Goal: Task Accomplishment & Management: Use online tool/utility

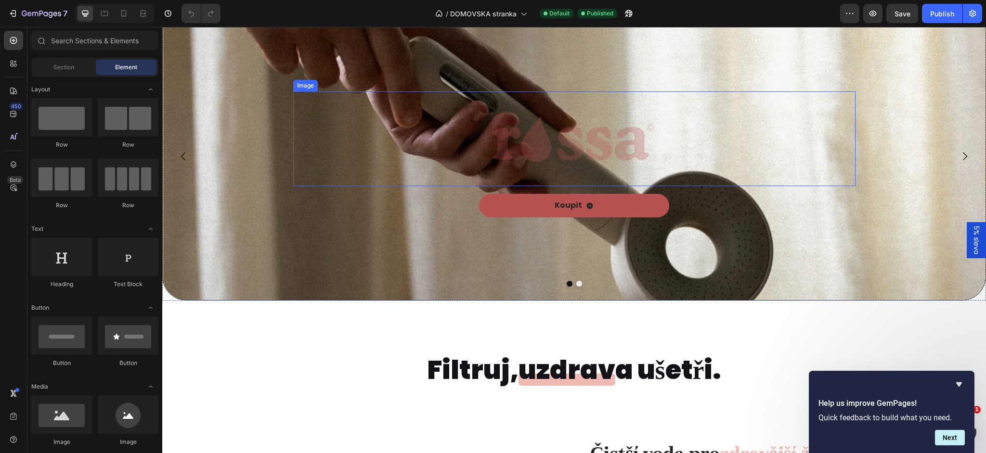
scroll to position [41, 0]
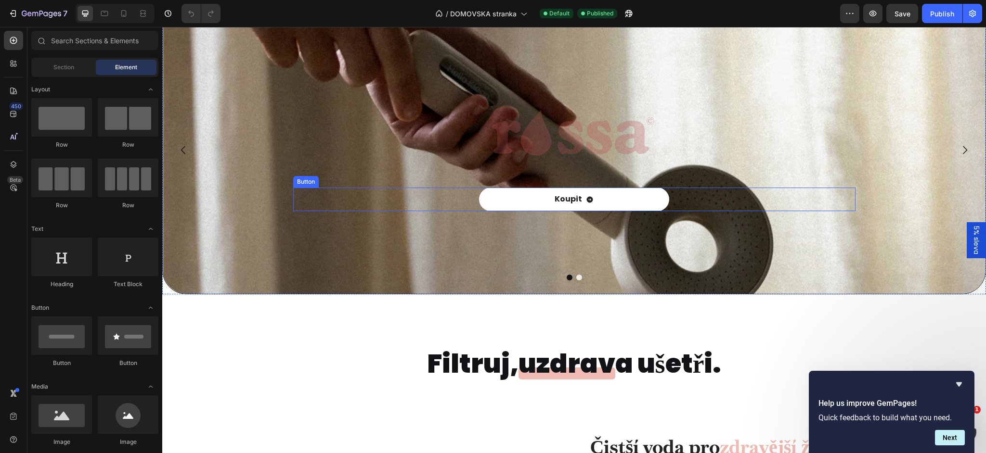
click at [550, 194] on link "Koupit" at bounding box center [574, 200] width 190 height 24
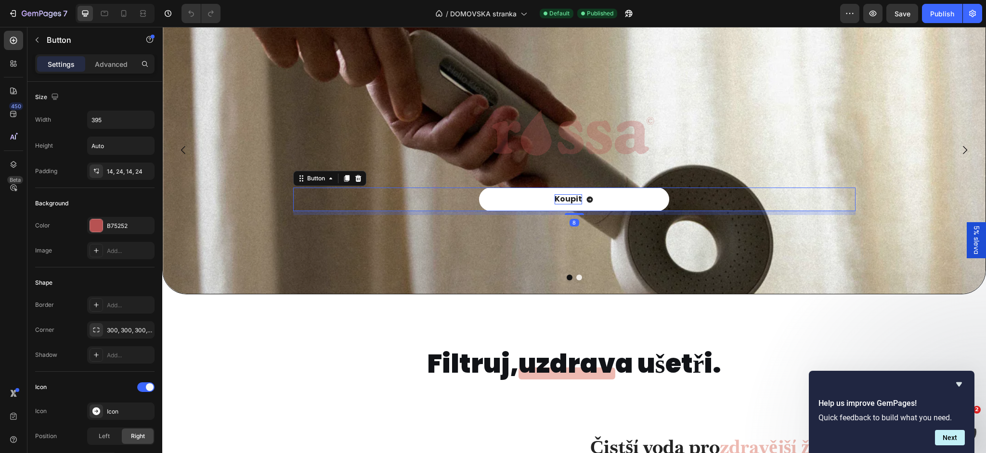
click at [568, 199] on p "Koupit" at bounding box center [568, 199] width 27 height 10
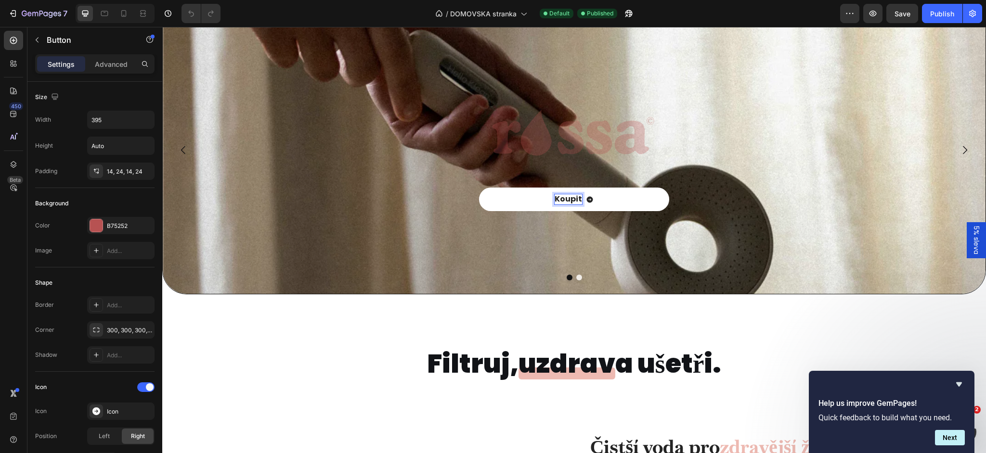
click at [568, 199] on p "Koupit" at bounding box center [568, 199] width 27 height 10
click at [491, 367] on h2 "Filtruj, uzdrav a ušetři." at bounding box center [574, 364] width 295 height 31
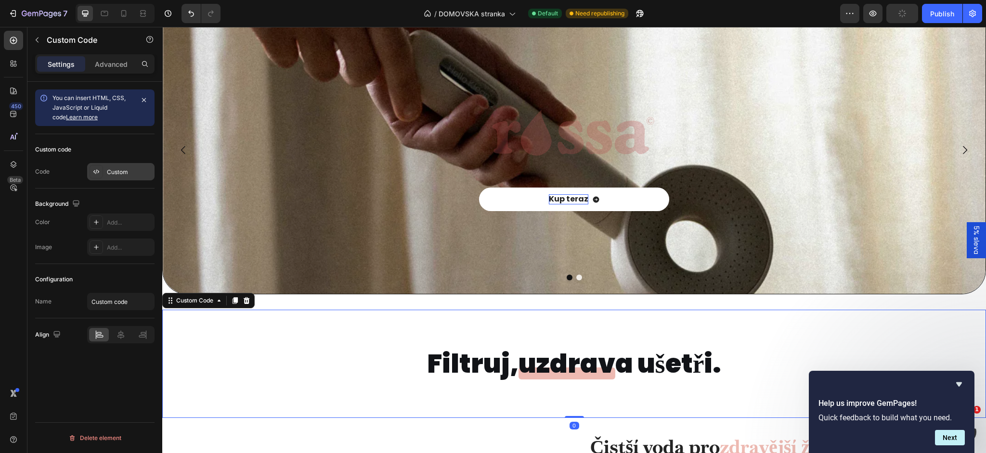
click at [114, 171] on div "Custom" at bounding box center [129, 172] width 45 height 9
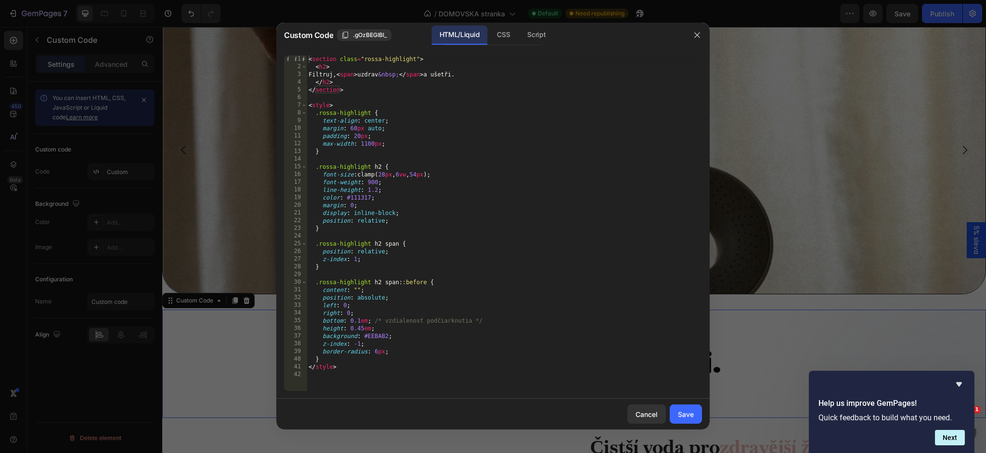
click at [349, 78] on div "< section class = "rossa-highlight" > < h2 > Filtruj, < span > uzdrav &nbsp; </…" at bounding box center [504, 230] width 395 height 351
drag, startPoint x: 349, startPoint y: 77, endPoint x: 323, endPoint y: 78, distance: 25.5
click at [323, 78] on div "< section class = "rossa-highlight" > < h2 > Filtruj, < span > uzdrav &nbsp; </…" at bounding box center [504, 230] width 395 height 351
click at [387, 77] on div "< section class = "rossa-highlight" > < h2 > Filtruj, < span > uzdrav &nbsp; </…" at bounding box center [504, 230] width 395 height 351
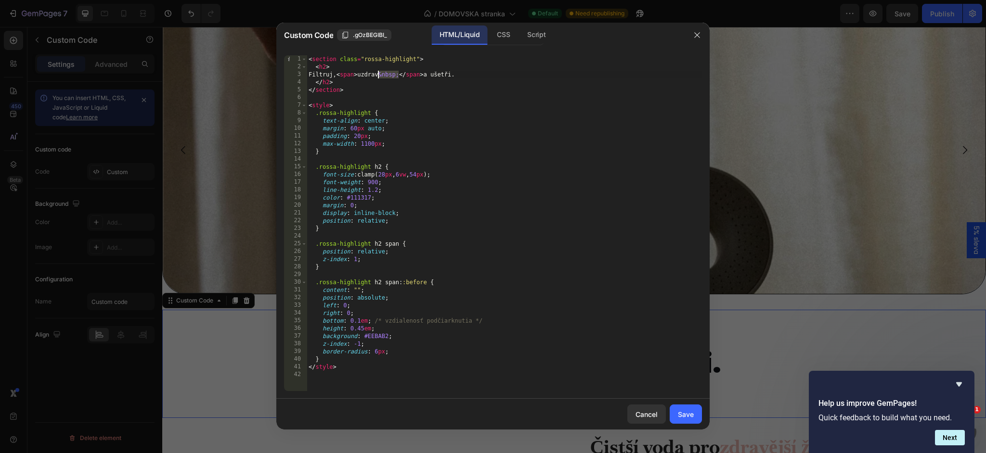
paste textarea "Filtruj, regeneruj i oszczędzaj."
drag, startPoint x: 489, startPoint y: 76, endPoint x: 444, endPoint y: 77, distance: 45.3
click at [444, 77] on div "< section class = "rossa-highlight" > < h2 > Filtruj, < span > Filtruj, regener…" at bounding box center [504, 230] width 395 height 351
drag, startPoint x: 489, startPoint y: 75, endPoint x: 459, endPoint y: 76, distance: 30.3
click at [459, 76] on div "< section class = "rossa-highlight" > < h2 > Filtruj, < span > regeneruj &nbsp;…" at bounding box center [504, 230] width 395 height 351
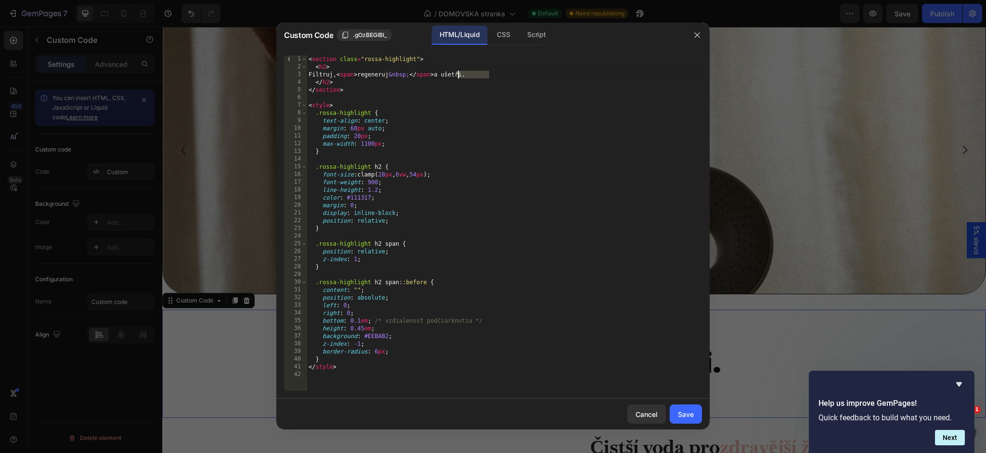
paste textarea "i oszczędzaj"
type textarea "Filtruj, <span> regeneruj&nbsp;</span> i oszczędzaj."
click at [676, 414] on button "Save" at bounding box center [686, 414] width 32 height 19
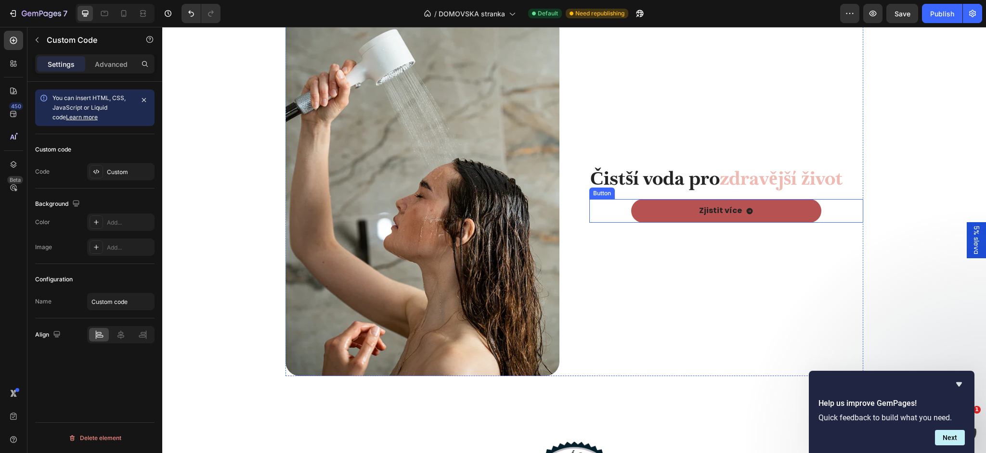
scroll to position [483, 0]
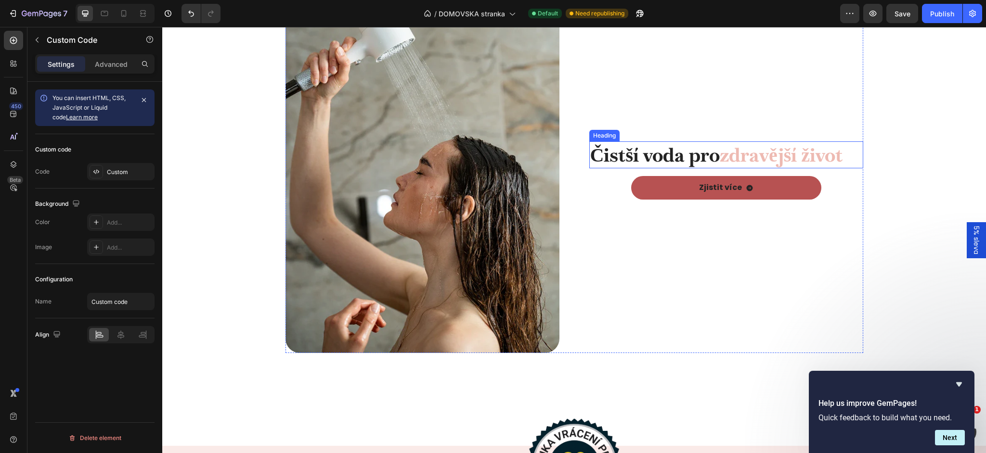
click at [664, 163] on strong "Čistší voda pro" at bounding box center [654, 154] width 129 height 25
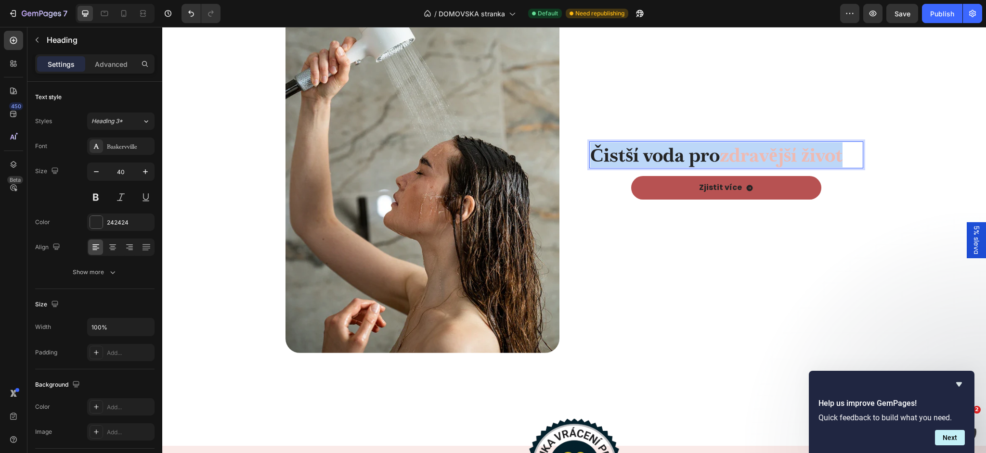
click at [664, 163] on strong "Čistší voda pro" at bounding box center [654, 154] width 129 height 25
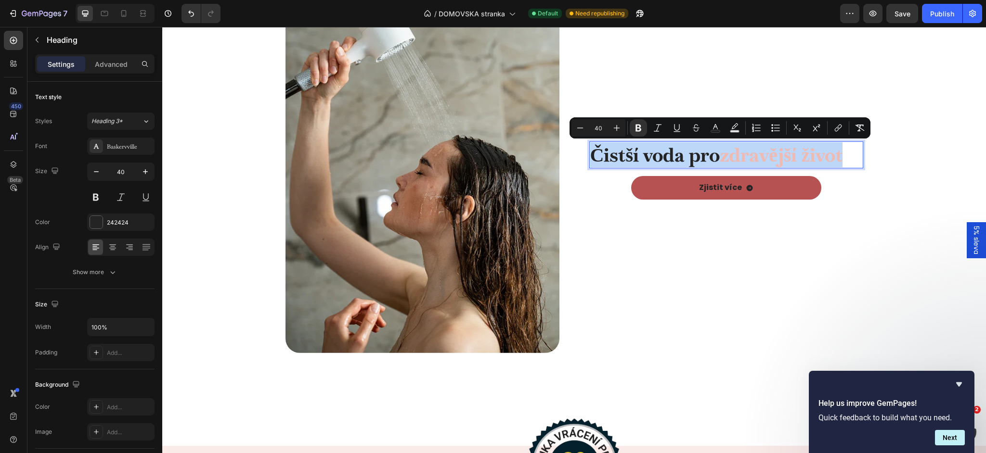
copy p "Čistší voda pro zdravější život"
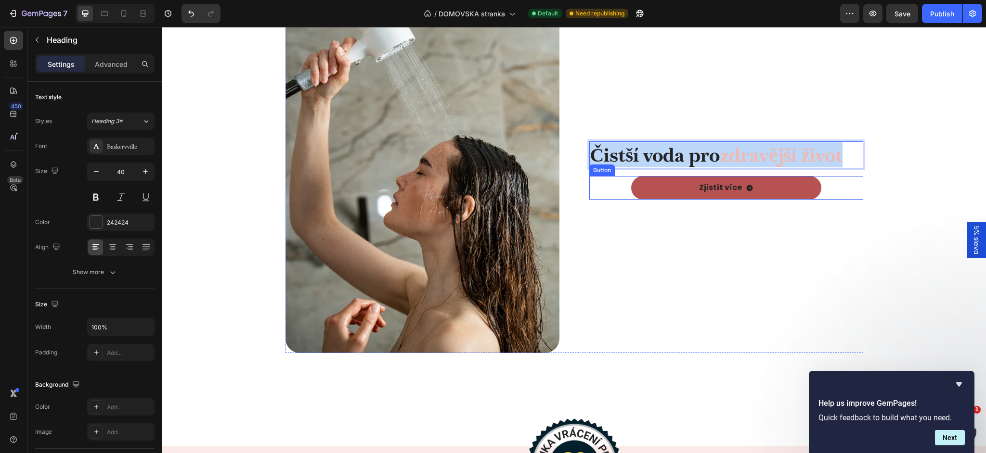
scroll to position [470, 0]
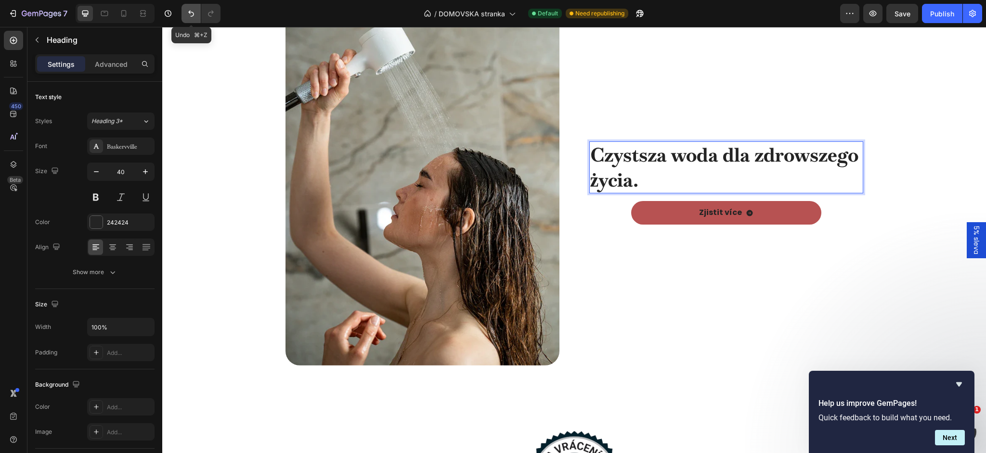
click at [188, 18] on button "Undo/Redo" at bounding box center [190, 13] width 19 height 19
click at [189, 18] on icon "Undo/Redo" at bounding box center [191, 14] width 10 height 10
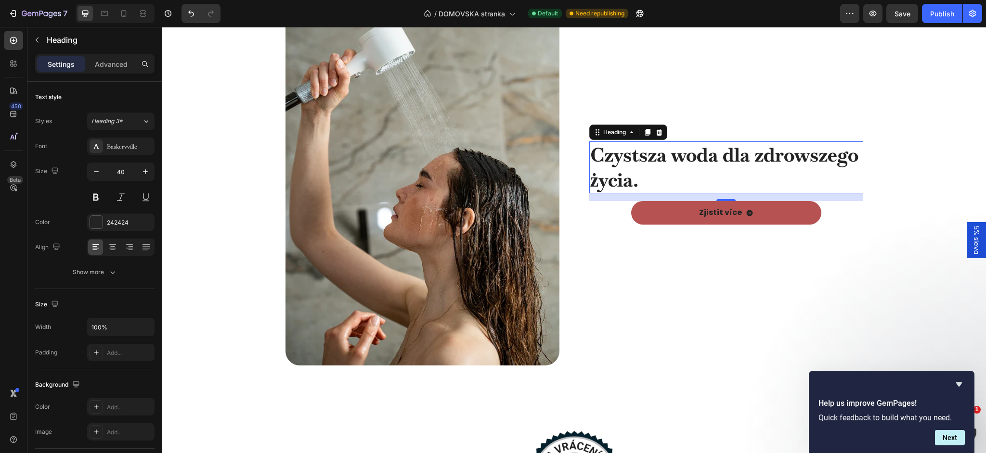
click at [642, 175] on h2 "Czystsza woda dla zdrowszego życia." at bounding box center [726, 168] width 274 height 52
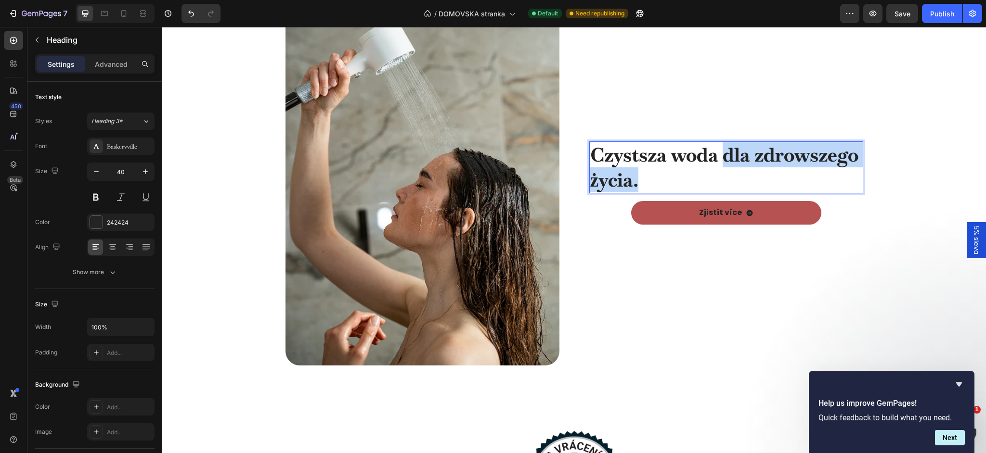
drag, startPoint x: 724, startPoint y: 155, endPoint x: 730, endPoint y: 174, distance: 20.4
click at [730, 174] on p "Czystsza woda dla zdrowszego życia." at bounding box center [726, 167] width 272 height 50
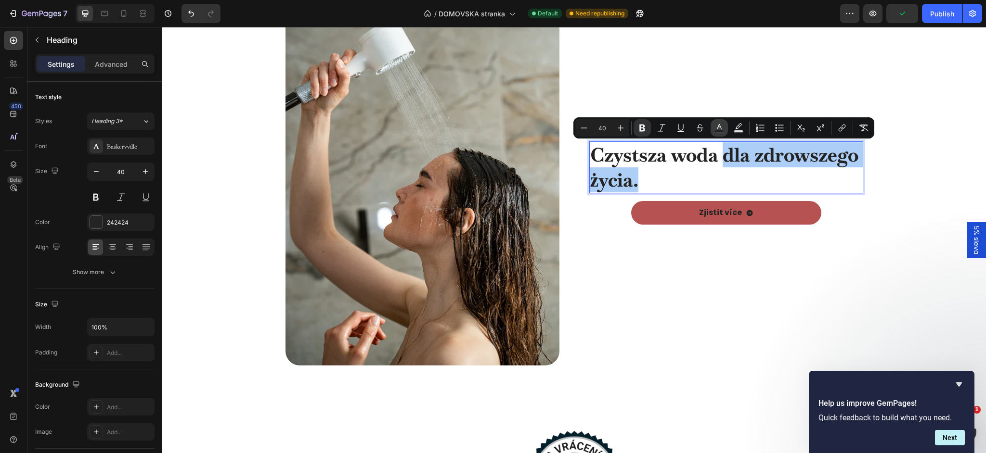
click at [716, 129] on icon "Editor contextual toolbar" at bounding box center [719, 128] width 10 height 10
type input "242424"
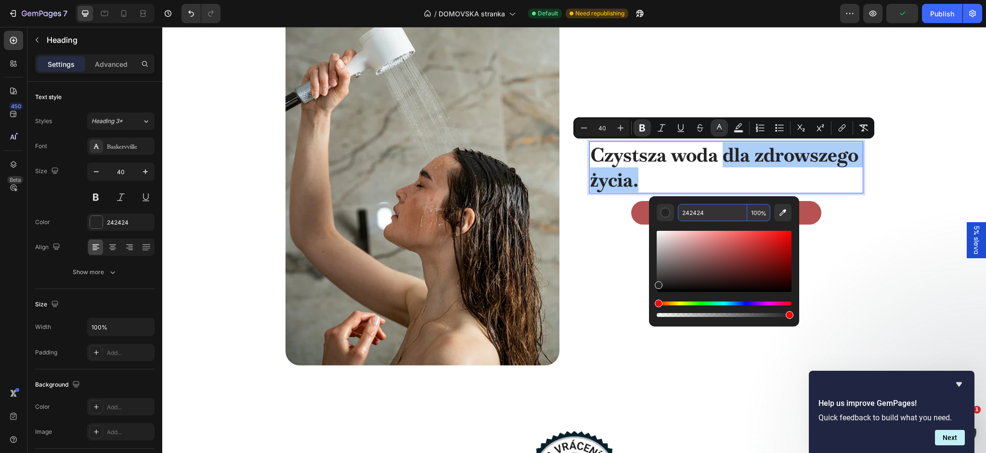
click at [706, 218] on input "242424" at bounding box center [712, 212] width 69 height 17
type input "EEBAB2"
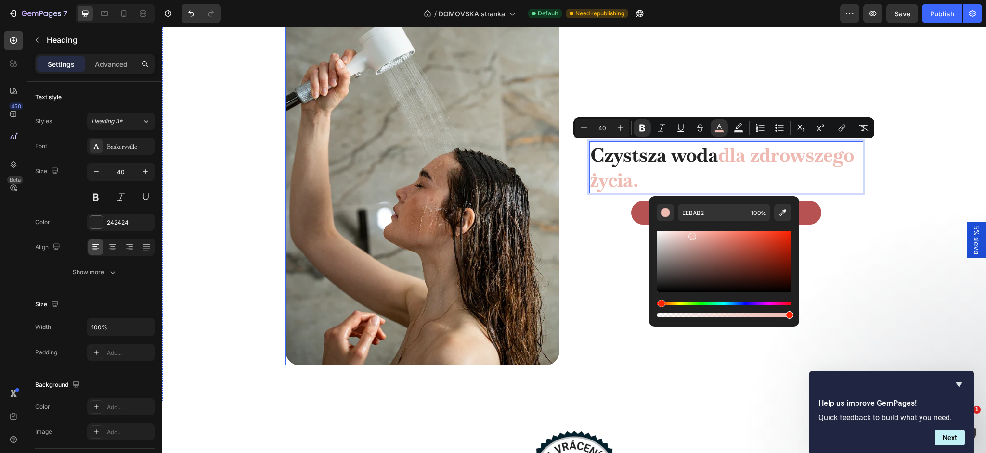
click at [609, 254] on div "Czystsza woda dla zdrowszego życia. Heading 16 Zjistit více Button" at bounding box center [726, 185] width 274 height 362
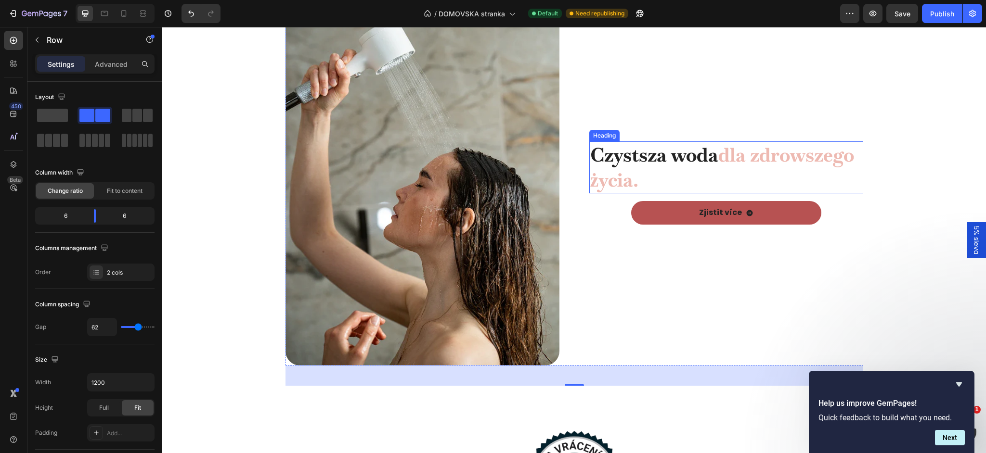
click at [680, 164] on strong "Czystsza woda" at bounding box center [654, 154] width 128 height 25
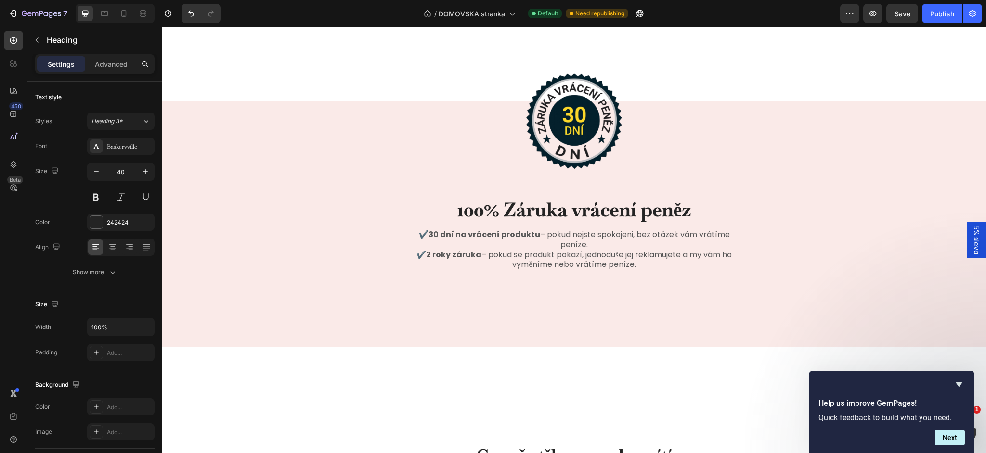
scroll to position [821, 0]
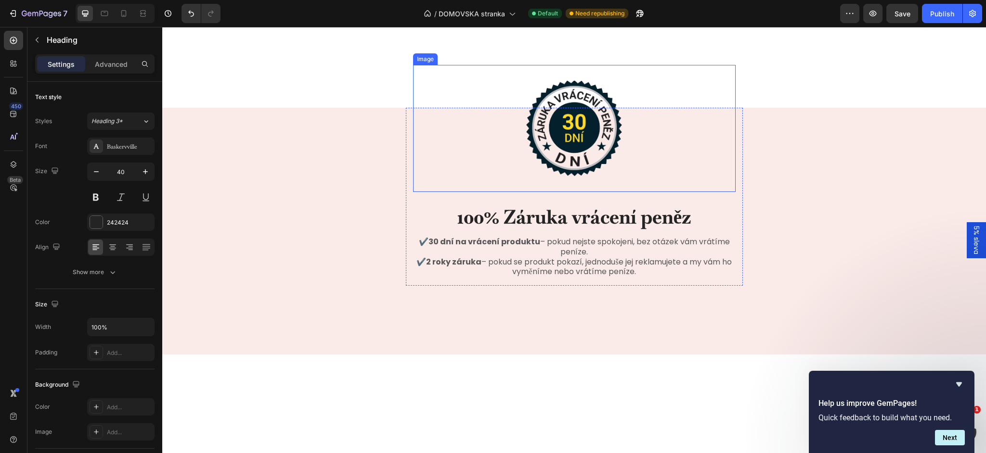
click at [564, 142] on img at bounding box center [574, 128] width 102 height 127
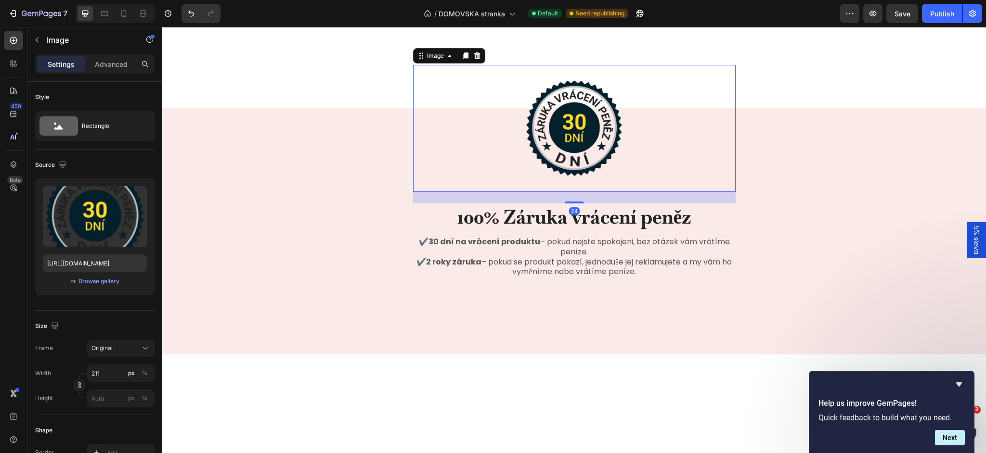
scroll to position [821, 0]
click at [360, 240] on div "Image 24 100% Záruka vrácení peněz Heading ✔️ 30 dní na vrácení produktu – poku…" at bounding box center [574, 201] width 824 height 186
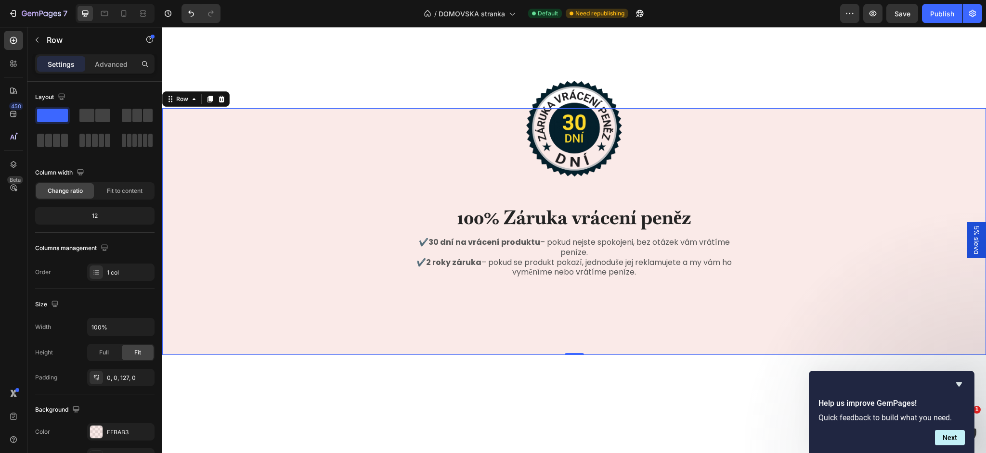
click at [305, 230] on div "Image 100% Záruka vrácení peněz Heading ✔️ 30 dní na vrácení produktu – pokud n…" at bounding box center [574, 201] width 824 height 186
click at [598, 132] on img at bounding box center [574, 128] width 102 height 127
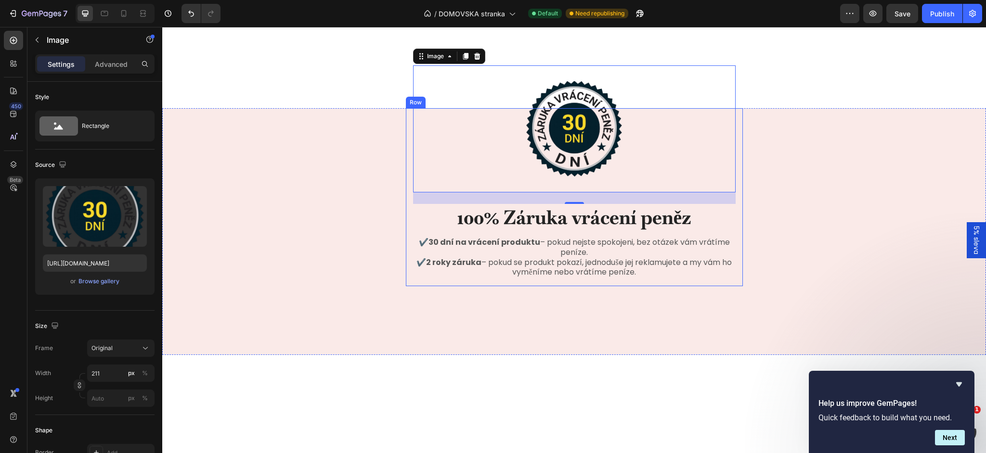
click at [564, 223] on h2 "100% Záruka vrácení peněz" at bounding box center [574, 217] width 323 height 27
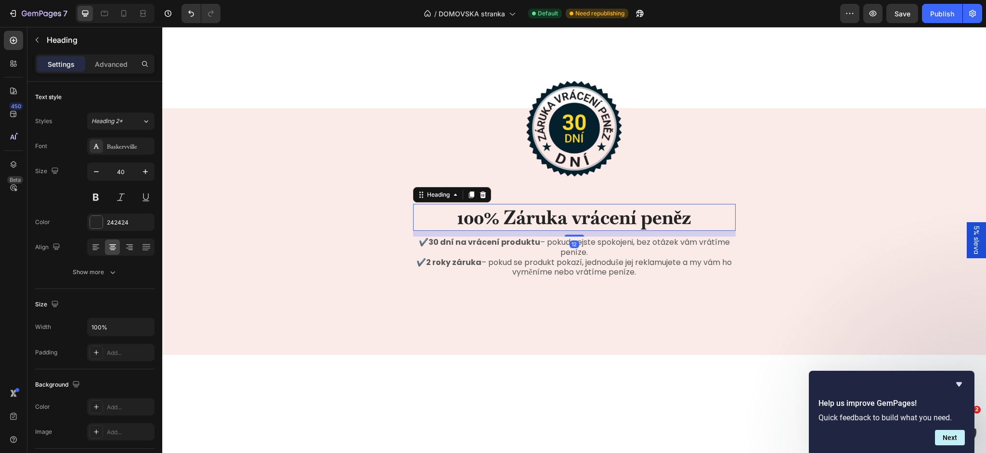
click at [564, 223] on h2 "100% Záruka vrácení peněz" at bounding box center [574, 217] width 323 height 27
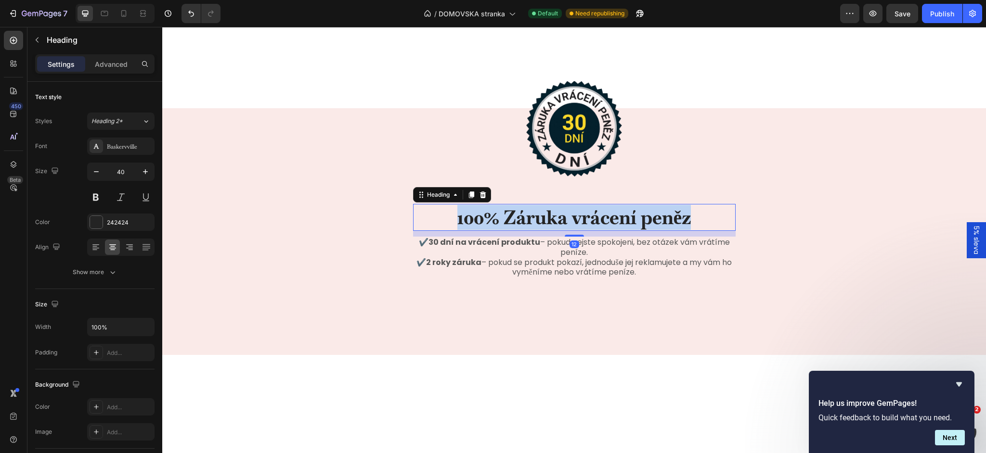
click at [564, 223] on p "100% Záruka vrácení peněz" at bounding box center [574, 217] width 321 height 25
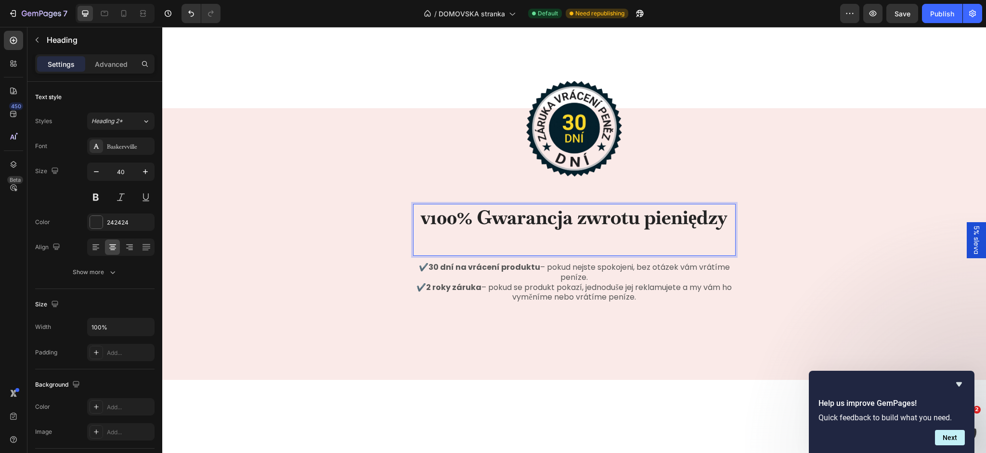
click at [561, 226] on strong "100% Gwarancja zwrotu pieniędzy" at bounding box center [578, 217] width 297 height 25
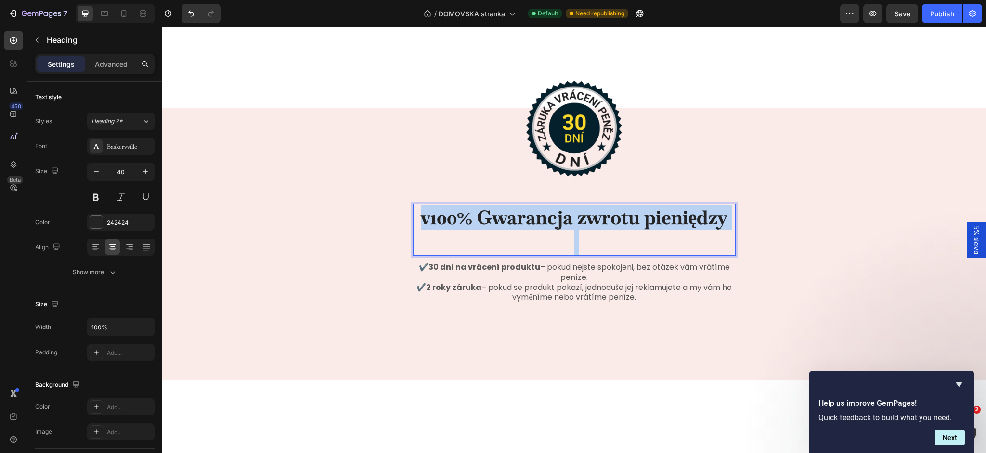
click at [561, 226] on strong "100% Gwarancja zwrotu pieniędzy" at bounding box center [578, 217] width 297 height 25
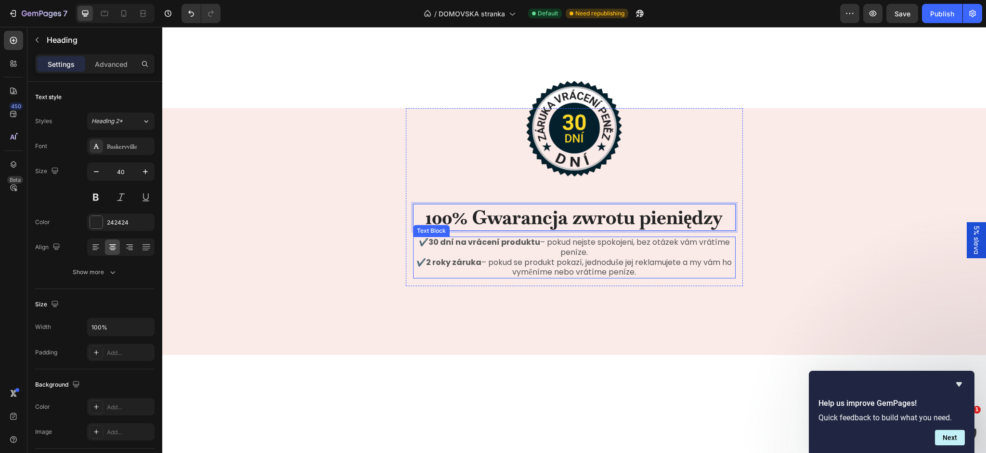
click at [484, 241] on strong "30 dní na vrácení produktu" at bounding box center [484, 242] width 112 height 11
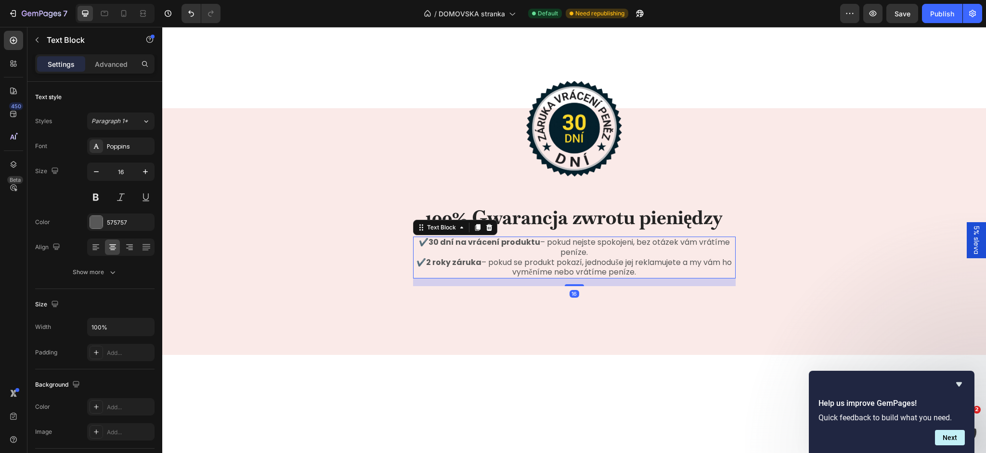
click at [485, 242] on strong "30 dní na vrácení produktu" at bounding box center [484, 242] width 112 height 11
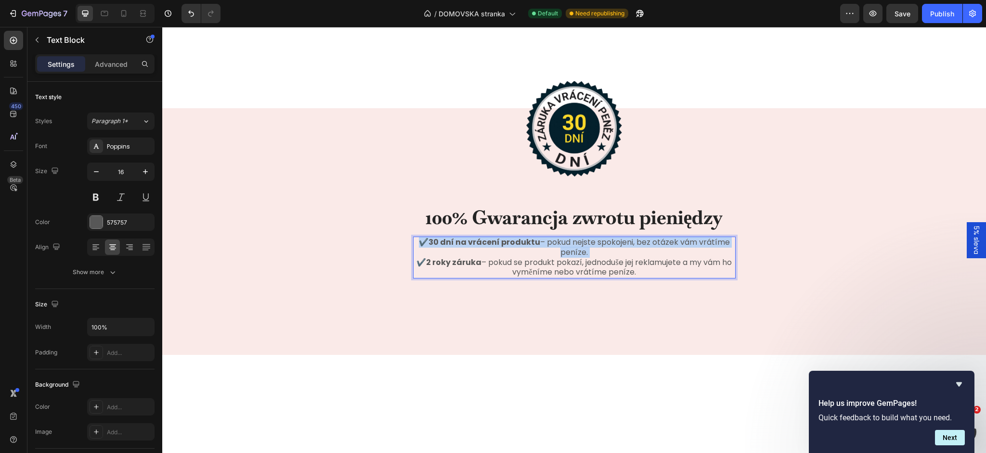
click at [485, 242] on strong "30 dní na vrácení produktu" at bounding box center [484, 242] width 112 height 11
click at [452, 265] on strong "2 roky záruka" at bounding box center [453, 262] width 55 height 11
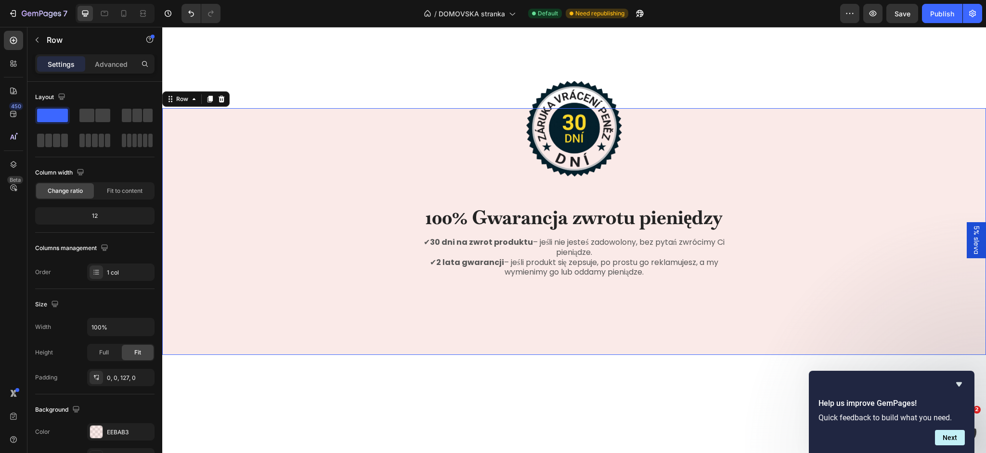
click at [370, 261] on div "Image ⁠⁠⁠⁠⁠⁠⁠ 100% Gwarancja zwrotu pieniędzy Heading ✔ 30 dni na zwrot produkt…" at bounding box center [574, 201] width 824 height 186
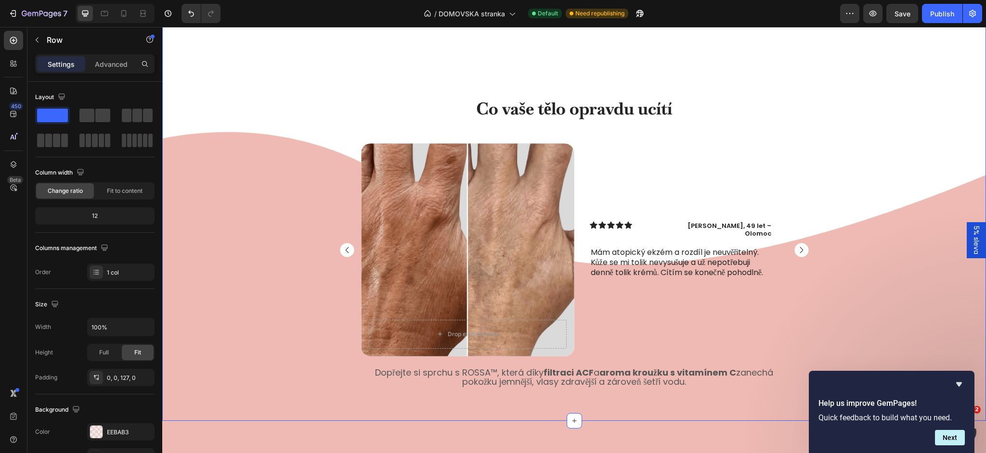
scroll to position [1176, 0]
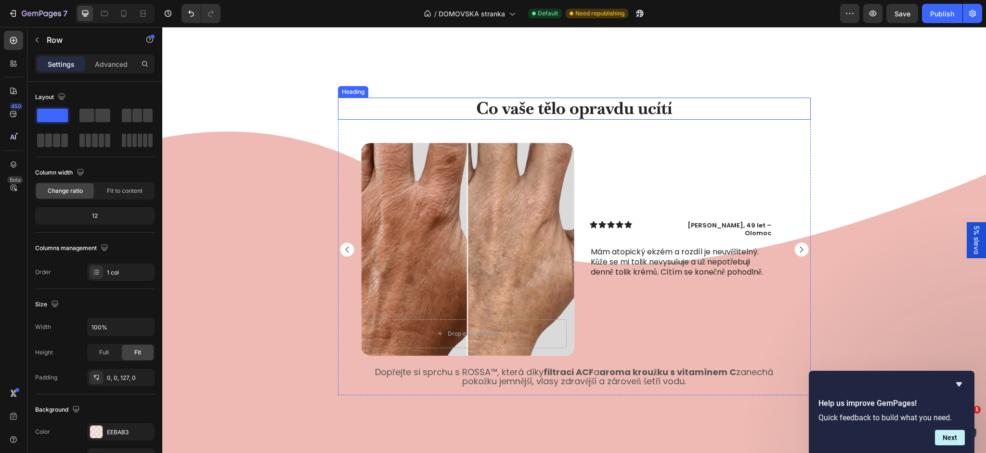
click at [502, 112] on strong "Co vaše tělo opravdu ucítí" at bounding box center [574, 108] width 196 height 22
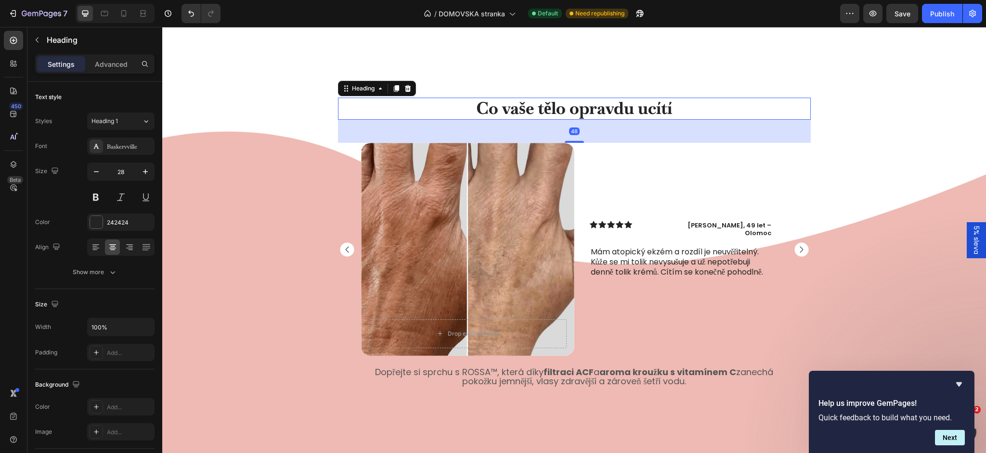
click at [502, 112] on strong "Co vaše tělo opravdu ucítí" at bounding box center [574, 108] width 196 height 22
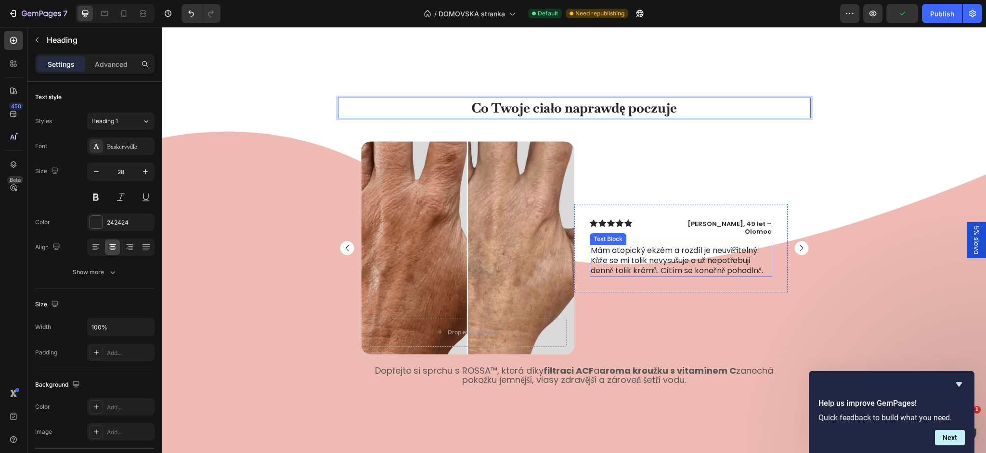
click at [646, 255] on p "Mám atopický ekzém a rozdíl je neuvěřitelný. Kůže se mi tolik nevysušuje a už n…" at bounding box center [681, 261] width 181 height 30
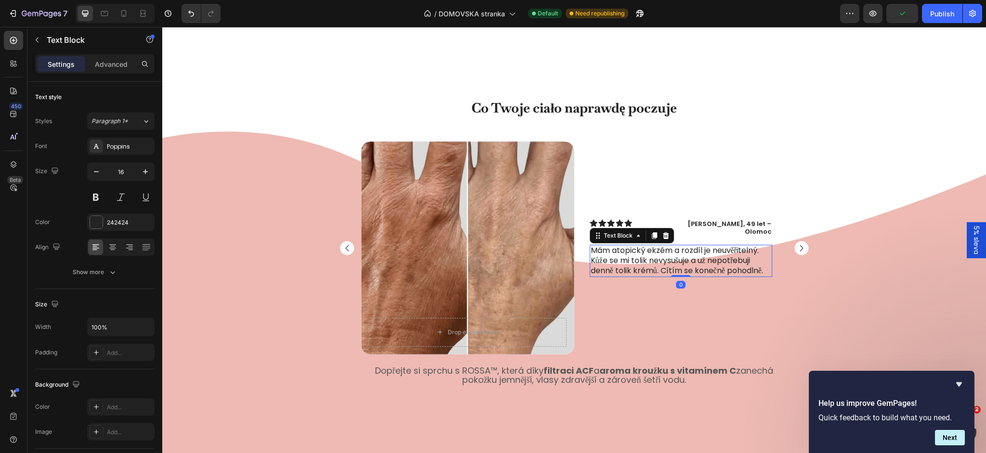
click at [646, 255] on p "Mám atopický ekzém a rozdíl je neuvěřitelný. Kůže se mi tolik nevysušuje a už n…" at bounding box center [681, 261] width 181 height 30
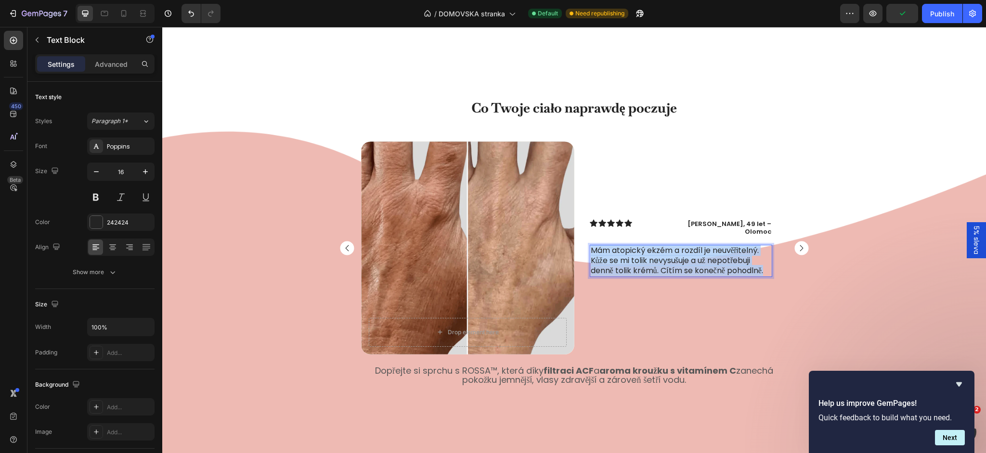
click at [646, 255] on p "Mám atopický ekzém a rozdíl je neuvěřitelný. Kůže se mi tolik nevysušuje a už n…" at bounding box center [681, 261] width 181 height 30
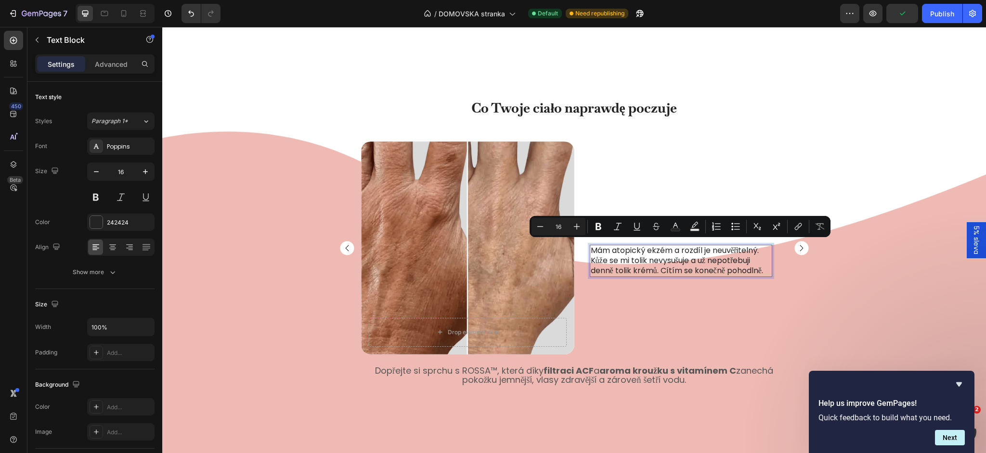
scroll to position [1171, 0]
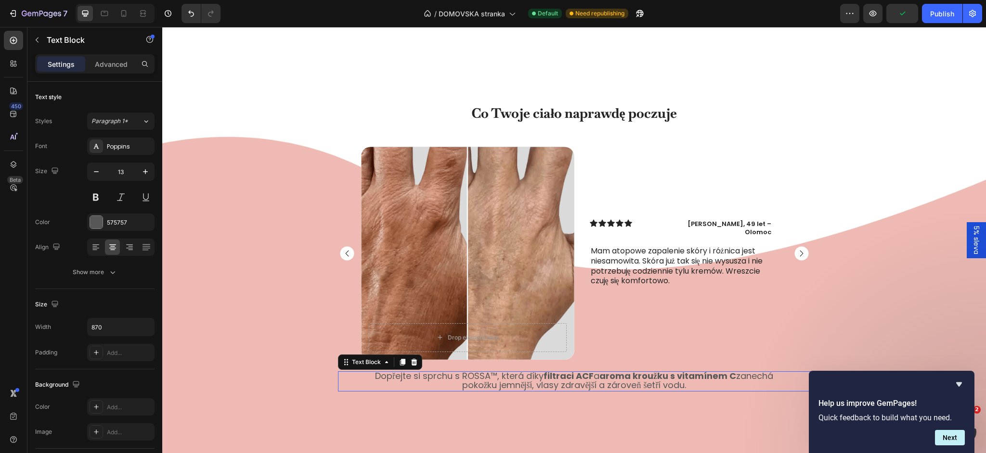
click at [469, 387] on span "Dopřejte si sprchu s ROSSA™, která díky filtraci ACF a aroma kroužku s vitamíne…" at bounding box center [574, 380] width 398 height 21
click at [237, 123] on div "⁠⁠⁠⁠⁠⁠⁠ Co Twoje ciało naprawdę poczuje Heading Drop element here Hero Banner R…" at bounding box center [573, 250] width 809 height 294
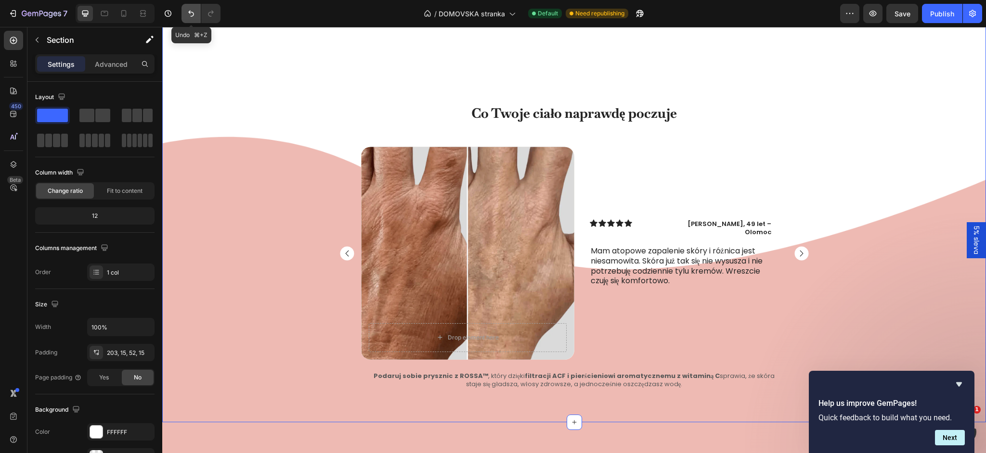
click at [191, 17] on icon "Undo/Redo" at bounding box center [191, 14] width 10 height 10
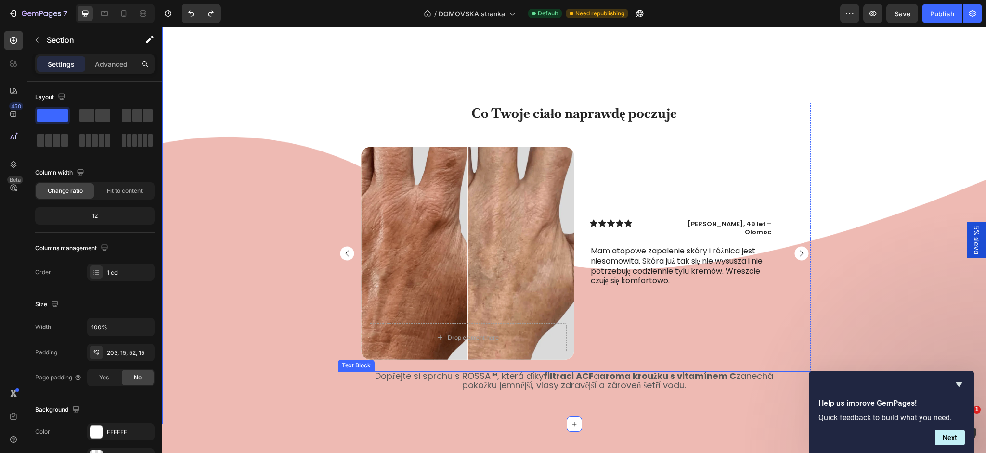
click at [430, 377] on span "Dopřejte si sprchu s ROSSA™, která díky filtraci ACF a aroma kroužku s vitamíne…" at bounding box center [574, 380] width 398 height 21
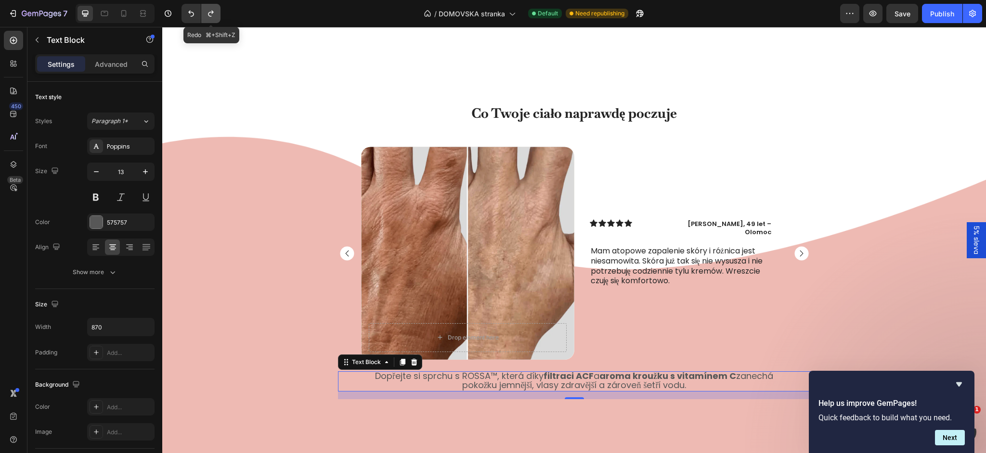
click at [205, 18] on button "Undo/Redo" at bounding box center [210, 13] width 19 height 19
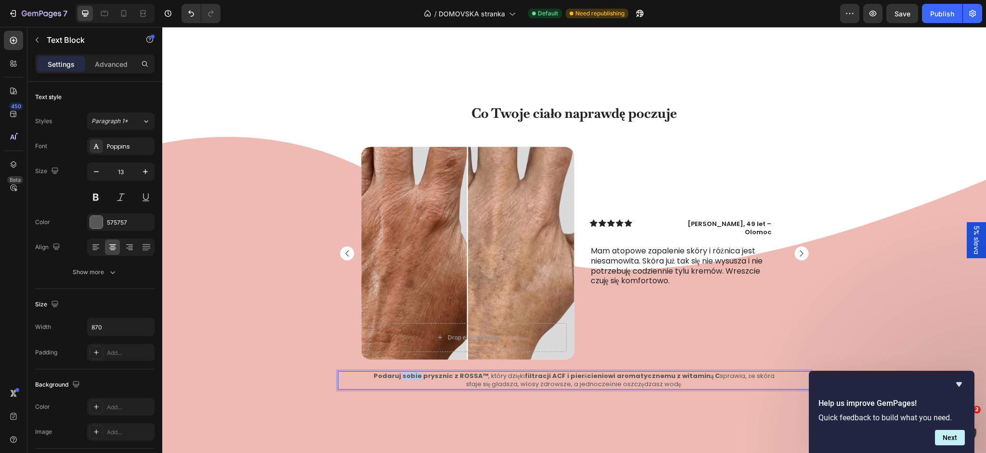
click at [400, 378] on strong "Podaruj sobie prysznic z ROSSA™" at bounding box center [431, 376] width 115 height 9
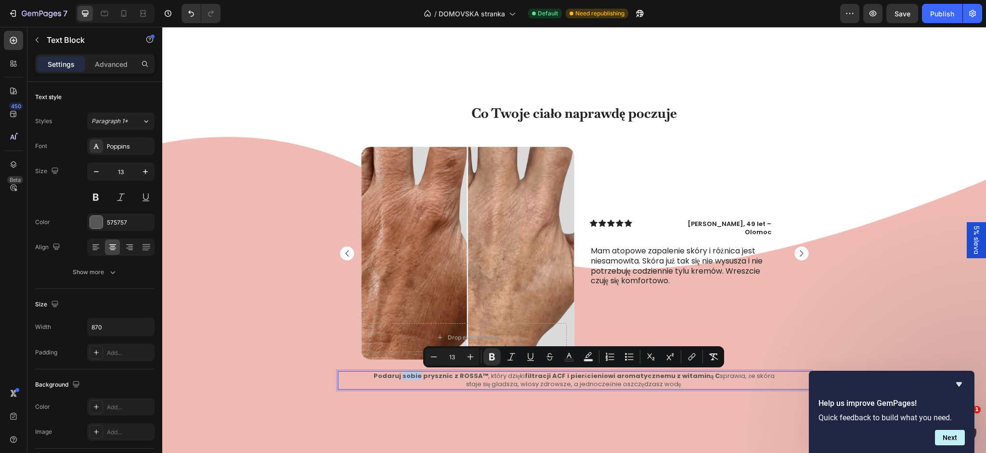
click at [401, 378] on strong "Podaruj sobie prysznic z ROSSA™" at bounding box center [431, 376] width 115 height 9
click at [465, 359] on icon "Editor contextual toolbar" at bounding box center [470, 357] width 10 height 10
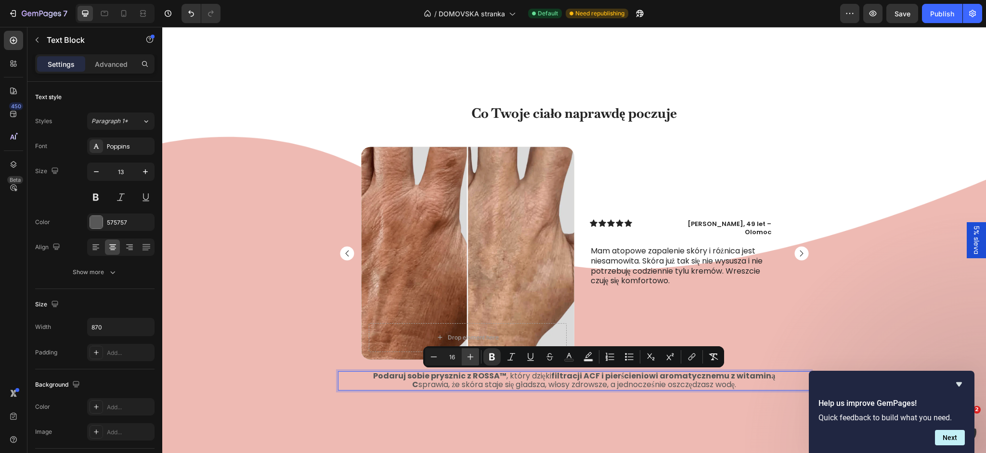
click at [465, 359] on icon "Editor contextual toolbar" at bounding box center [470, 357] width 10 height 10
type input "17"
click at [274, 325] on div "⁠⁠⁠⁠⁠⁠⁠ Co Twoje ciało naprawdę poczuje Heading Drop element here Hero Banner R…" at bounding box center [573, 251] width 809 height 296
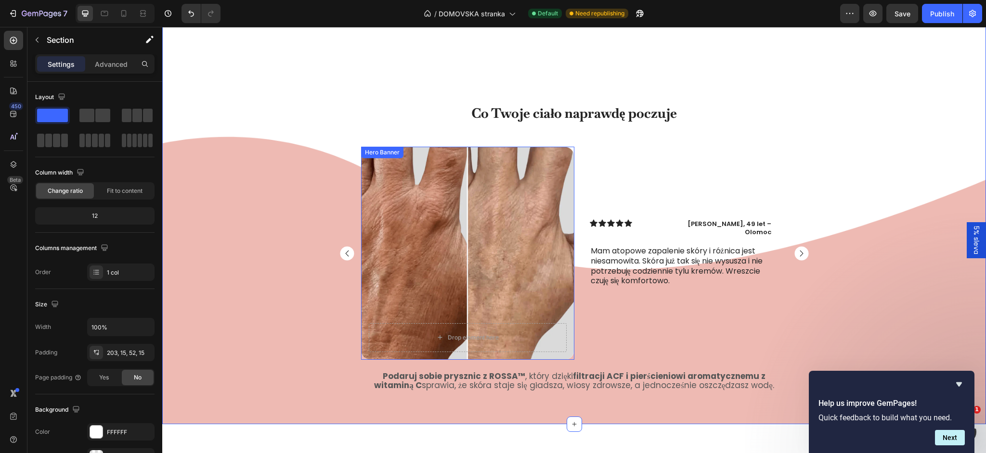
scroll to position [818, 0]
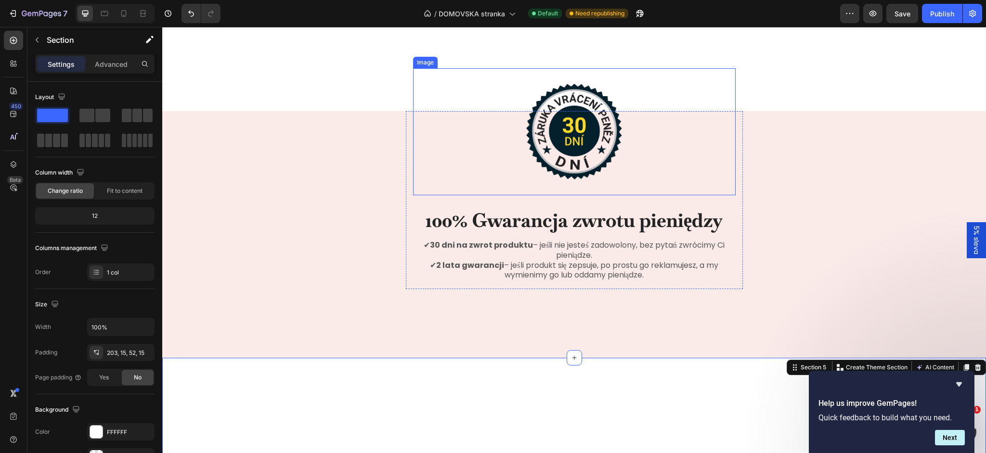
click at [570, 133] on img at bounding box center [574, 131] width 102 height 127
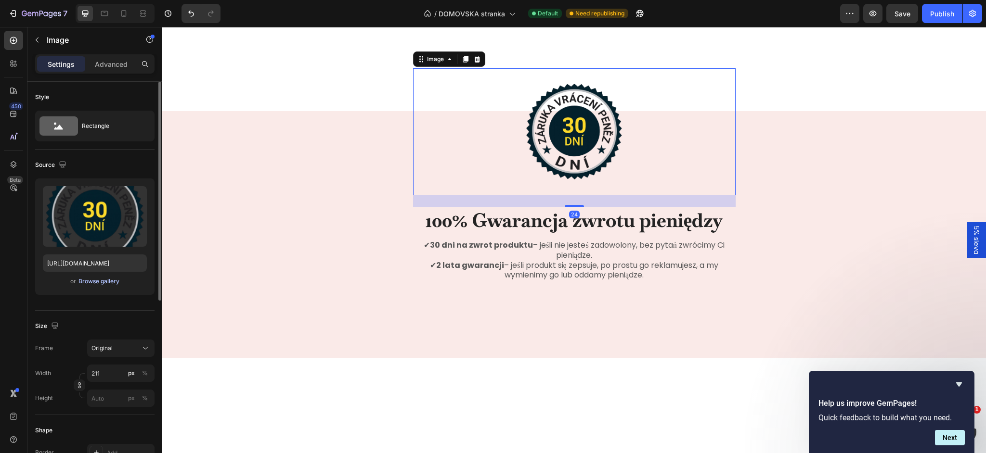
click at [103, 282] on div "Browse gallery" at bounding box center [98, 281] width 41 height 9
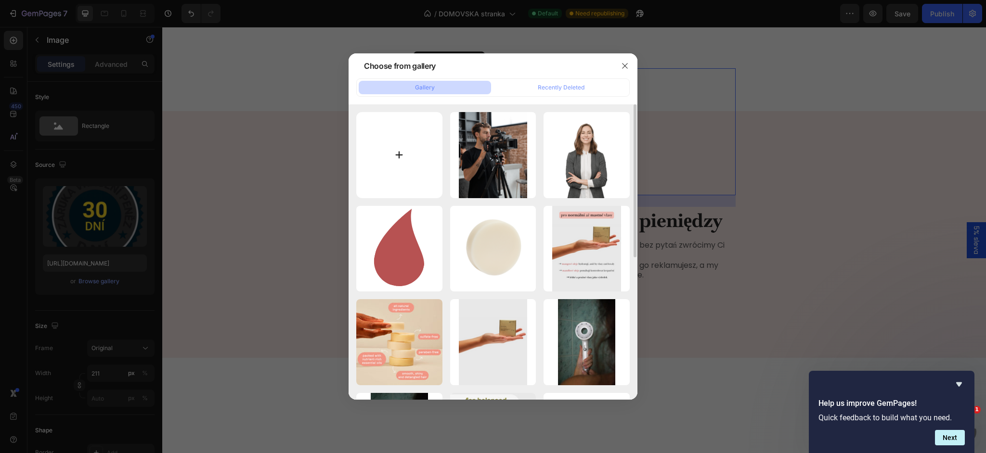
click at [400, 180] on input "file" at bounding box center [399, 155] width 86 height 86
click at [413, 180] on input "file" at bounding box center [399, 155] width 86 height 86
type input "C:\fakepath\ChatGPT Image 27. 9. 2025, 22_16_10.png"
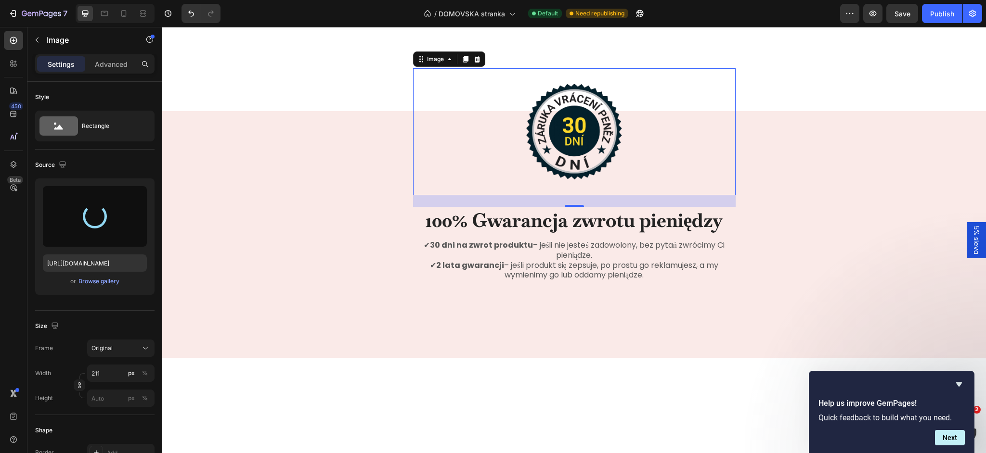
type input "https://cdn.shopify.com/s/files/1/0906/9799/0480/files/gempages_577473969414734…"
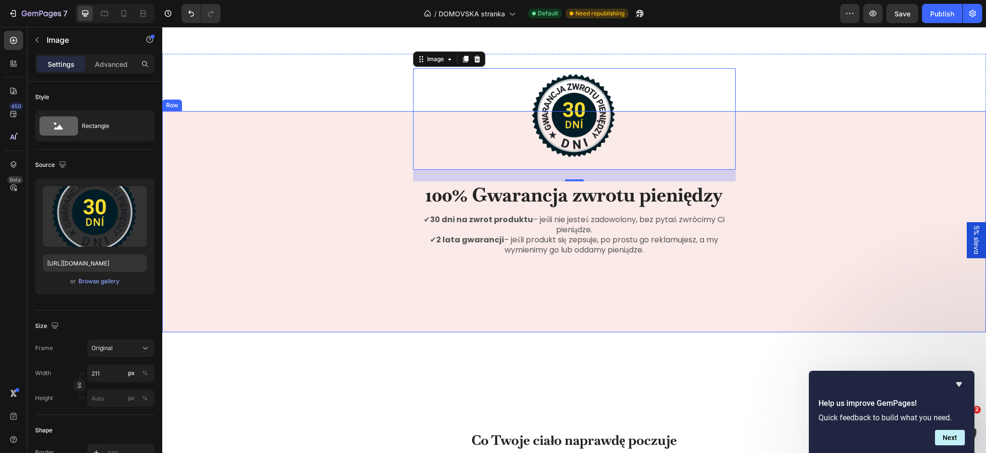
click at [274, 149] on div "Image 24 100% Gwarancja zwrotu pieniędzy Heading ✔ 30 dni na zwrot produktu – j…" at bounding box center [574, 191] width 824 height 160
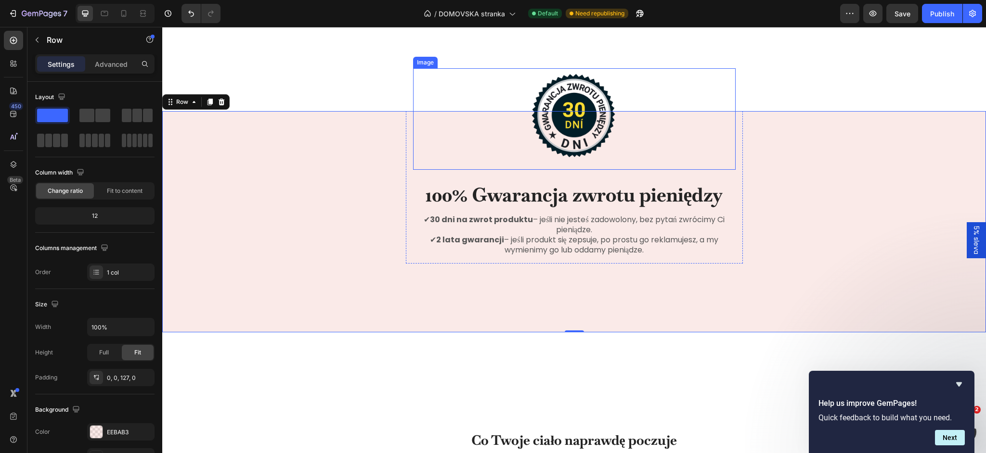
click at [549, 121] on img at bounding box center [574, 119] width 102 height 102
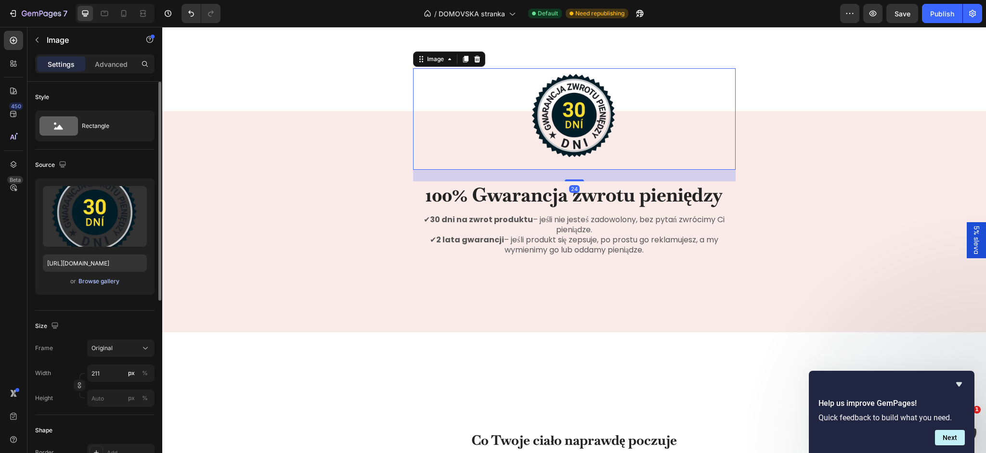
click at [100, 284] on div "Browse gallery" at bounding box center [98, 281] width 41 height 9
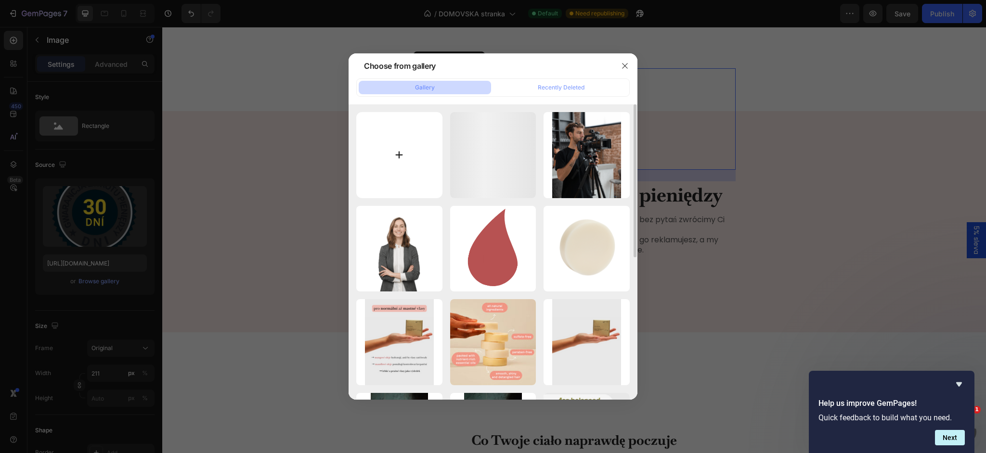
click at [392, 161] on input "file" at bounding box center [399, 155] width 86 height 86
type input "C:\fakepath\30dni.svg"
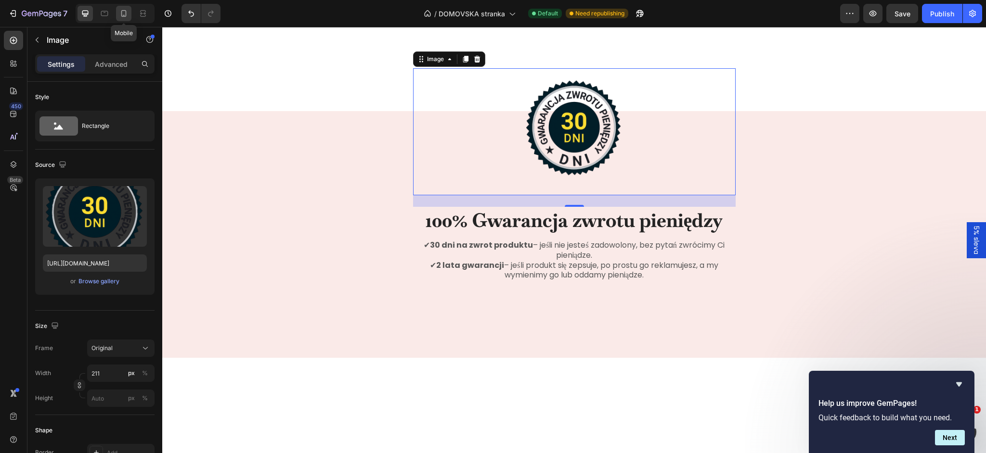
click at [126, 18] on div at bounding box center [123, 13] width 15 height 15
type input "https://cdn.shopify.com/s/files/1/0906/9799/0480/files/gempages_577473969414734…"
type input "170"
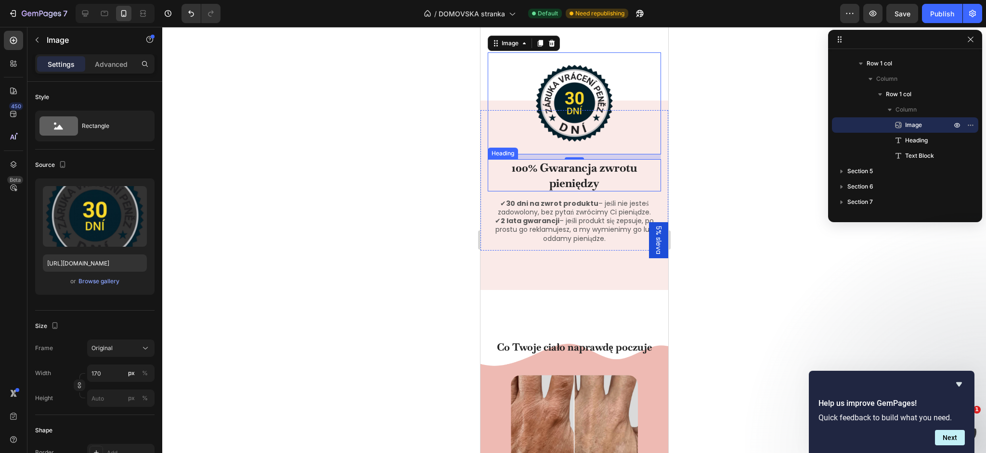
scroll to position [655, 0]
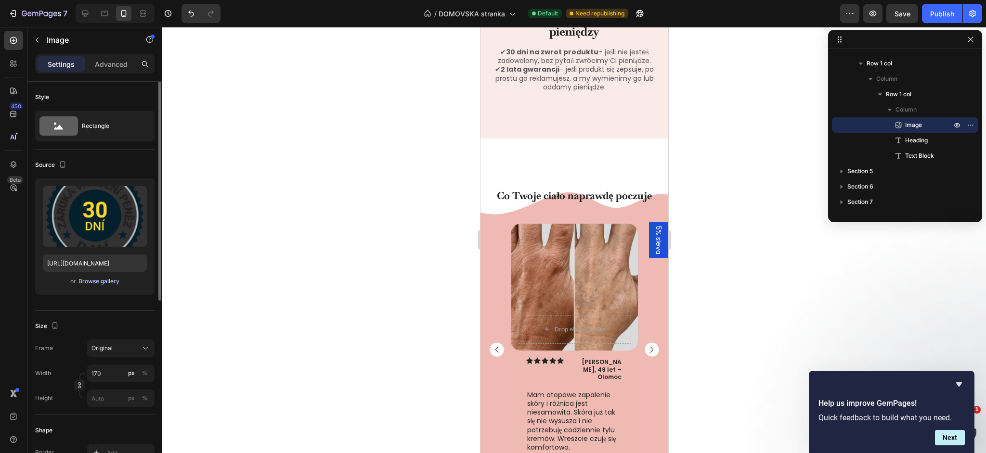
click at [108, 283] on div "Browse gallery" at bounding box center [98, 281] width 41 height 9
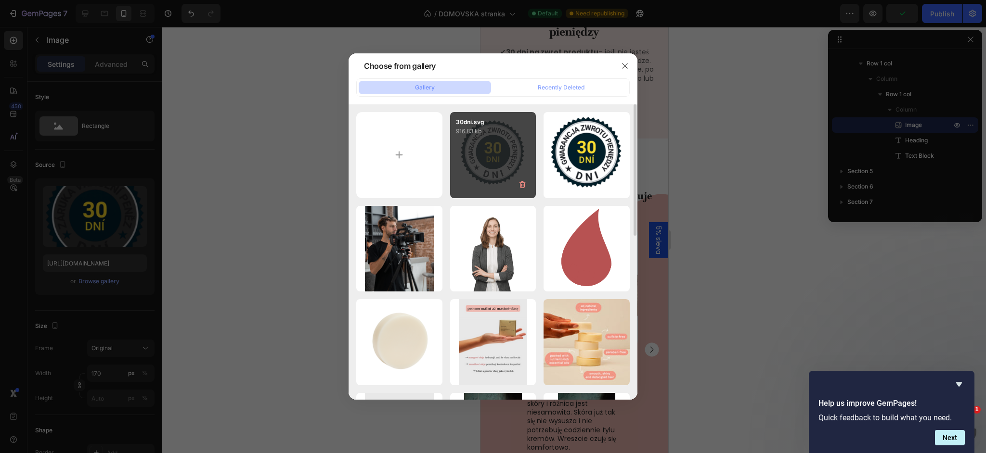
click at [462, 167] on div "30dni.svg 916.83 kb" at bounding box center [493, 155] width 86 height 86
type input "https://cdn.shopify.com/s/files/1/0906/9799/0480/files/gempages_577473969414734…"
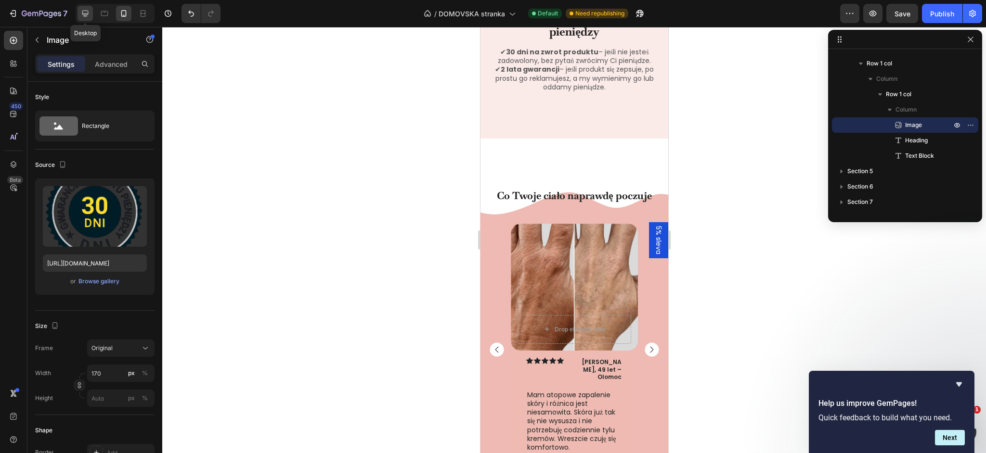
drag, startPoint x: 86, startPoint y: 12, endPoint x: 14, endPoint y: 30, distance: 74.5
click at [86, 12] on icon at bounding box center [85, 14] width 10 height 10
type input "211"
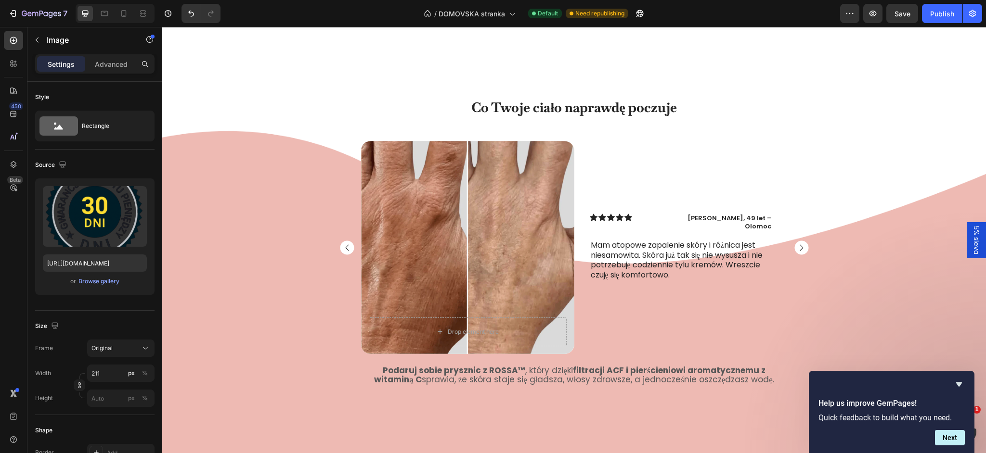
scroll to position [1177, 0]
click at [730, 220] on p "Lenka, 49 let – Olomoc" at bounding box center [728, 222] width 88 height 16
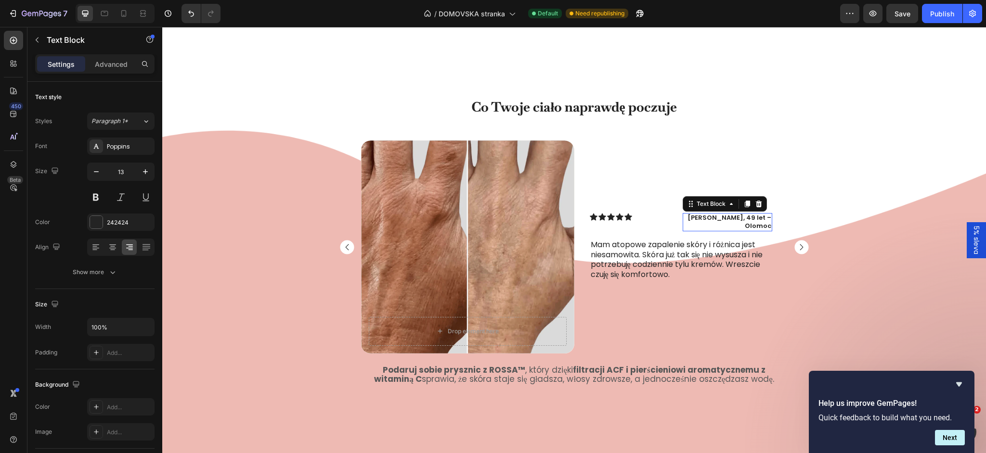
click at [730, 220] on p "Lenka, 49 let – Olomoc" at bounding box center [728, 222] width 88 height 16
click at [799, 249] on rect "Carousel Next Arrow" at bounding box center [801, 247] width 14 height 14
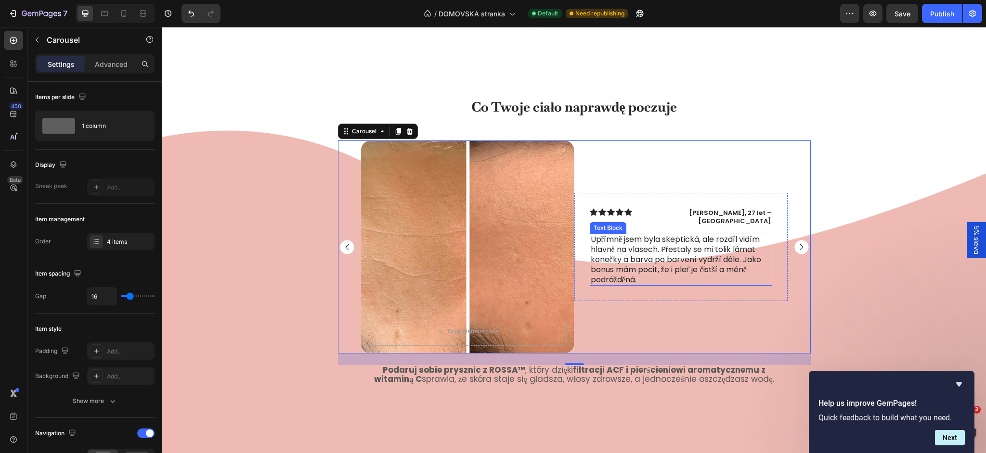
click at [641, 271] on p "Upřímně jsem byla skeptická, ale rozdíl vidím hlavně na vlasech. Přestaly se mi…" at bounding box center [681, 260] width 181 height 50
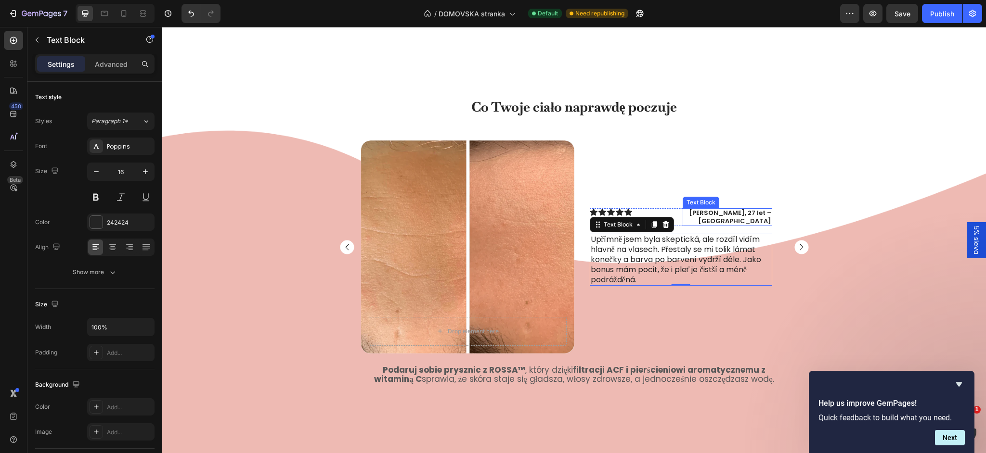
click at [729, 216] on p "Jana, 27 let – Plzeň" at bounding box center [728, 217] width 88 height 16
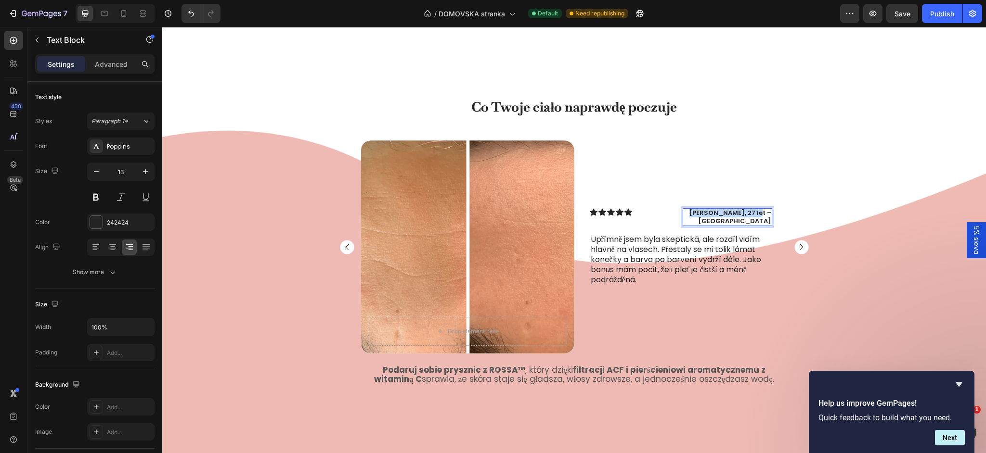
click at [729, 216] on p "Jana, 27 let – Plzeň" at bounding box center [728, 217] width 88 height 16
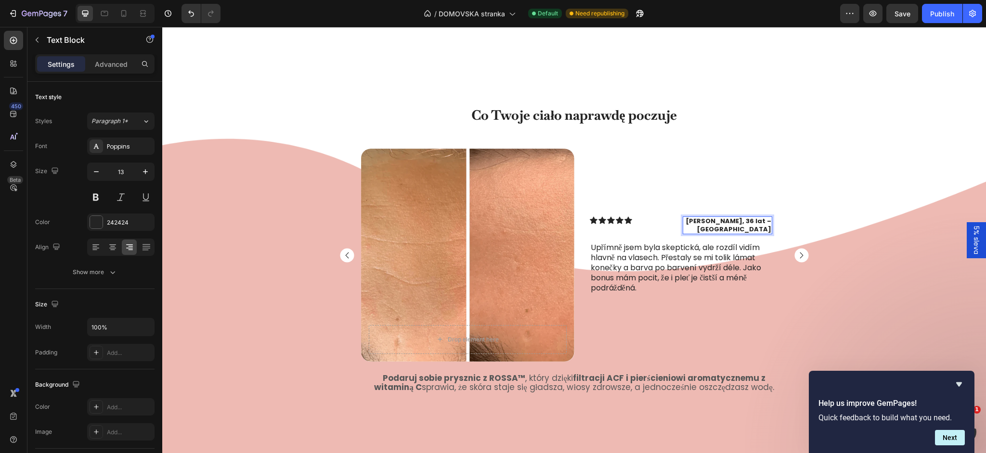
scroll to position [1173, 0]
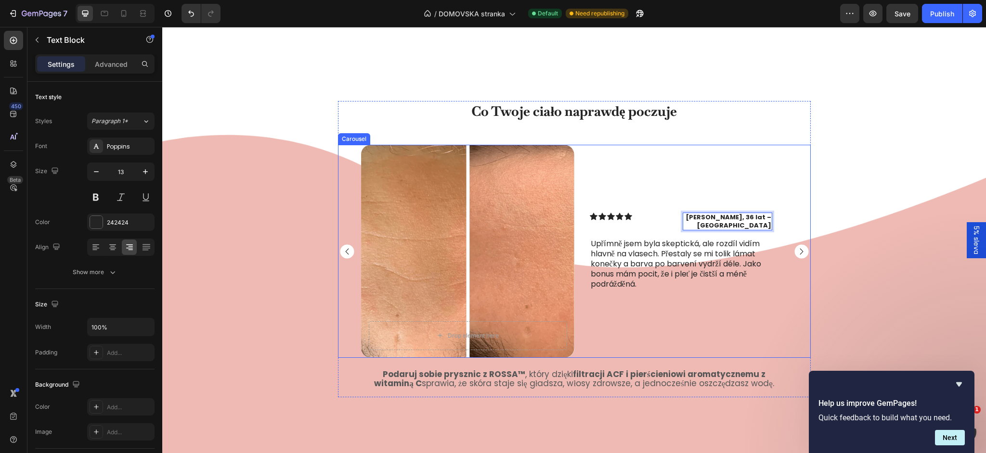
click at [799, 249] on rect "Carousel Next Arrow" at bounding box center [801, 252] width 14 height 14
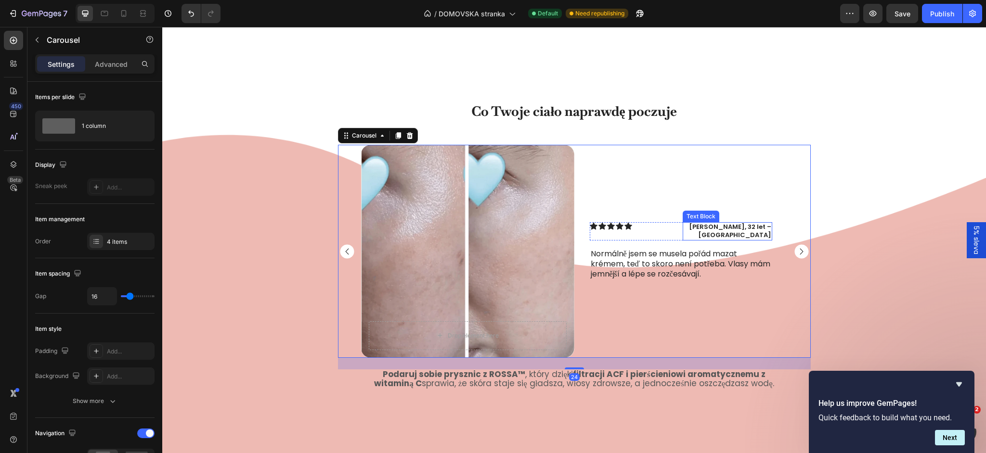
click at [737, 229] on p "Petra, 32 let – Praha" at bounding box center [728, 231] width 88 height 16
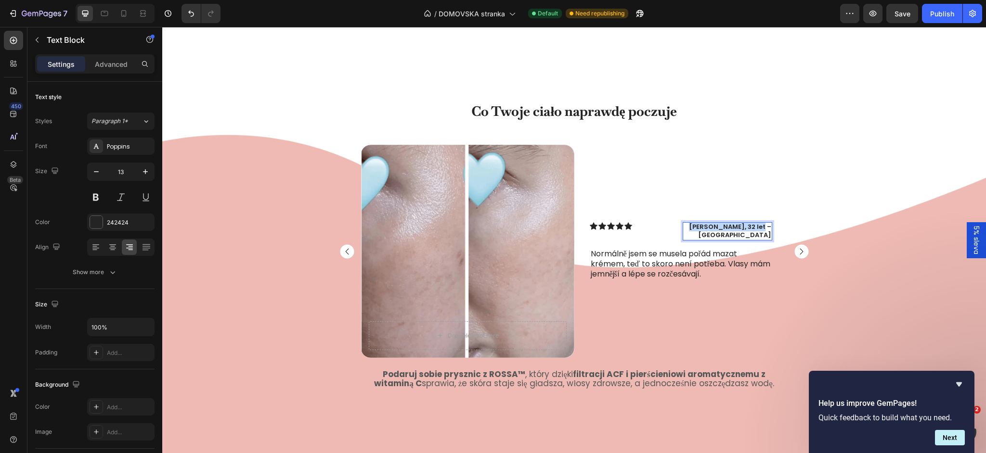
click at [737, 229] on p "Petra, 32 let – Praha" at bounding box center [728, 231] width 88 height 16
click at [800, 254] on icon "Carousel Next Arrow" at bounding box center [801, 251] width 3 height 6
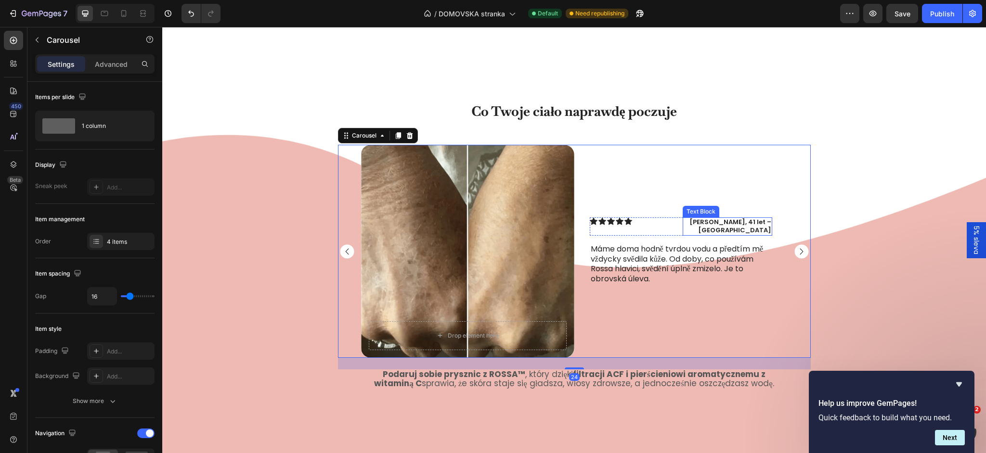
click at [724, 229] on p "Michaela, 41 let – Ostrava" at bounding box center [728, 227] width 88 height 16
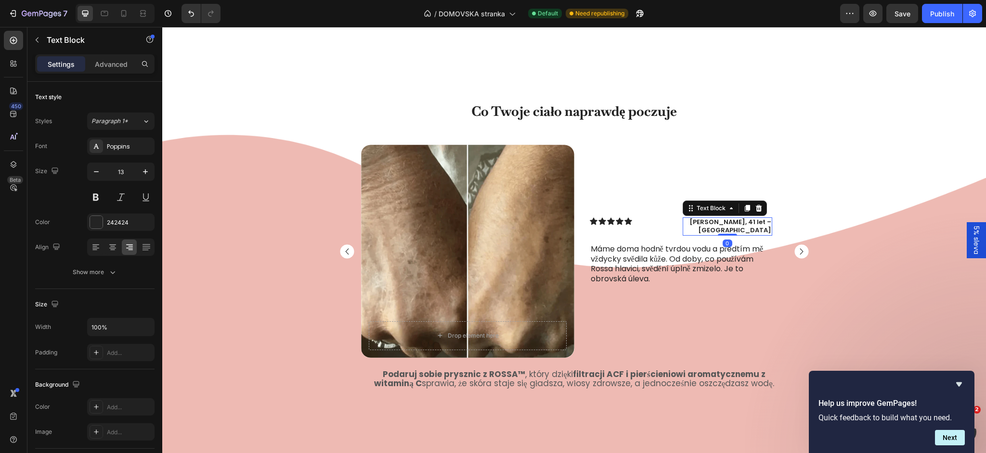
click at [724, 229] on p "Michaela, 41 let – Ostrava" at bounding box center [728, 227] width 88 height 16
click at [796, 246] on rect "Carousel Next Arrow" at bounding box center [801, 252] width 14 height 14
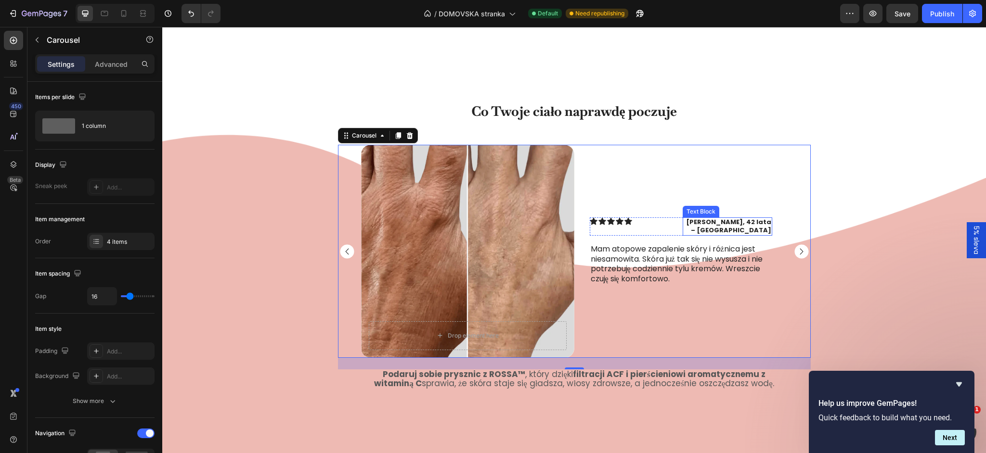
click at [726, 229] on strong "Anna, 42 lata – Kraków" at bounding box center [728, 226] width 85 height 17
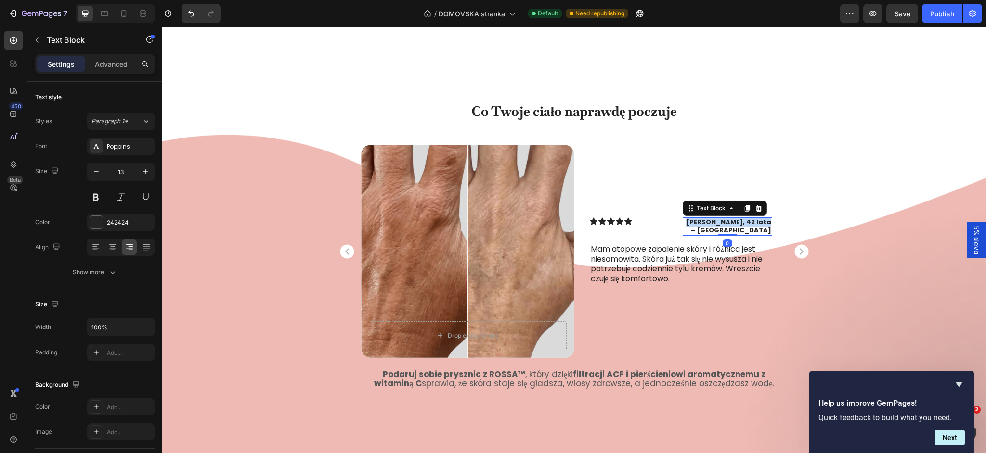
click at [726, 229] on strong "Anna, 42 lata – Kraków" at bounding box center [728, 226] width 85 height 17
click at [799, 255] on rect "Carousel Next Arrow" at bounding box center [801, 252] width 14 height 14
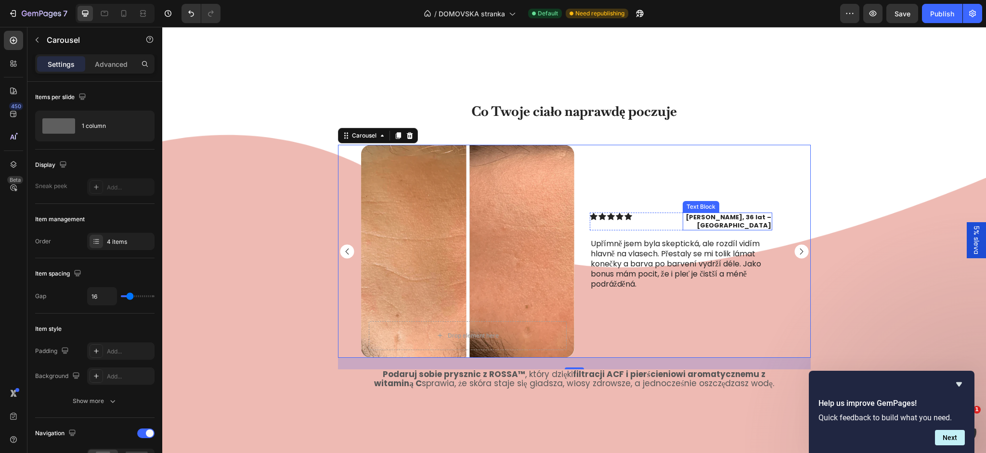
click at [728, 222] on p "Magdalena, 36 lat – Warszawa" at bounding box center [728, 222] width 88 height 16
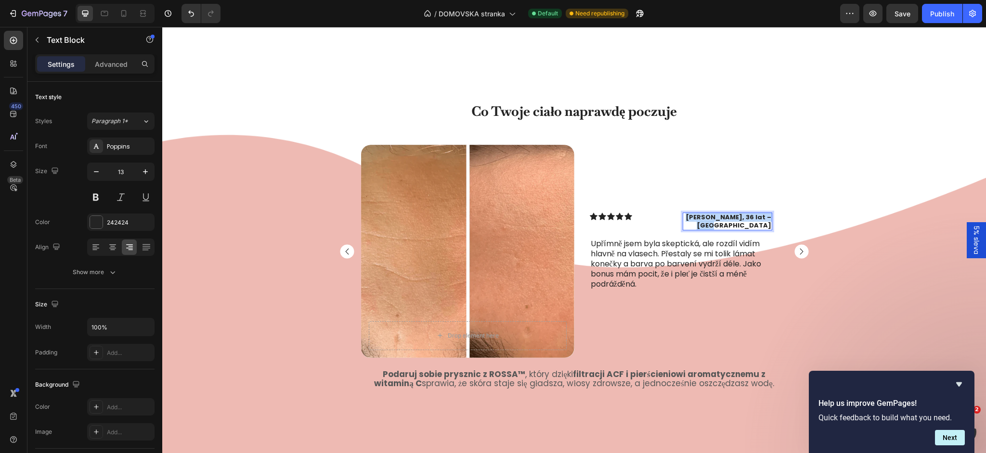
click at [728, 222] on p "Magdalena, 36 lat – Warszawa" at bounding box center [728, 222] width 88 height 16
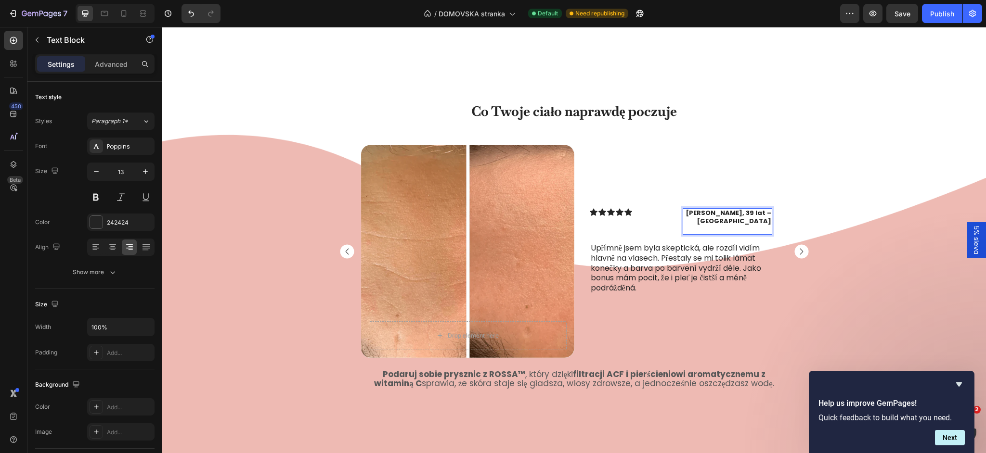
scroll to position [1177, 0]
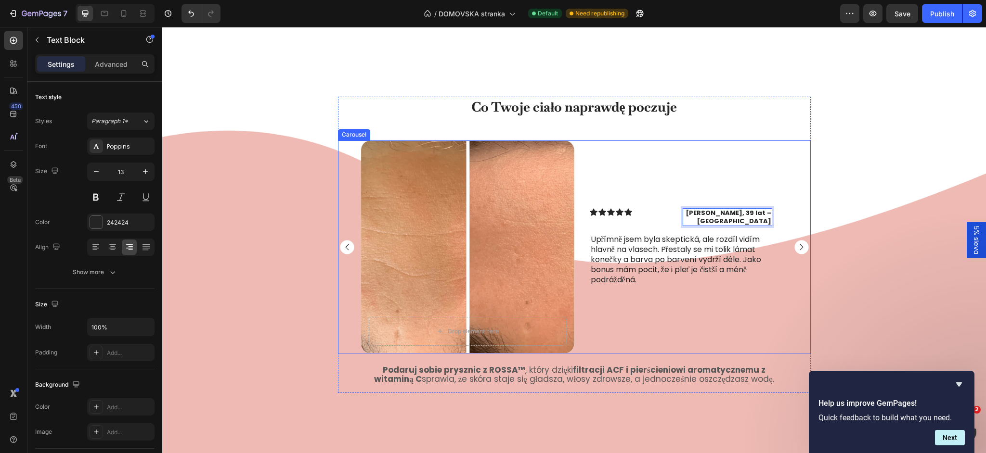
click at [799, 242] on rect "Carousel Next Arrow" at bounding box center [801, 247] width 14 height 14
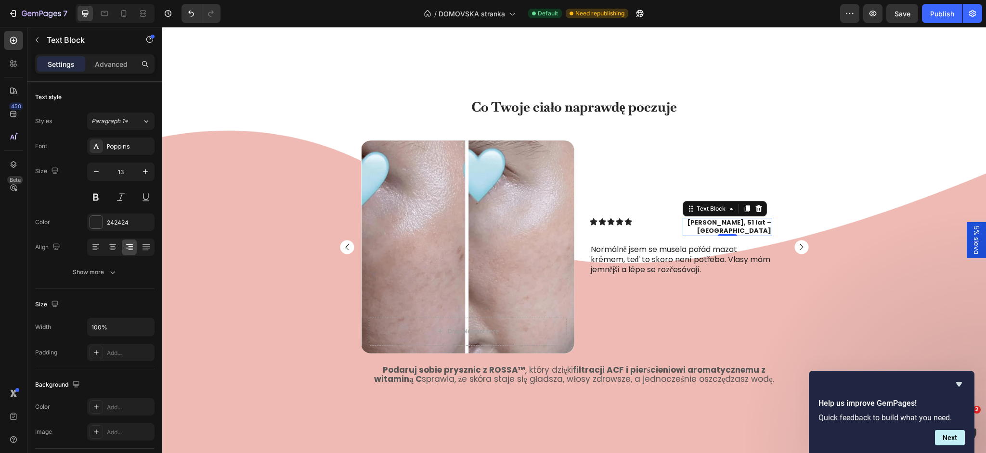
click at [709, 225] on strong "Katarzyna, 51 lat – Gdańsk" at bounding box center [729, 226] width 84 height 17
click at [797, 248] on rect "Carousel Next Arrow" at bounding box center [801, 247] width 14 height 14
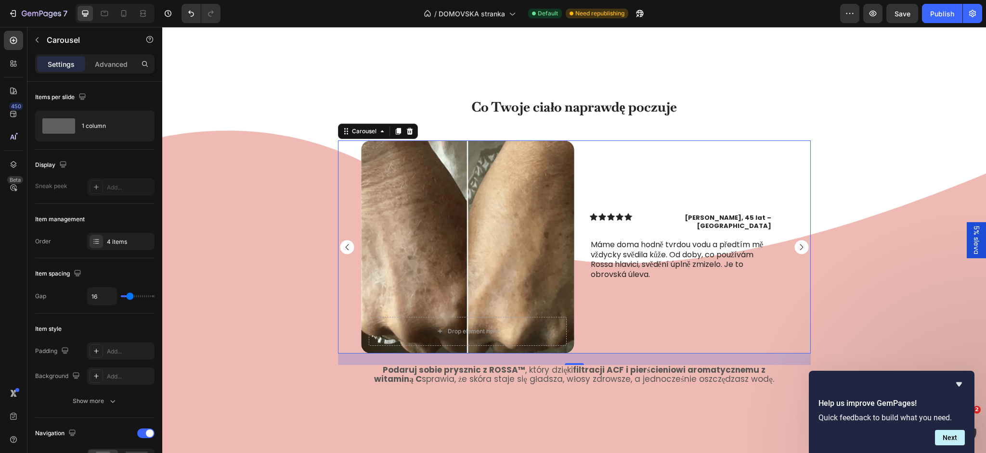
click at [797, 248] on rect "Carousel Next Arrow" at bounding box center [801, 247] width 14 height 14
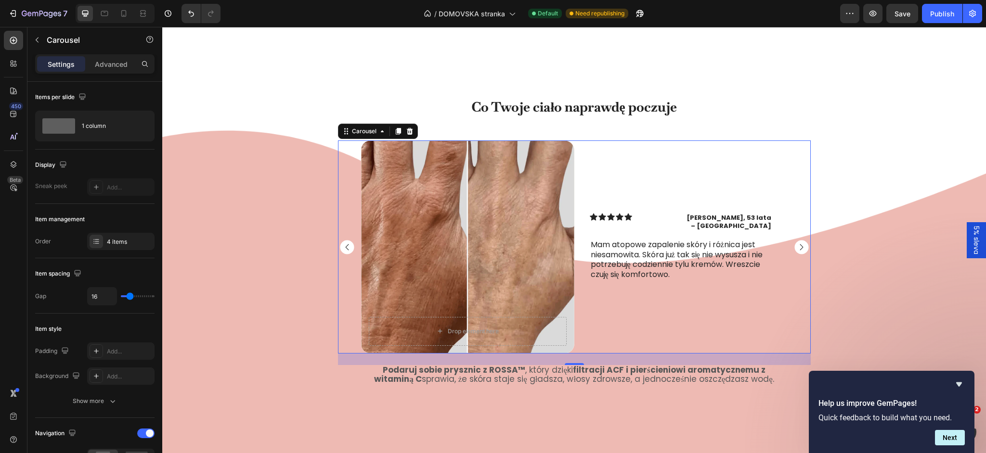
click at [797, 248] on rect "Carousel Next Arrow" at bounding box center [801, 247] width 14 height 14
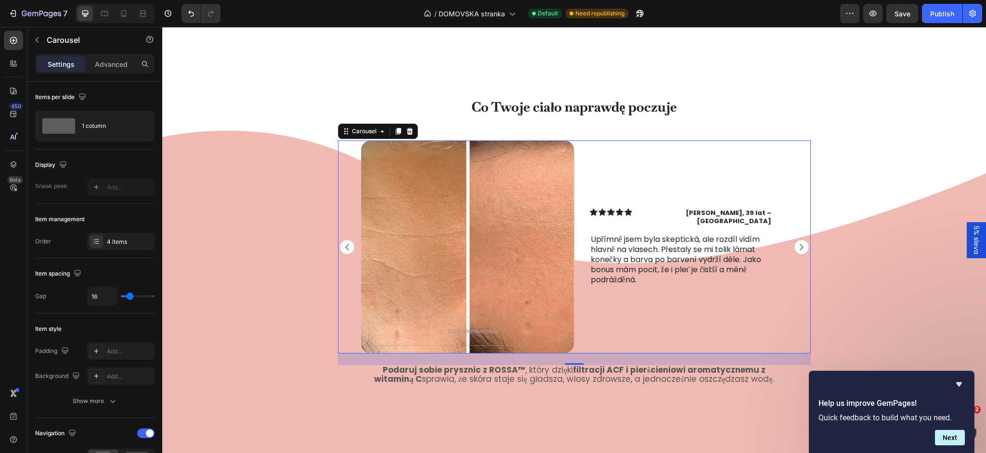
click at [797, 248] on rect "Carousel Next Arrow" at bounding box center [801, 247] width 14 height 14
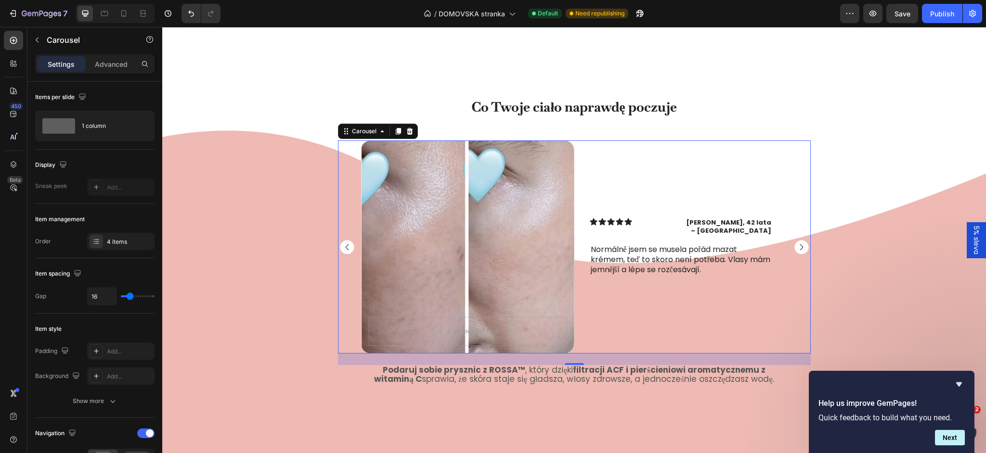
click at [797, 248] on rect "Carousel Next Arrow" at bounding box center [801, 247] width 14 height 14
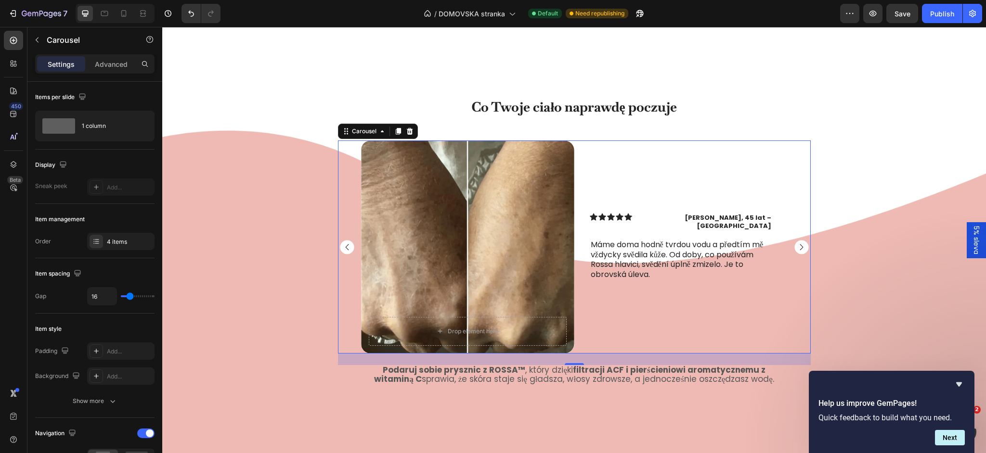
click at [797, 248] on rect "Carousel Next Arrow" at bounding box center [801, 247] width 14 height 14
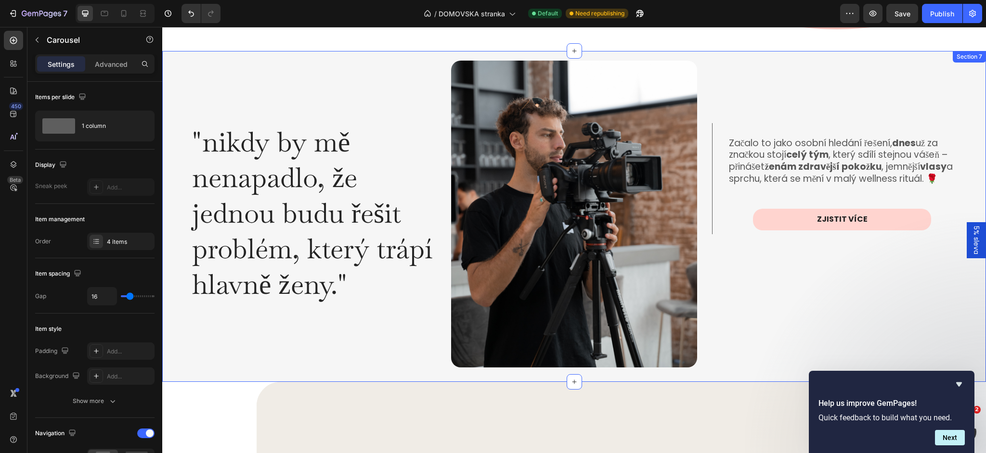
scroll to position [1748, 0]
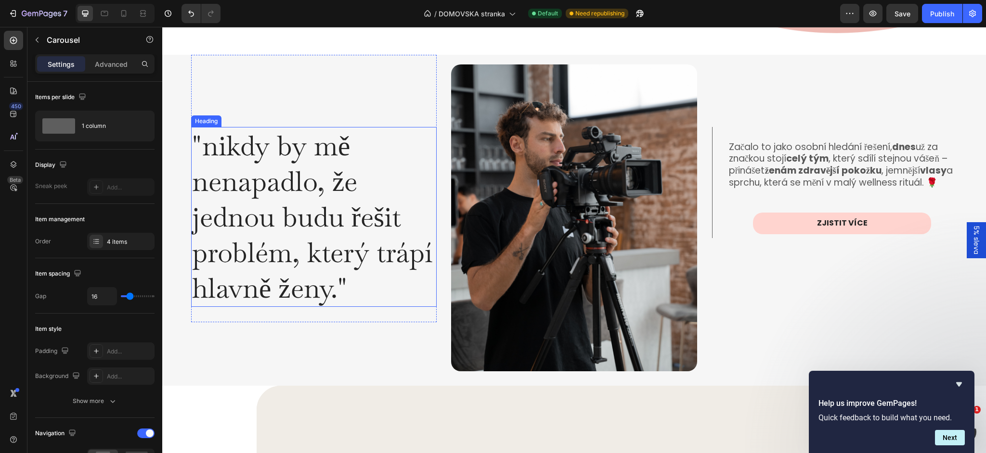
click at [287, 212] on h2 ""nikdy by mě nenapadlo, že jednou budu řešit problém, který trápí hlavně ženy."" at bounding box center [314, 217] width 246 height 180
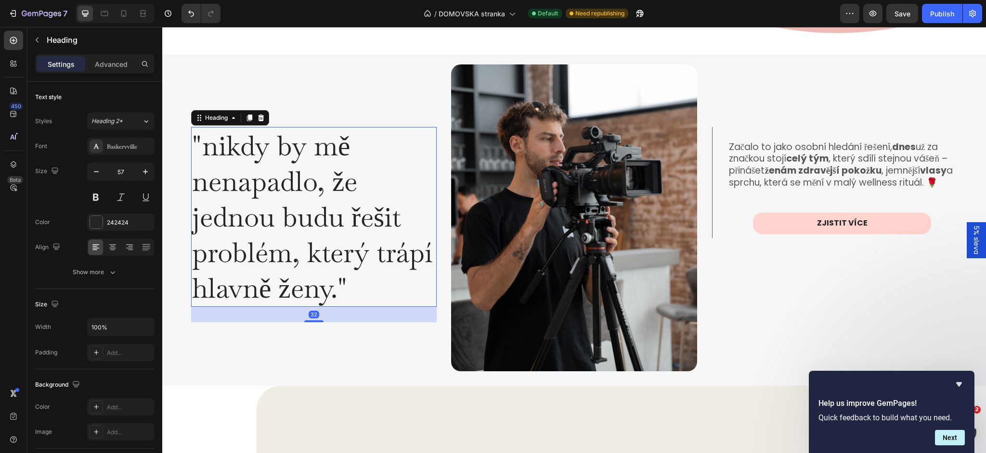
click at [287, 212] on h2 ""nikdy by mě nenapadlo, že jednou budu řešit problém, který trápí hlavně ženy."" at bounding box center [314, 217] width 246 height 180
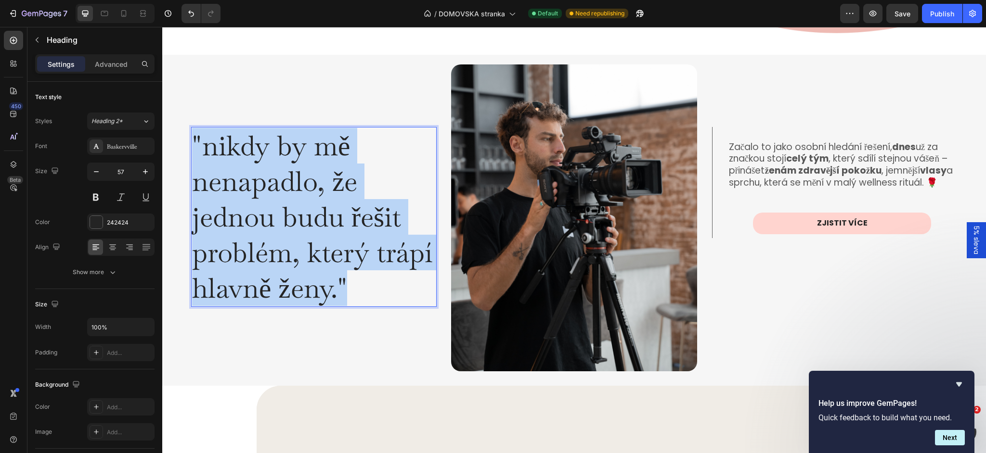
click at [287, 212] on p ""nikdy by mě nenapadlo, že jednou budu řešit problém, který trápí hlavně ženy."" at bounding box center [314, 217] width 244 height 178
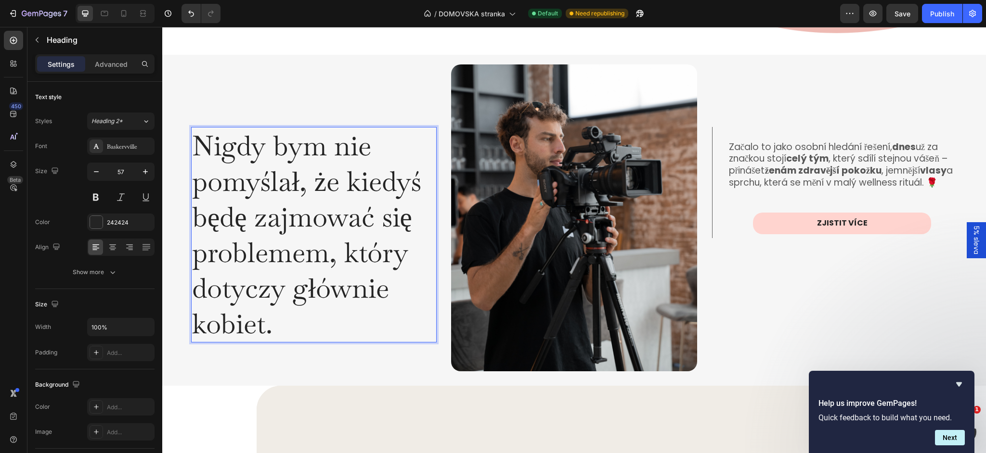
click at [262, 180] on p "Nigdy bym nie pomyślał, że kiedyś będę zajmować się problemem, który dotyczy gł…" at bounding box center [314, 235] width 244 height 214
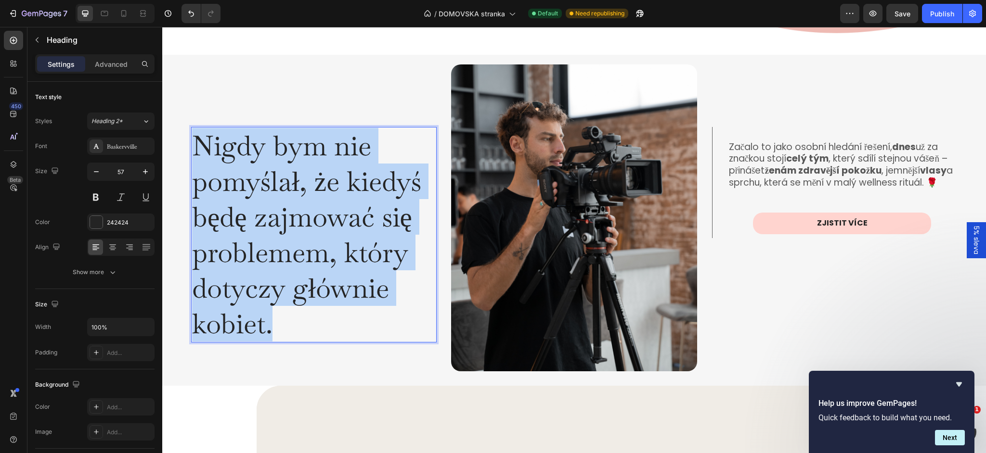
click at [262, 180] on p "Nigdy bym nie pomyślał, że kiedyś będę zajmować się problemem, który dotyczy gł…" at bounding box center [314, 235] width 244 height 214
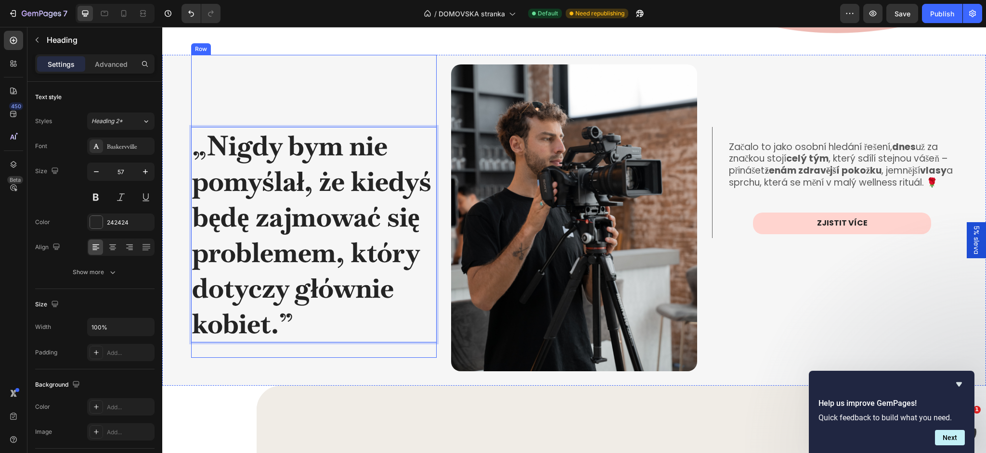
click at [248, 105] on div "„Nigdy bym nie pomyślał, że kiedyś będę zajmować się problemem, który dotyczy g…" at bounding box center [314, 207] width 246 height 304
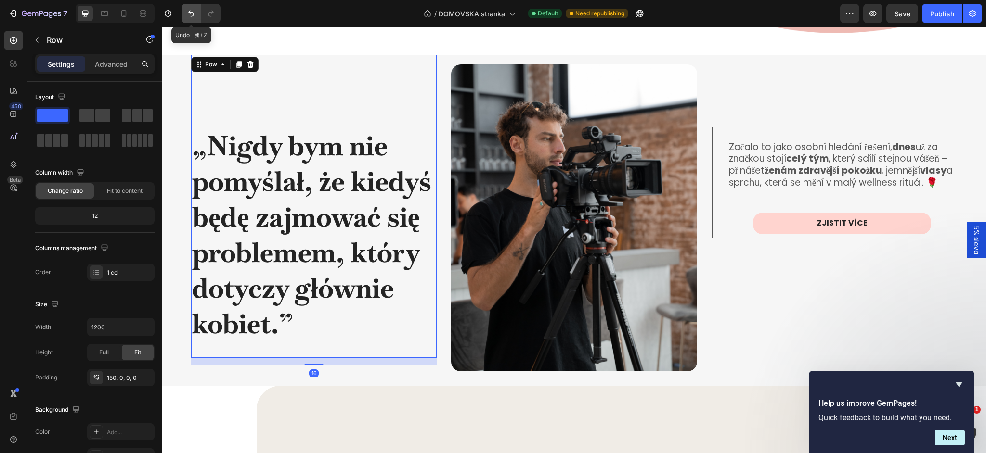
click at [194, 17] on icon "Undo/Redo" at bounding box center [191, 14] width 10 height 10
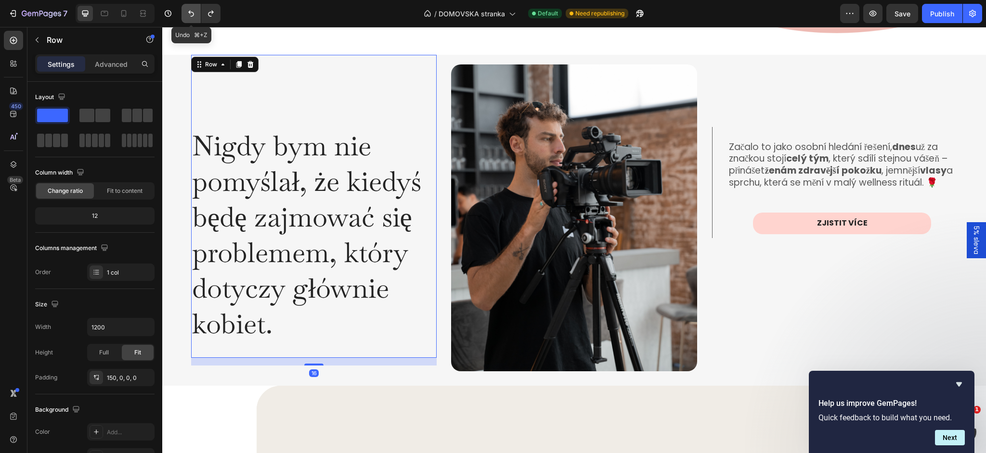
click at [194, 17] on icon "Undo/Redo" at bounding box center [191, 14] width 10 height 10
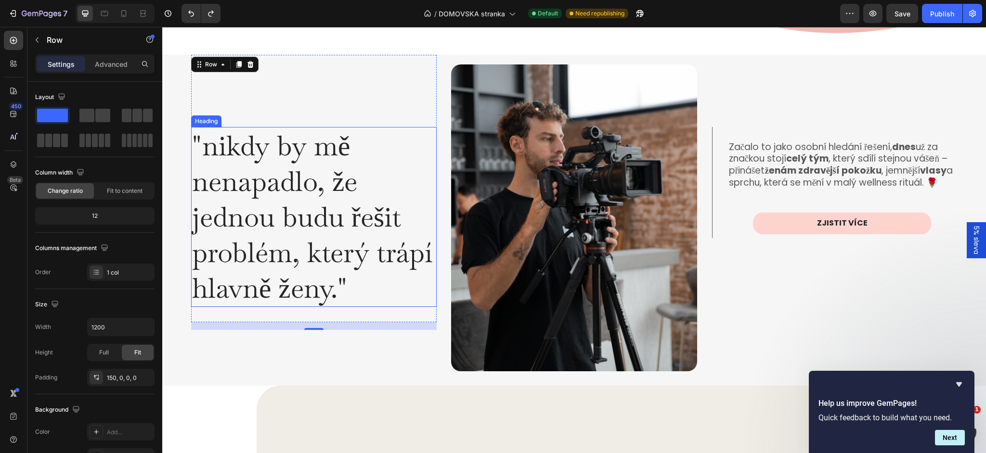
click at [248, 173] on h2 ""nikdy by mě nenapadlo, že jednou budu řešit problém, který trápí hlavně ženy."" at bounding box center [314, 217] width 246 height 180
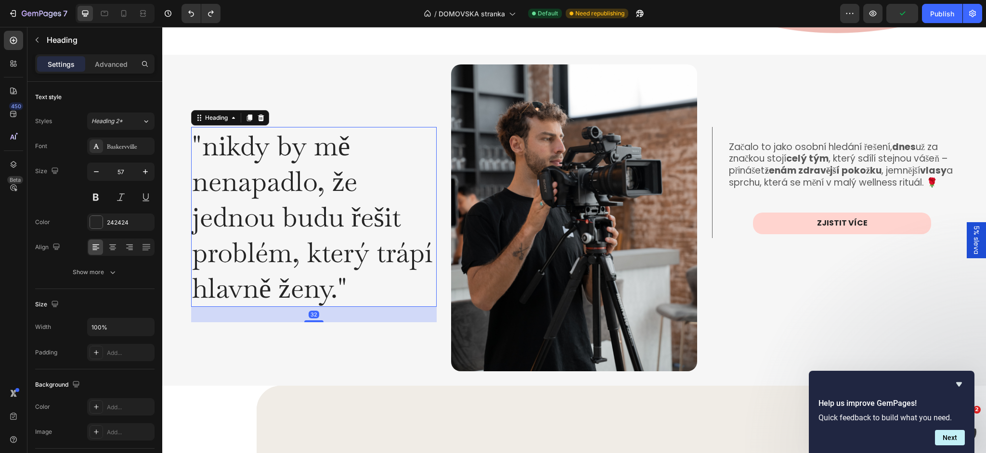
click at [248, 173] on h2 ""nikdy by mě nenapadlo, že jednou budu řešit problém, který trápí hlavně ženy."" at bounding box center [314, 217] width 246 height 180
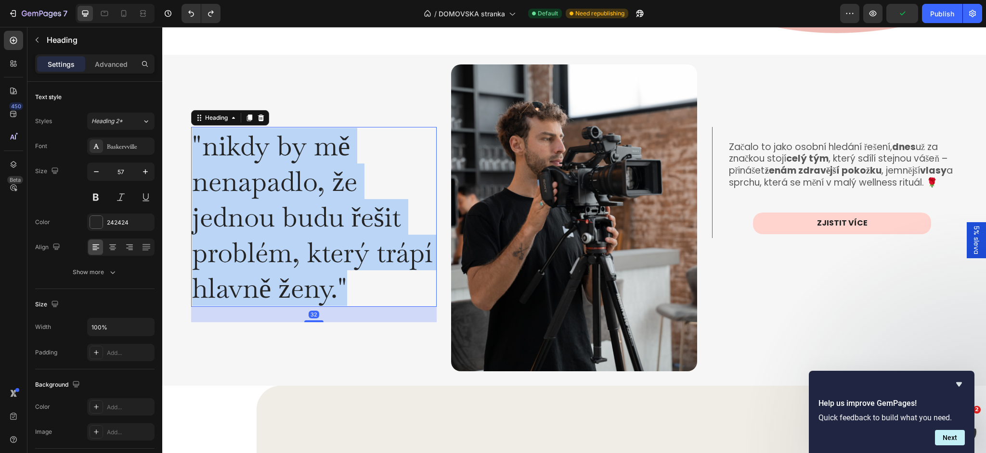
click at [248, 173] on p ""nikdy by mě nenapadlo, že jednou budu řešit problém, který trápí hlavně ženy."" at bounding box center [314, 217] width 244 height 178
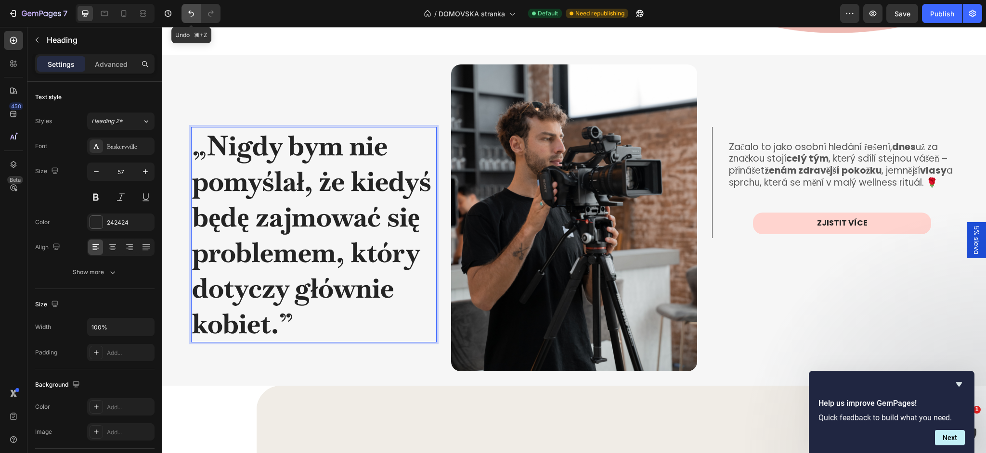
click at [186, 12] on button "Undo/Redo" at bounding box center [190, 13] width 19 height 19
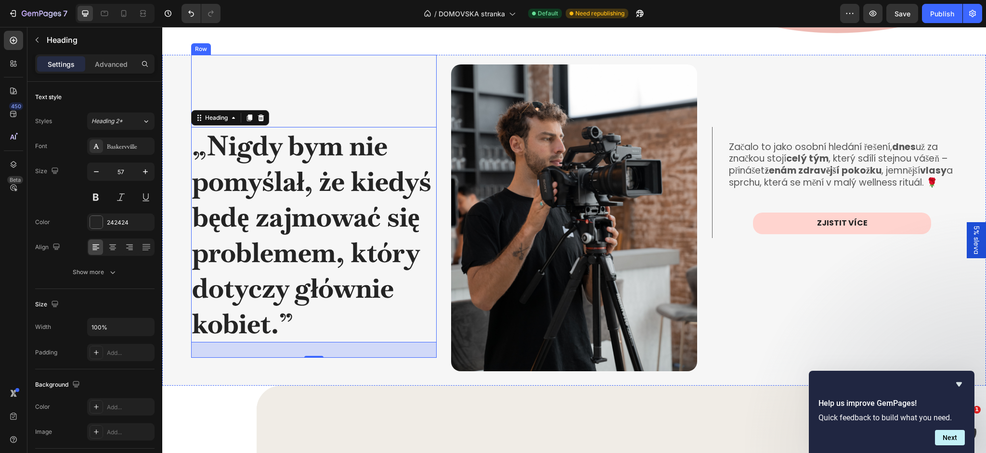
click at [230, 85] on div "„Nigdy bym nie pomyślał, że kiedyś będę zajmować się problemem, który dotyczy g…" at bounding box center [314, 207] width 246 height 304
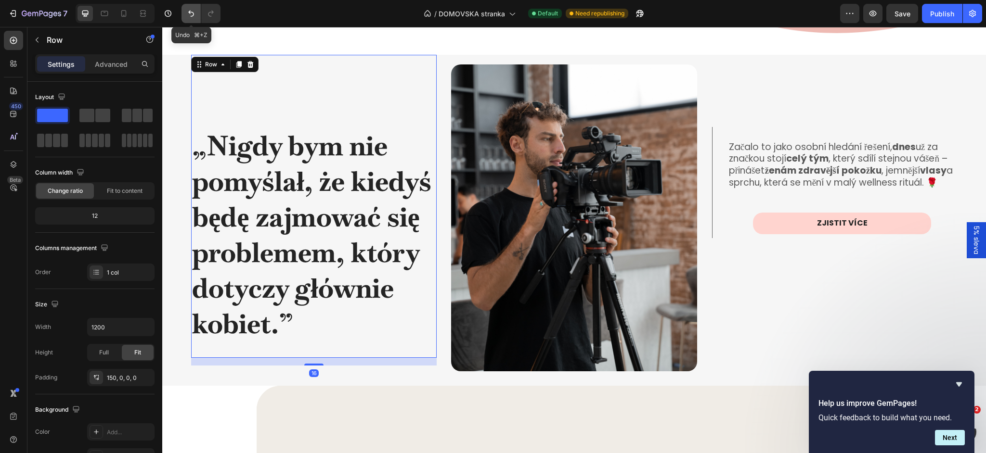
click at [194, 16] on icon "Undo/Redo" at bounding box center [191, 14] width 10 height 10
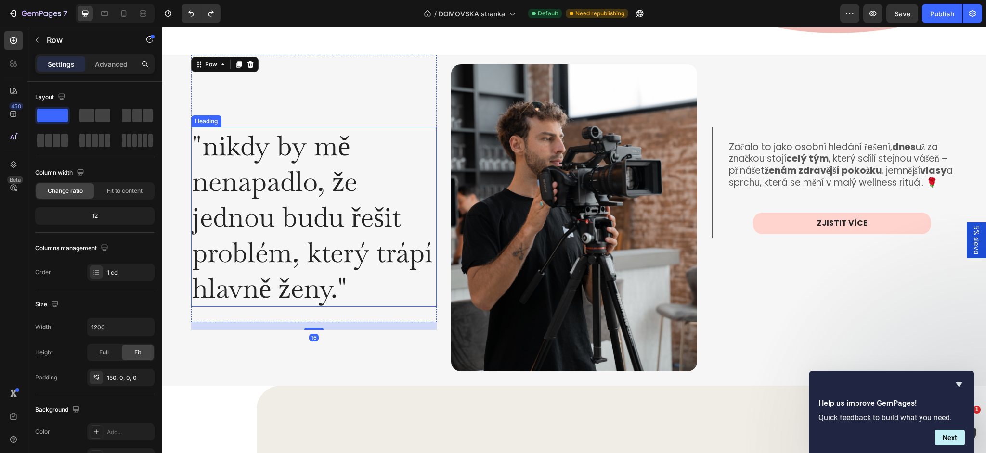
click at [254, 180] on h2 ""nikdy by mě nenapadlo, že jednou budu řešit problém, který trápí hlavně ženy."" at bounding box center [314, 217] width 246 height 180
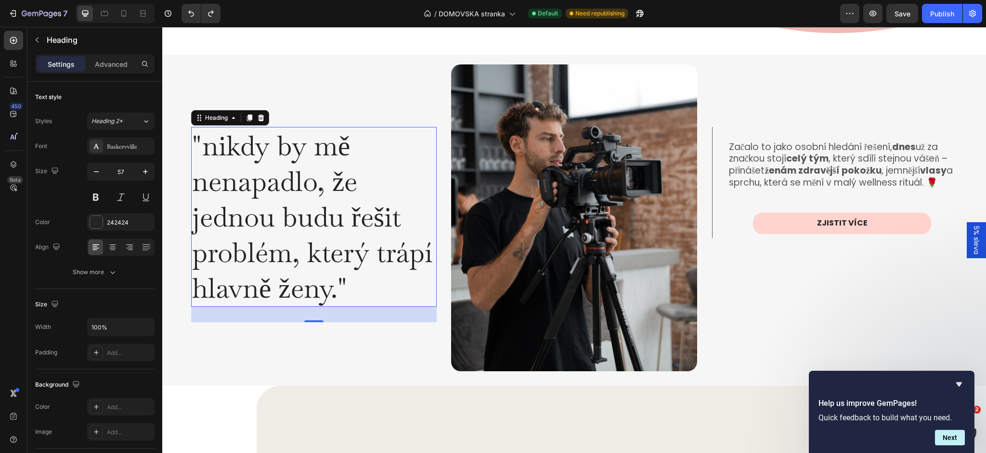
click at [283, 200] on h2 ""nikdy by mě nenapadlo, že jednou budu řešit problém, který trápí hlavně ženy."" at bounding box center [314, 217] width 246 height 180
click at [283, 200] on p ""nikdy by mě nenapadlo, že jednou budu řešit problém, který trápí hlavně ženy."" at bounding box center [314, 217] width 244 height 178
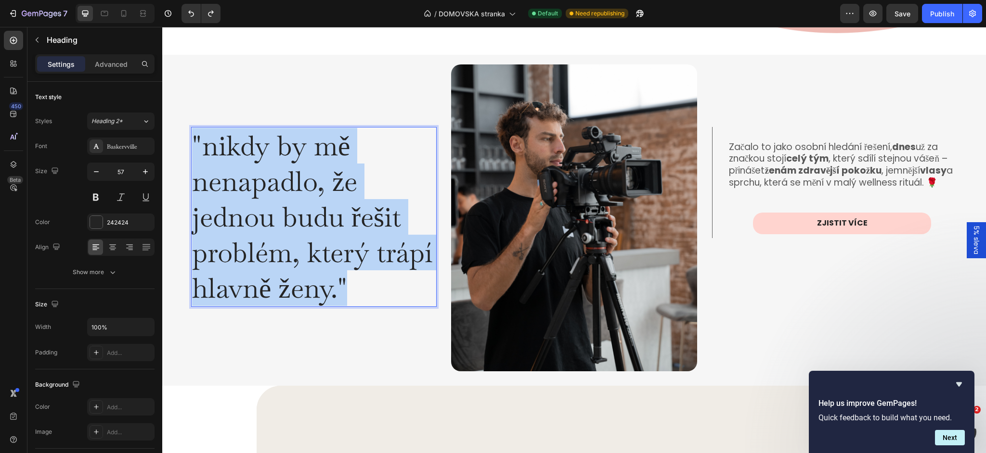
click at [283, 200] on p ""nikdy by mě nenapadlo, že jednou budu řešit problém, který trápí hlavně ženy."" at bounding box center [314, 217] width 244 height 178
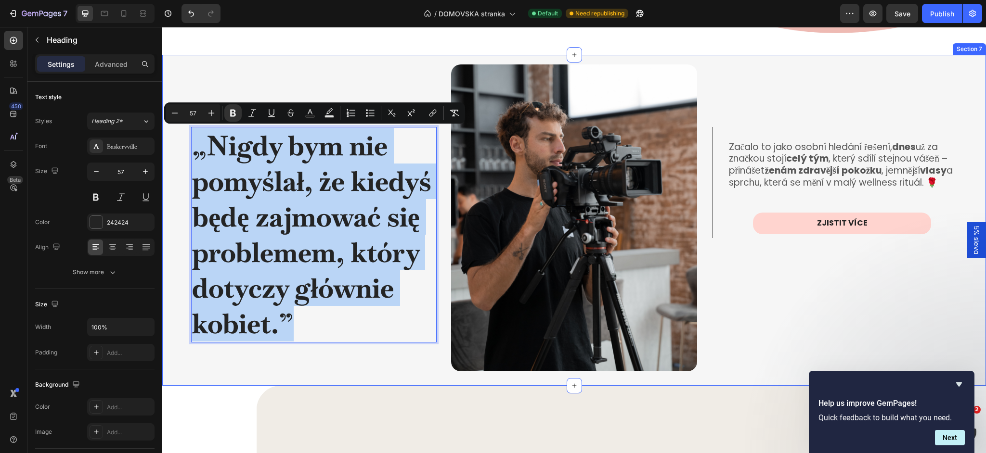
drag, startPoint x: 310, startPoint y: 312, endPoint x: 190, endPoint y: 145, distance: 206.2
click at [190, 145] on div "„Nigdy bym nie pomyślał, że kiedyś będę zajmować się problemem, który dotyczy g…" at bounding box center [574, 220] width 824 height 331
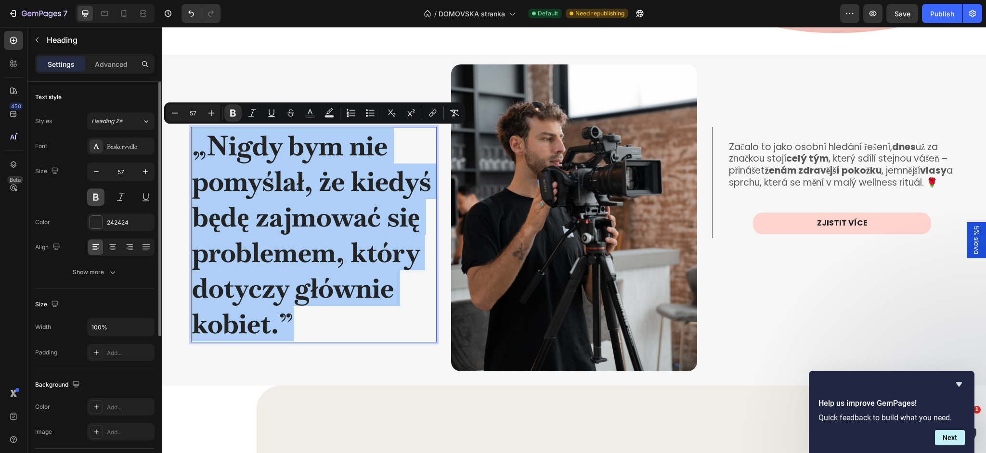
click at [101, 199] on button at bounding box center [95, 197] width 17 height 17
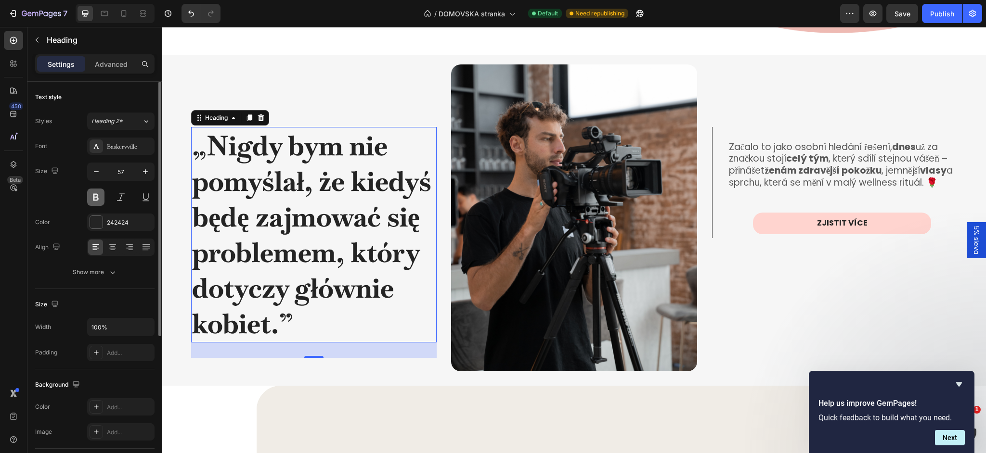
click at [100, 198] on button at bounding box center [95, 197] width 17 height 17
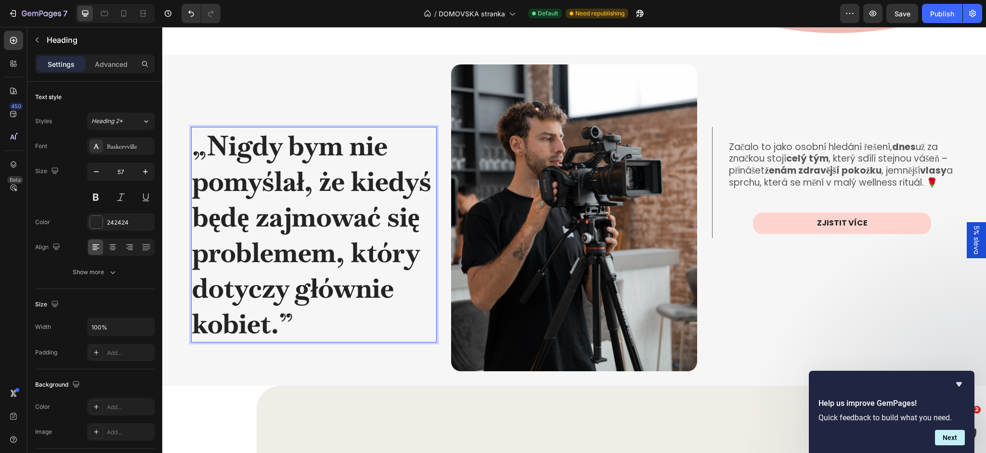
click at [217, 181] on strong "„Nigdy bym nie pomyślał, że kiedyś będę zajmować się problemem, który dotyczy g…" at bounding box center [311, 235] width 239 height 214
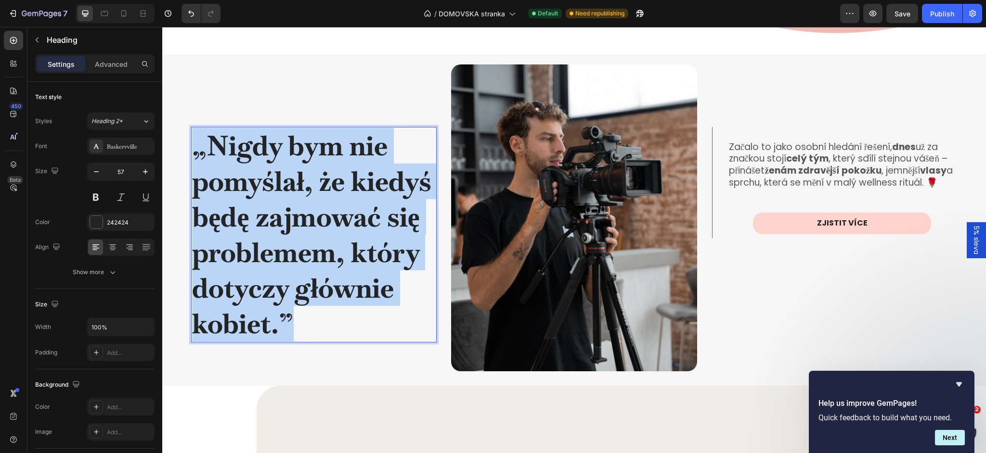
click at [217, 181] on strong "„Nigdy bym nie pomyślał, że kiedyś będę zajmować się problemem, który dotyczy g…" at bounding box center [311, 235] width 239 height 214
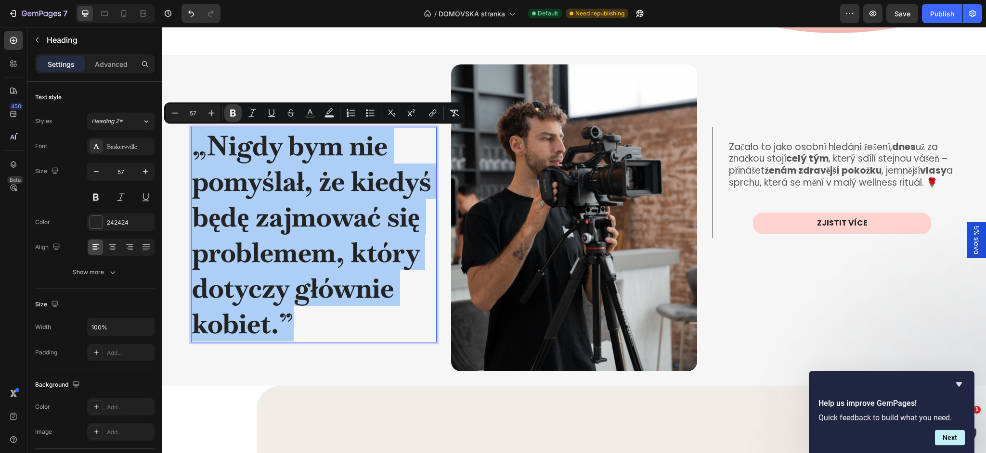
click at [234, 108] on icon "Editor contextual toolbar" at bounding box center [233, 113] width 10 height 10
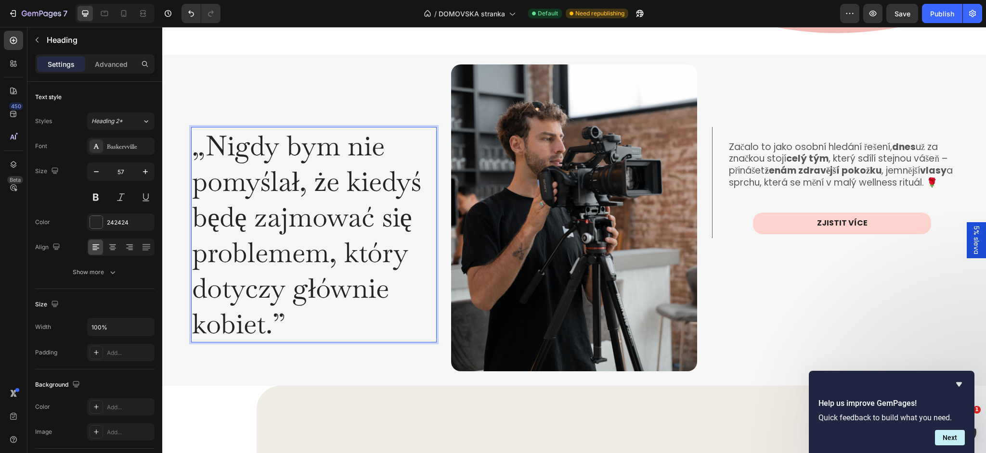
click at [243, 172] on p "„Nigdy bym nie pomyślał, że kiedyś będę zajmować się problemem, który dotyczy g…" at bounding box center [314, 235] width 244 height 214
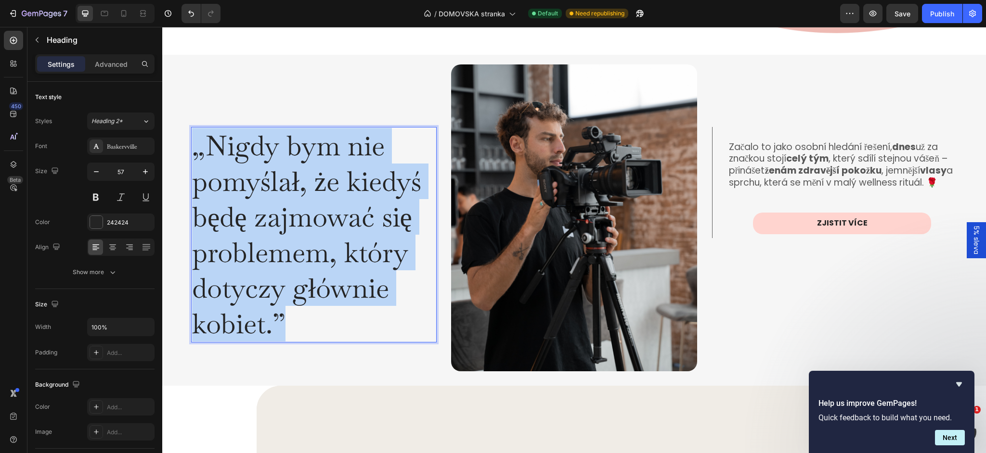
click at [243, 172] on p "„Nigdy bym nie pomyślał, że kiedyś będę zajmować się problemem, który dotyczy g…" at bounding box center [314, 235] width 244 height 214
click at [274, 110] on div "„Nigdy bym nie pomyślał, że kiedyś będę zajmować się problemem, który dotyczy g…" at bounding box center [314, 207] width 246 height 304
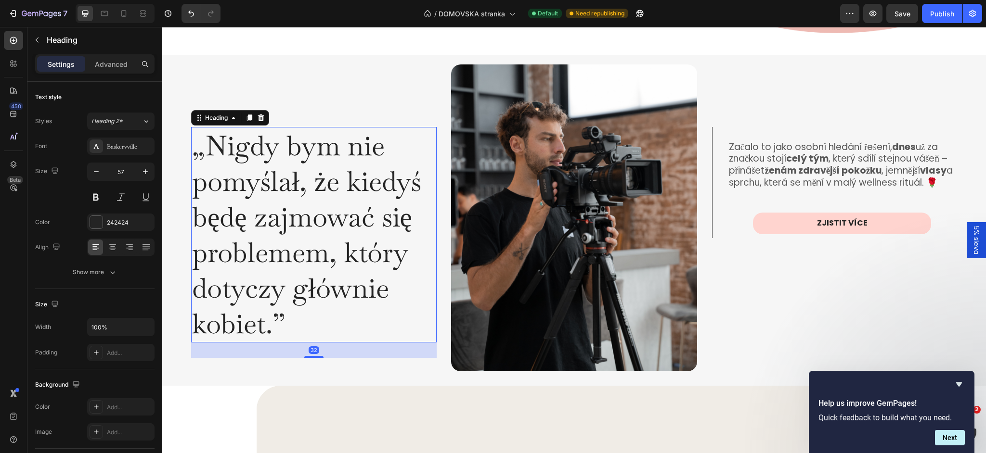
click at [265, 171] on p "„Nigdy bym nie pomyślał, że kiedyś będę zajmować się problemem, który dotyczy g…" at bounding box center [314, 235] width 244 height 214
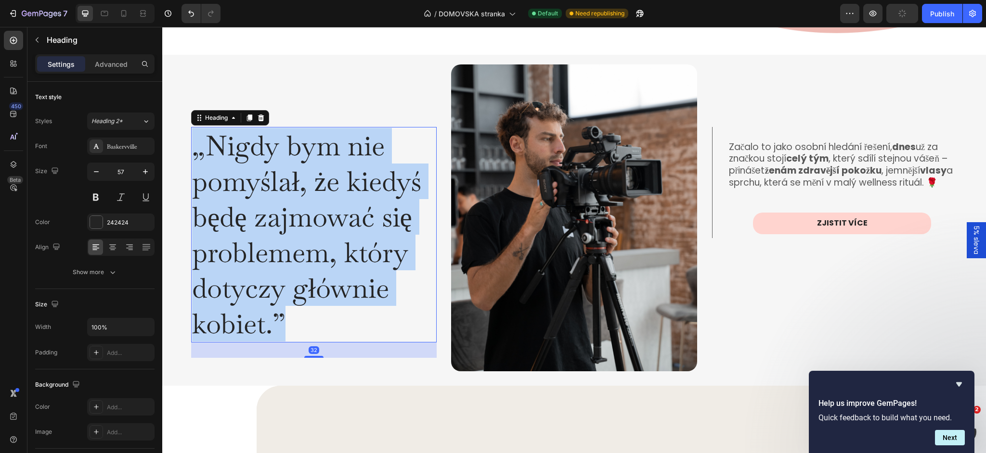
click at [265, 171] on p "„Nigdy bym nie pomyślał, że kiedyś będę zajmować się problemem, który dotyczy g…" at bounding box center [314, 235] width 244 height 214
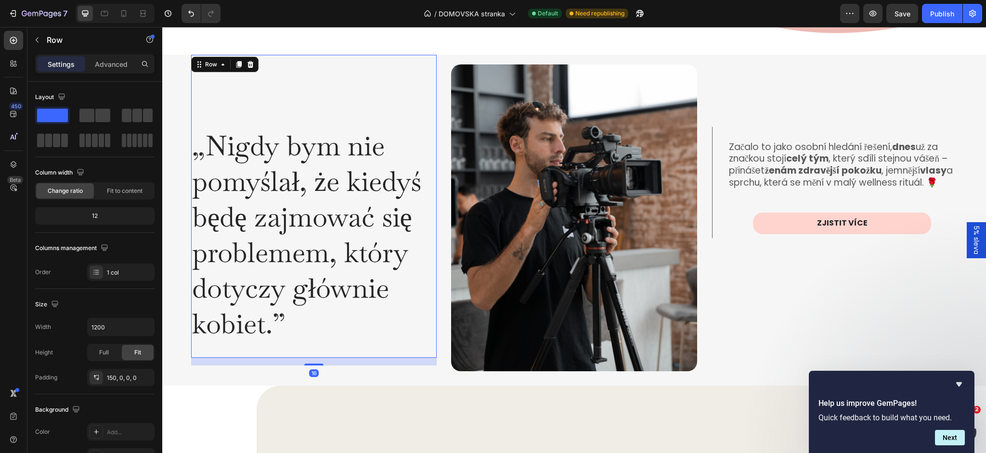
click at [264, 88] on div "„Nigdy bym nie pomyślał, że kiedyś będę zajmować się problemem, który dotyczy g…" at bounding box center [314, 207] width 246 height 304
click at [846, 189] on p "Začalo to jako osobní hledání řešení, dnes už za značkou stojí celý tým , který…" at bounding box center [842, 166] width 227 height 48
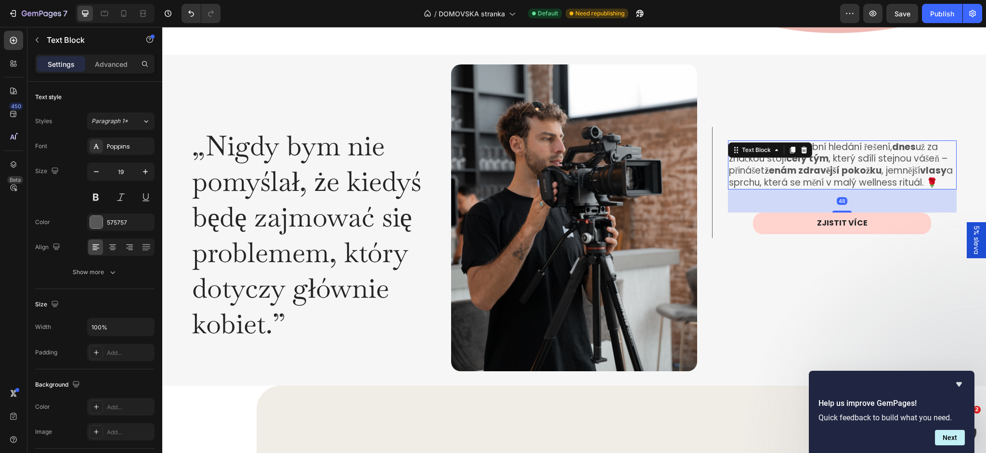
click at [846, 189] on p "Začalo to jako osobní hledání řešení, dnes už za značkou stojí celý tým , který…" at bounding box center [842, 166] width 227 height 48
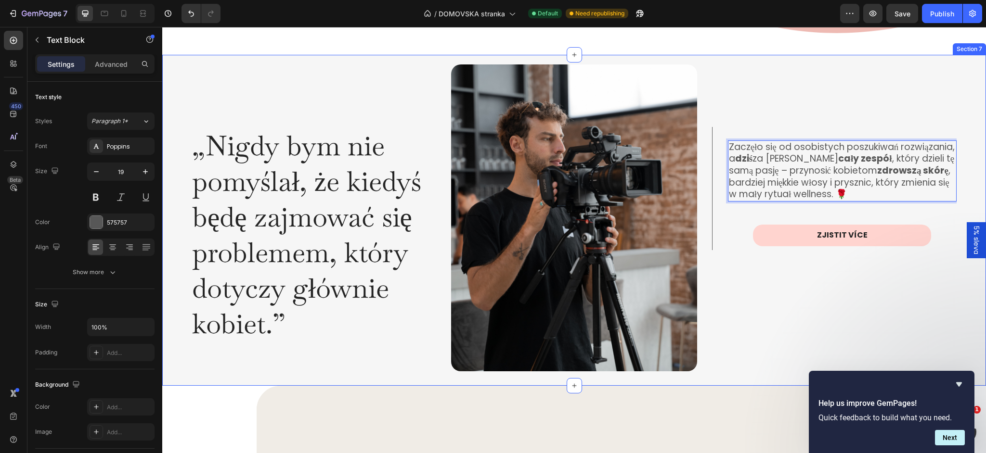
click at [447, 118] on div "„Nigdy bym nie pomyślał, że kiedyś będę zajmować się problemem, który dotyczy g…" at bounding box center [574, 220] width 824 height 331
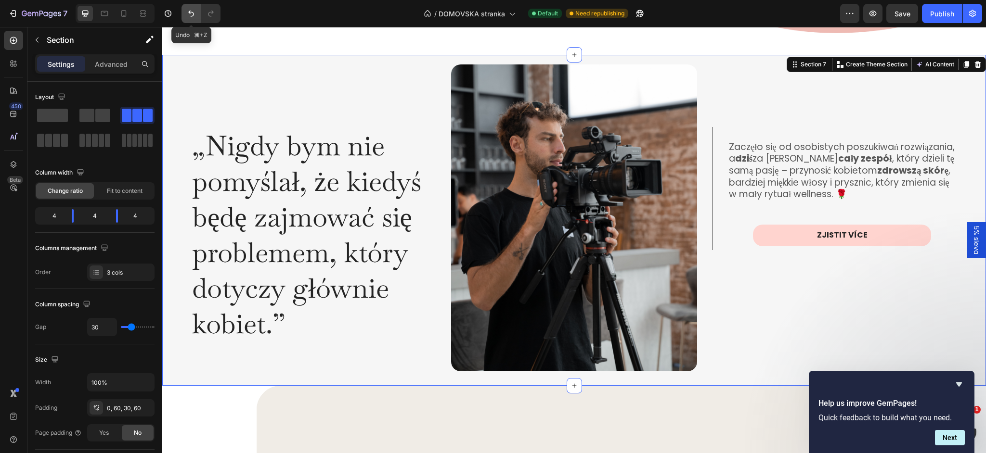
click at [188, 12] on icon "Undo/Redo" at bounding box center [191, 14] width 6 height 6
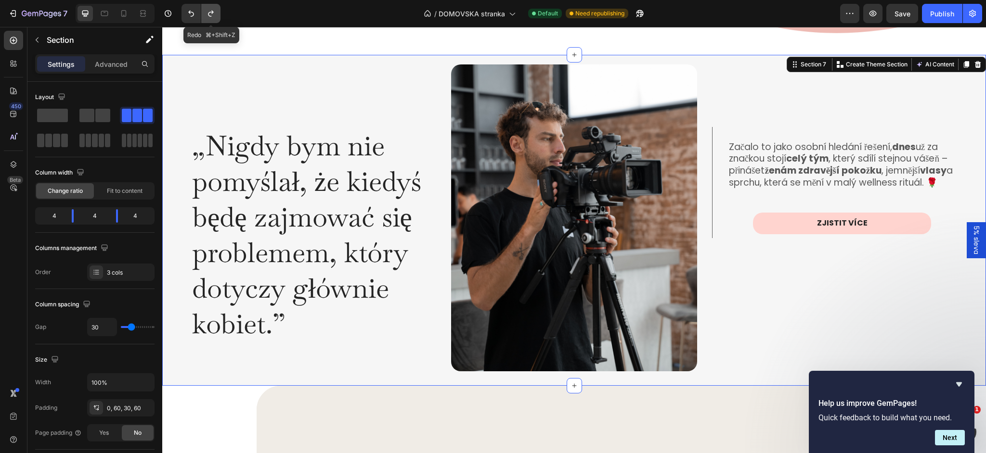
click at [212, 13] on icon "Undo/Redo" at bounding box center [210, 14] width 5 height 6
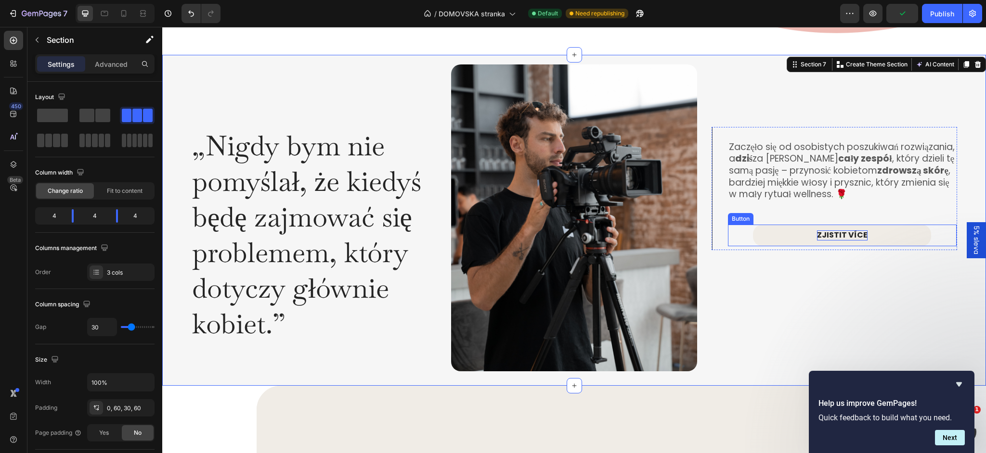
click at [839, 235] on p "ZJISTIT VÍCE" at bounding box center [842, 236] width 51 height 10
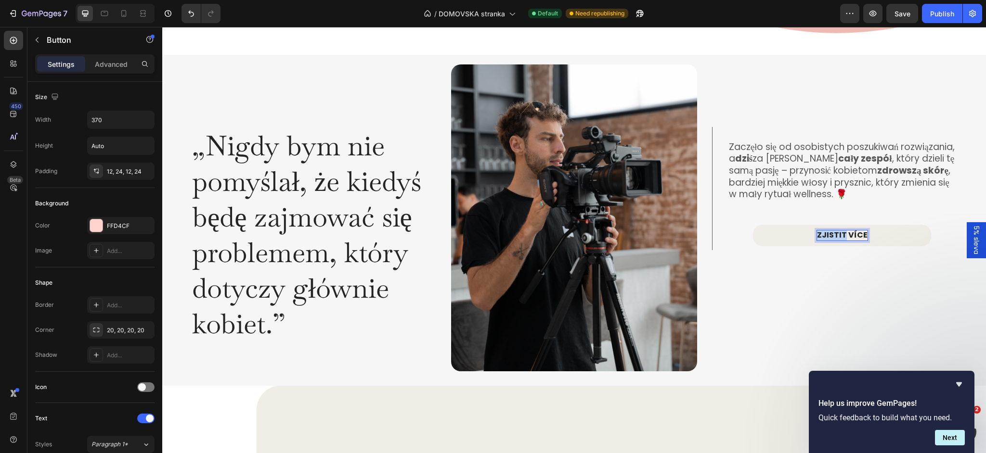
click at [839, 235] on p "ZJISTIT VÍCE" at bounding box center [842, 236] width 51 height 10
click at [801, 269] on div "Zaczęło się od osobistych poszukiwań rozwiązania, a dziś za marką stoi cały zes…" at bounding box center [834, 213] width 246 height 317
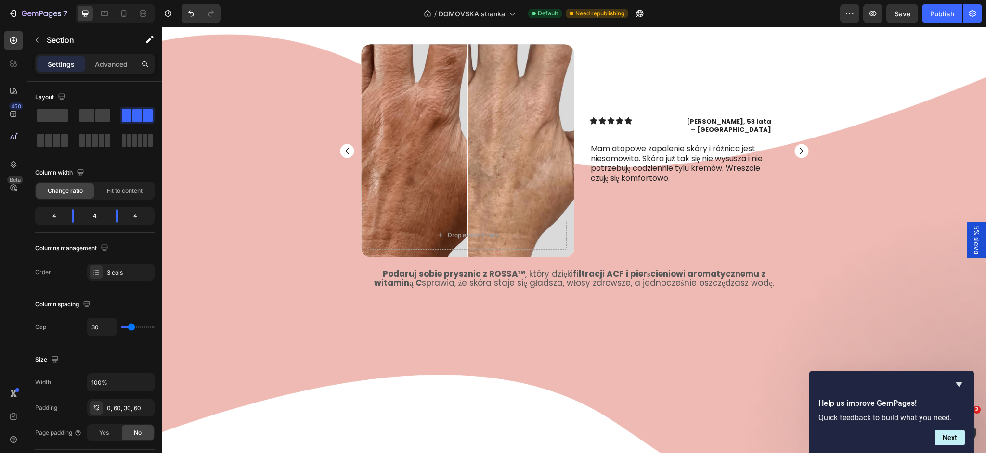
scroll to position [1269, 0]
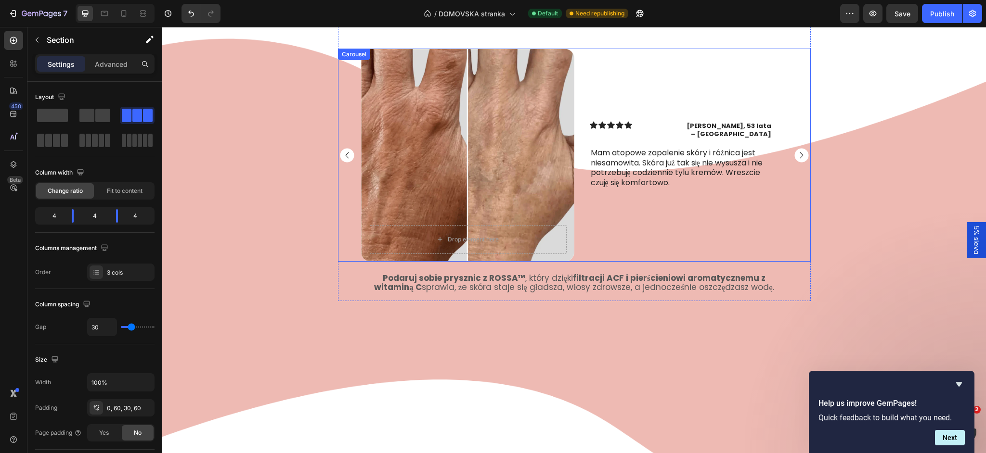
click at [801, 160] on rect "Carousel Next Arrow" at bounding box center [801, 155] width 14 height 14
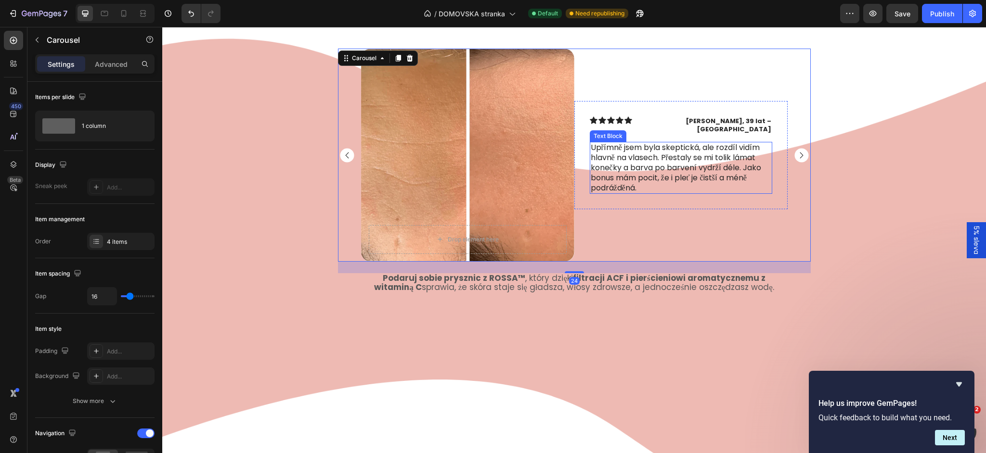
click at [690, 169] on p "Upřímně jsem byla skeptická, ale rozdíl vidím hlavně na vlasech. Přestaly se mi…" at bounding box center [681, 168] width 181 height 50
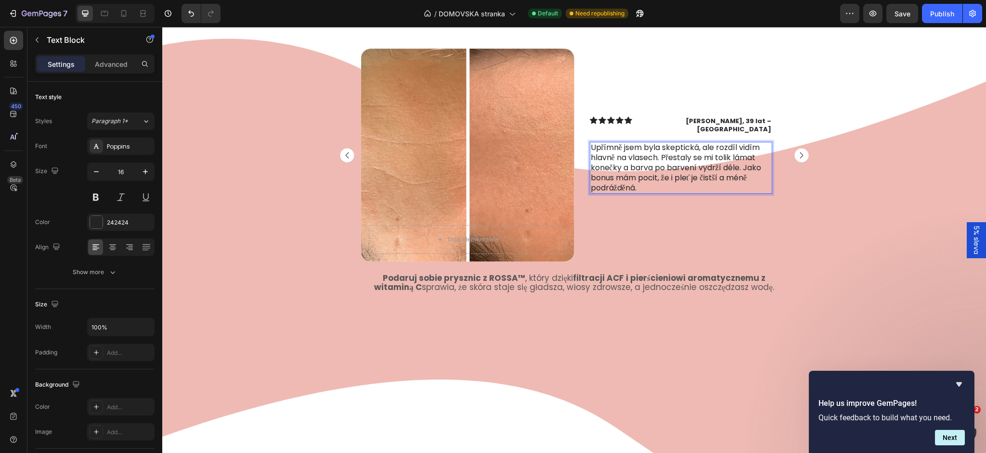
click at [690, 170] on p "Upřímně jsem byla skeptická, ale rozdíl vidím hlavně na vlasech. Přestaly se mi…" at bounding box center [681, 168] width 181 height 50
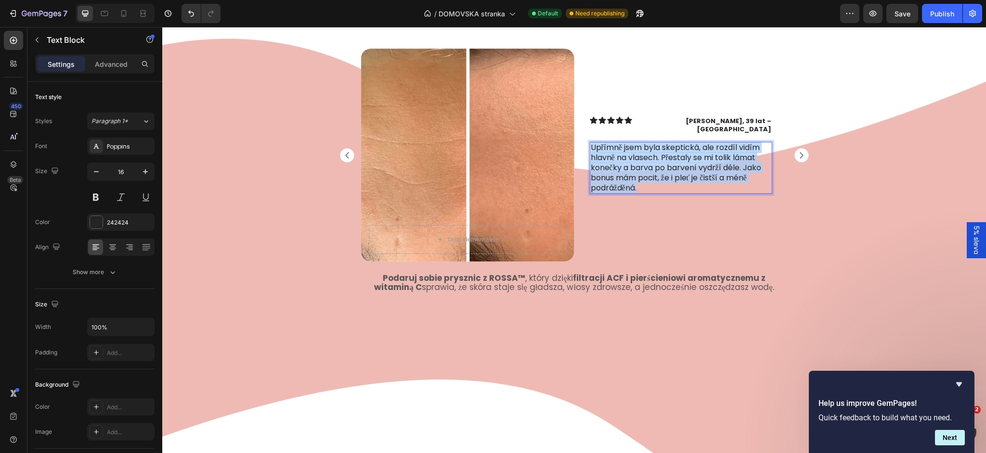
click at [690, 170] on p "Upřímně jsem byla skeptická, ale rozdíl vidím hlavně na vlasech. Přestaly se mi…" at bounding box center [681, 168] width 181 height 50
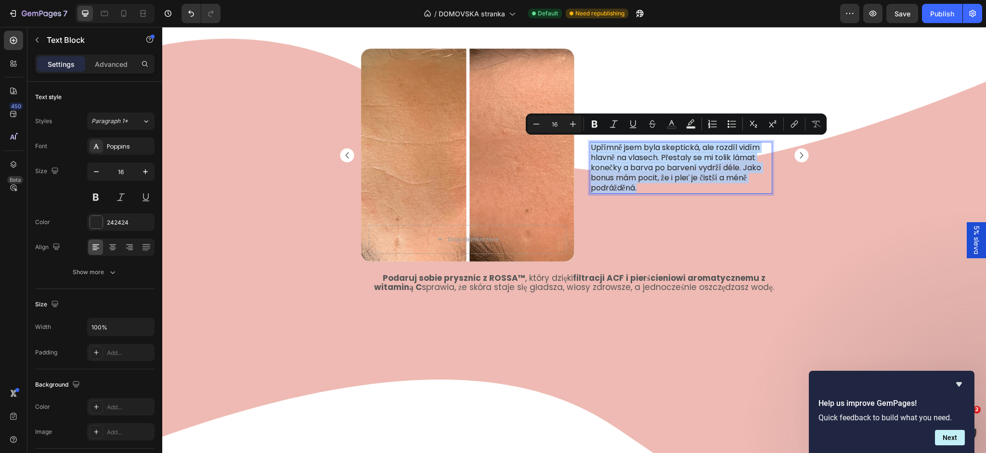
copy p "Upřímně jsem byla skeptická, ale rozdíl vidím hlavně na vlasech. Přestaly se mi…"
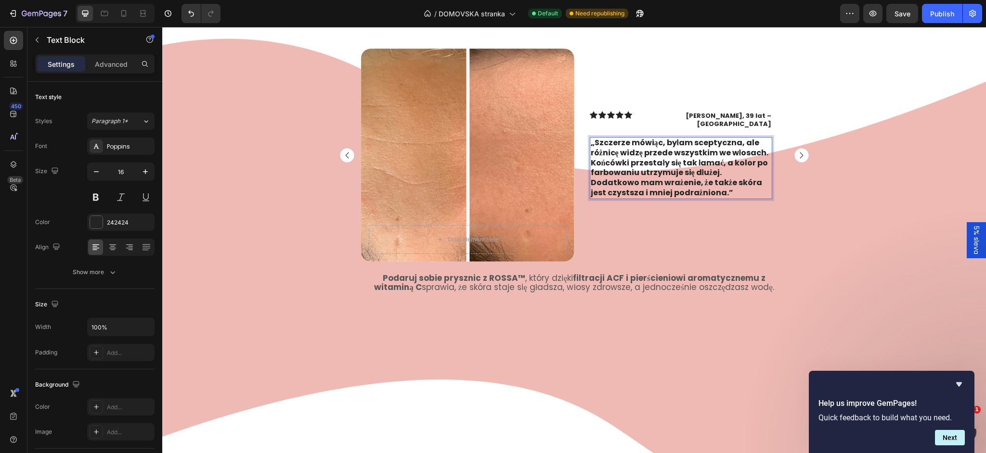
click at [670, 190] on strong "„Szczerze mówiąc, byłam sceptyczna, ale różnicę widzę przede wszystkim we włosa…" at bounding box center [680, 167] width 178 height 61
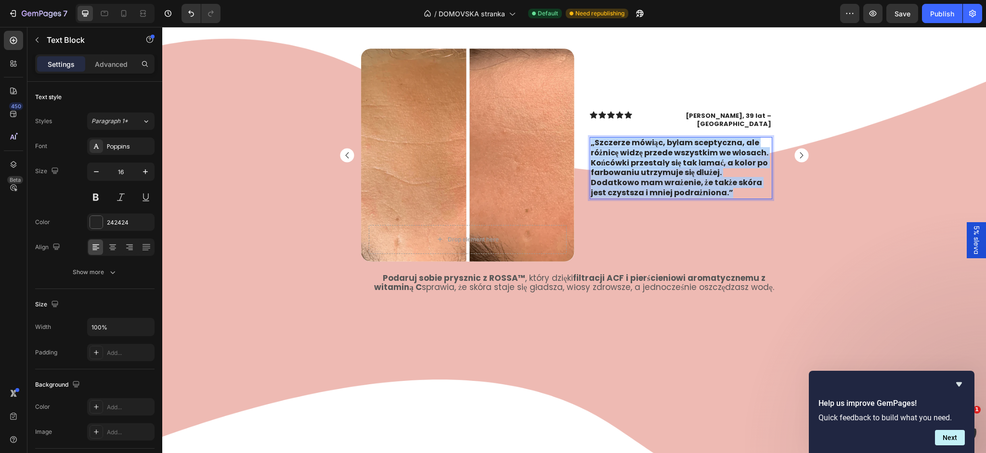
click at [670, 190] on strong "„Szczerze mówiąc, byłam sceptyczna, ale różnicę widzę przede wszystkim we włosa…" at bounding box center [680, 167] width 178 height 61
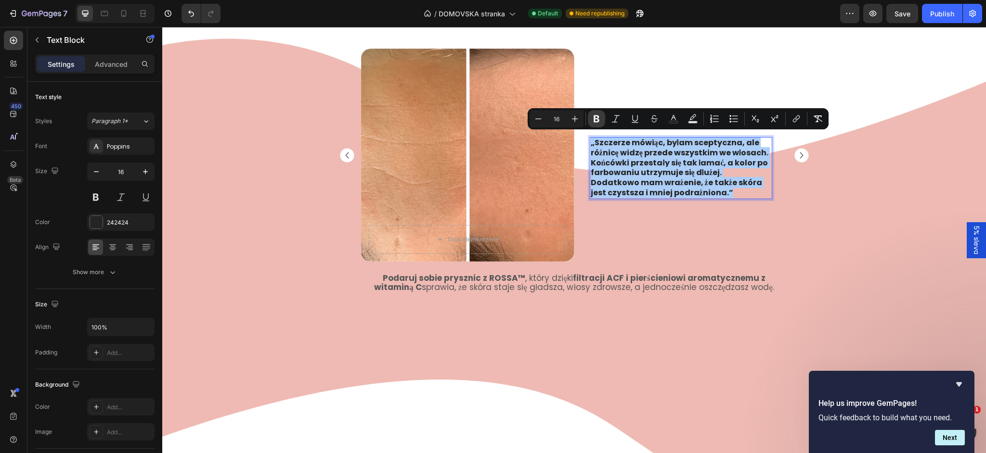
click at [596, 122] on icon "Editor contextual toolbar" at bounding box center [597, 119] width 10 height 10
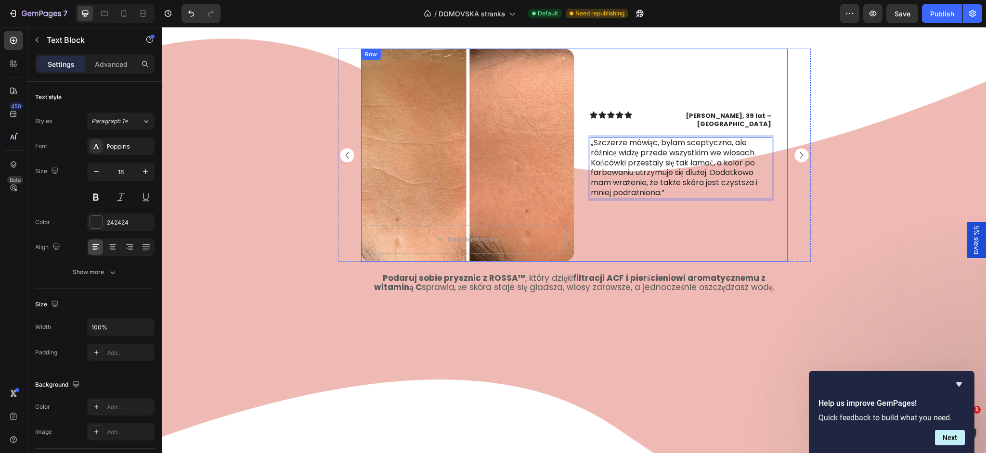
click at [684, 248] on div "Icon Icon Icon Icon Icon Icon List Ewa, 39 lat – Wrocław Text Block Row „Szczer…" at bounding box center [680, 155] width 213 height 213
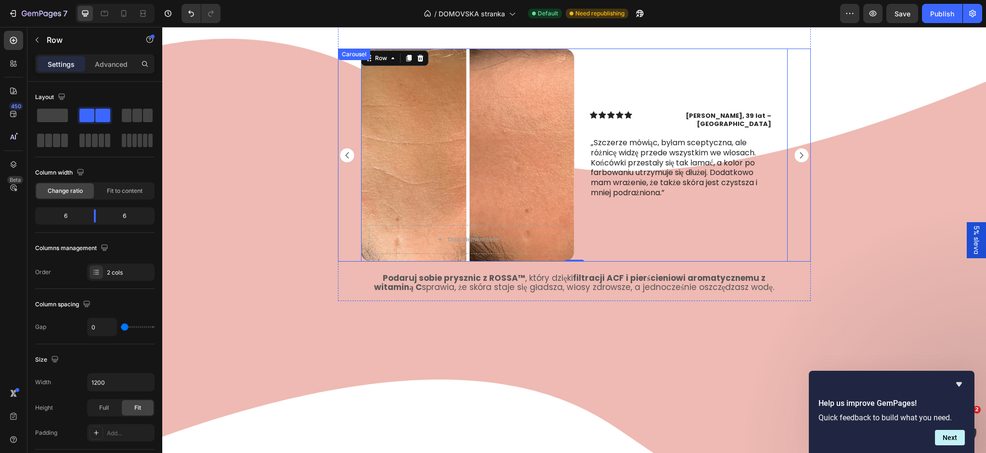
click at [801, 159] on rect "Carousel Next Arrow" at bounding box center [801, 155] width 14 height 14
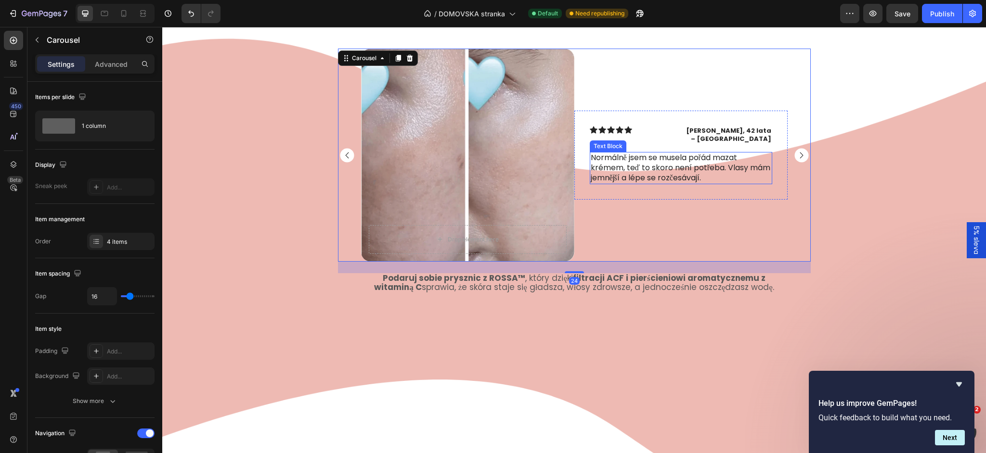
click at [697, 167] on p "Normálně jsem se musela pořád mazat krémem, teď to skoro není potřeba. Vlasy má…" at bounding box center [681, 168] width 181 height 30
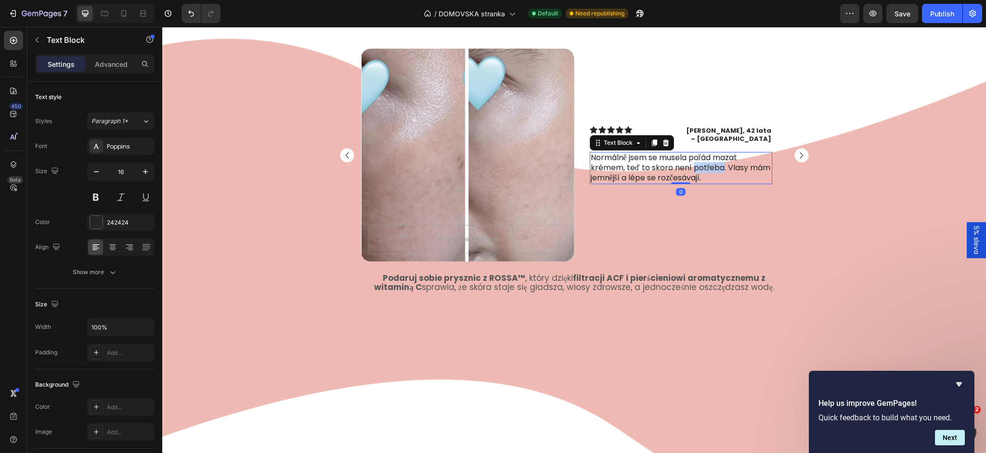
click at [697, 167] on p "Normálně jsem se musela pořád mazat krémem, teď to skoro není potřeba. Vlasy má…" at bounding box center [681, 168] width 181 height 30
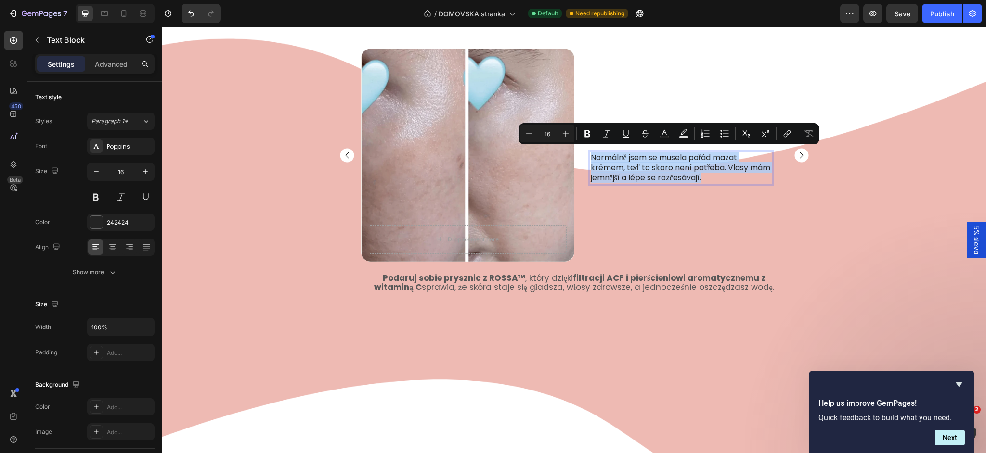
copy p "Normálně jsem se musela pořád mazat krémem, teď to skoro není potřeba. Vlasy má…"
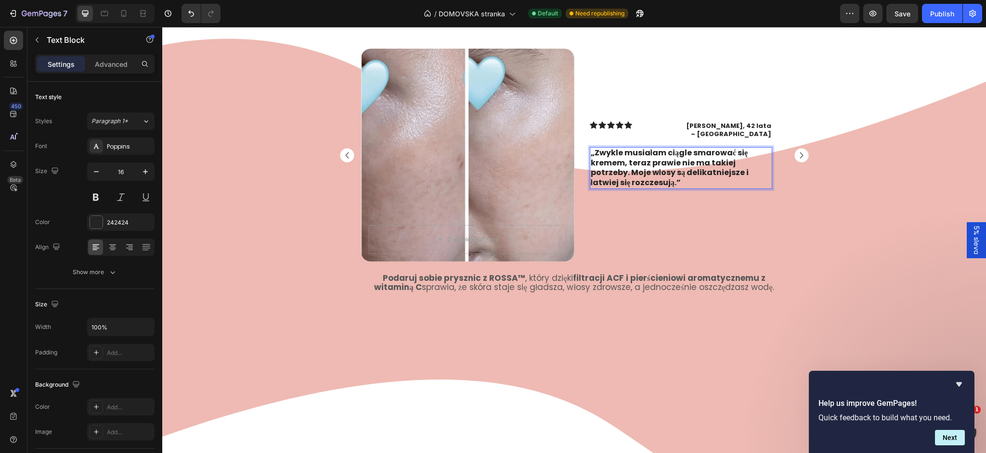
click at [664, 182] on p "„Zwykle musiałam ciągle smarować się kremem, teraz prawie nie ma takiej potrzeb…" at bounding box center [681, 168] width 181 height 40
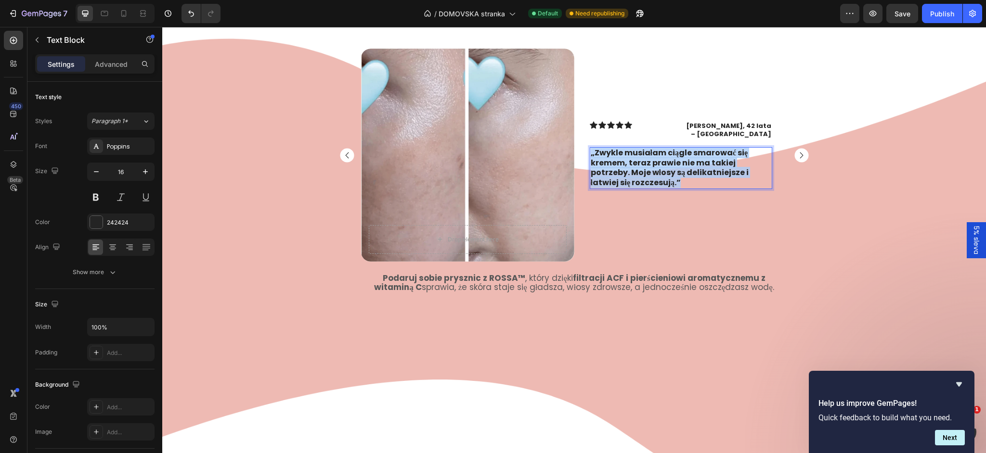
click at [664, 182] on p "„Zwykle musiałam ciągle smarować się kremem, teraz prawie nie ma takiej potrzeb…" at bounding box center [681, 168] width 181 height 40
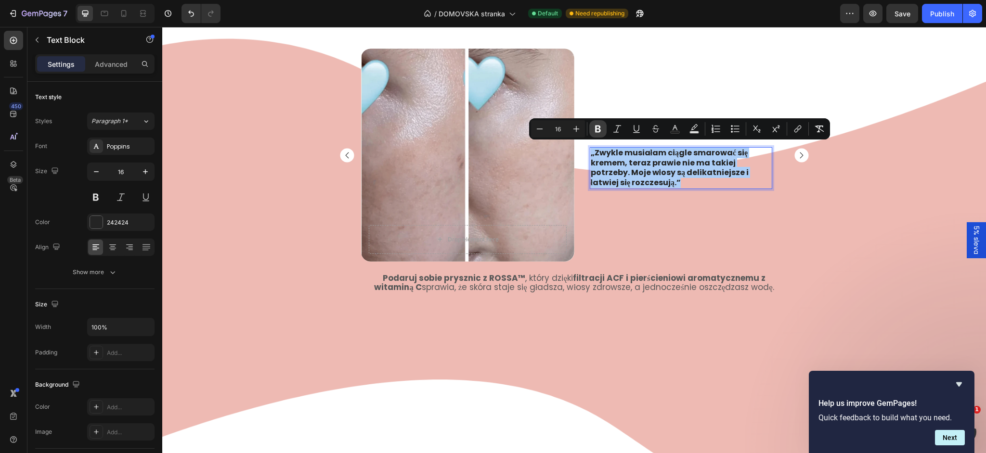
drag, startPoint x: 601, startPoint y: 134, endPoint x: 494, endPoint y: 123, distance: 107.9
click at [601, 134] on button "Bold" at bounding box center [597, 128] width 17 height 17
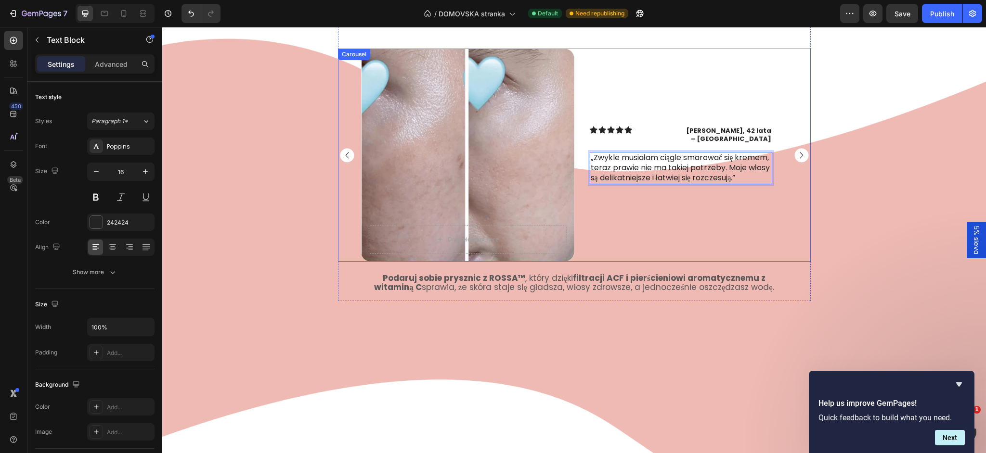
click at [798, 157] on rect "Carousel Next Arrow" at bounding box center [801, 155] width 14 height 14
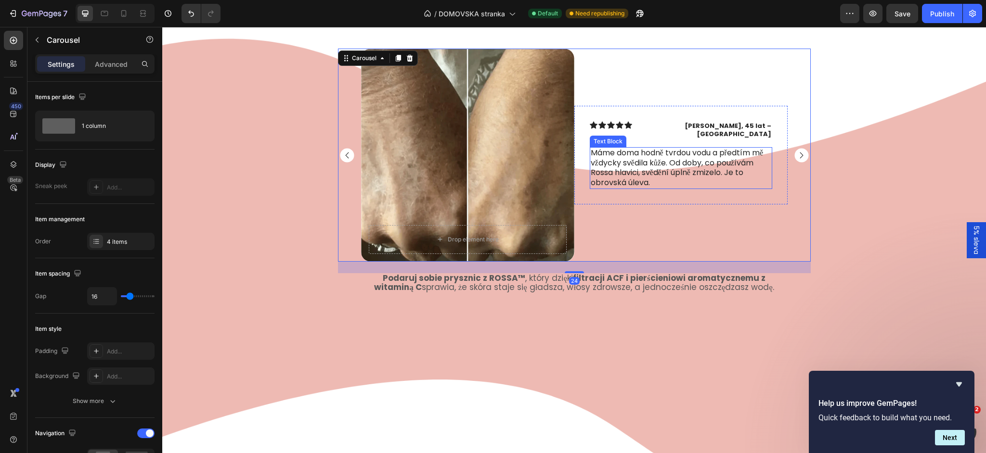
click at [669, 171] on p "Máme doma hodně tvrdou vodu a předtím mě vždycky svědila kůže. Od doby, co použ…" at bounding box center [681, 168] width 181 height 40
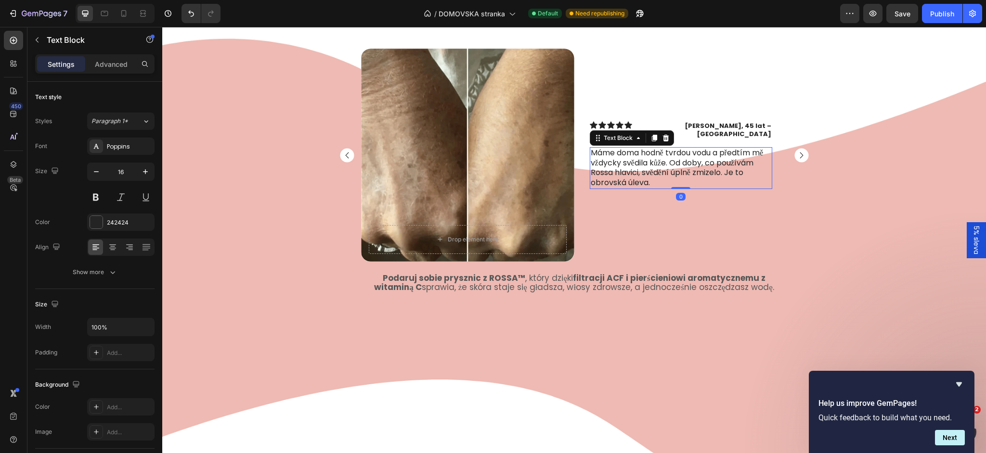
click at [669, 171] on p "Máme doma hodně tvrdou vodu a předtím mě vždycky svědila kůže. Od doby, co použ…" at bounding box center [681, 168] width 181 height 40
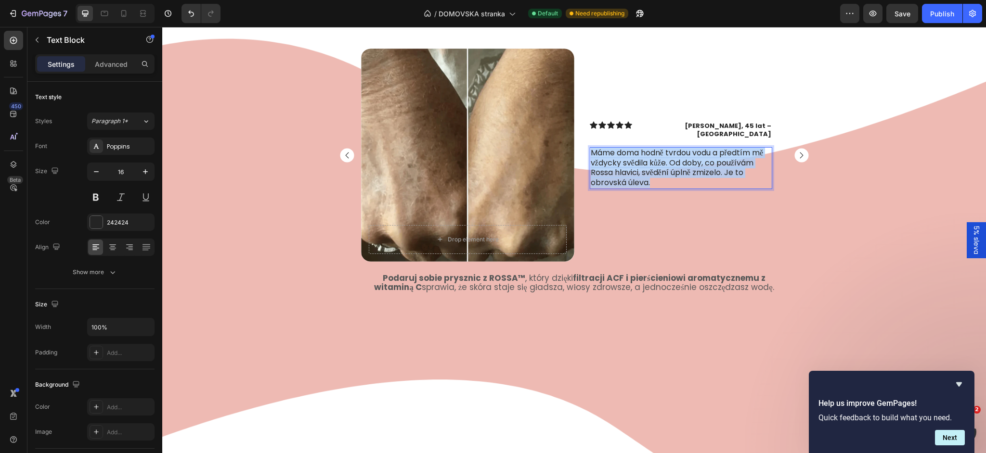
copy p "Máme doma hodně tvrdou vodu a předtím mě vždycky svědila kůže. Od doby, co použ…"
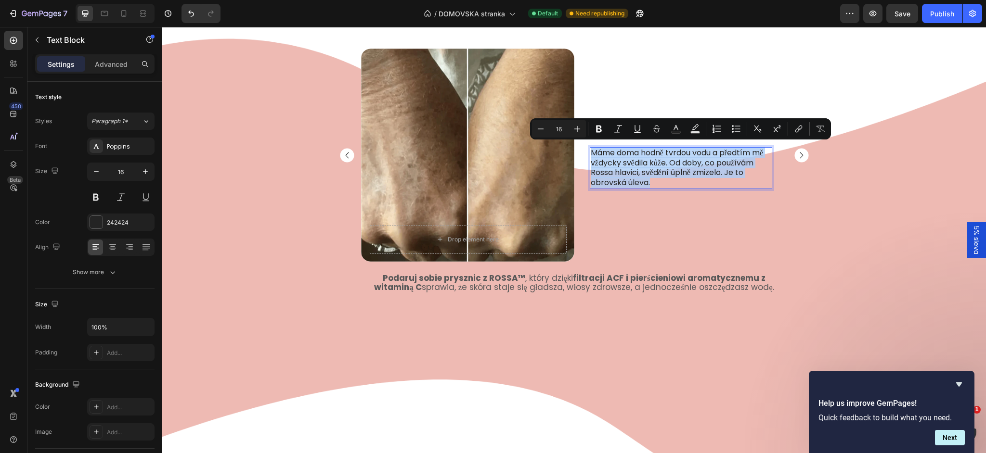
scroll to position [1269, 0]
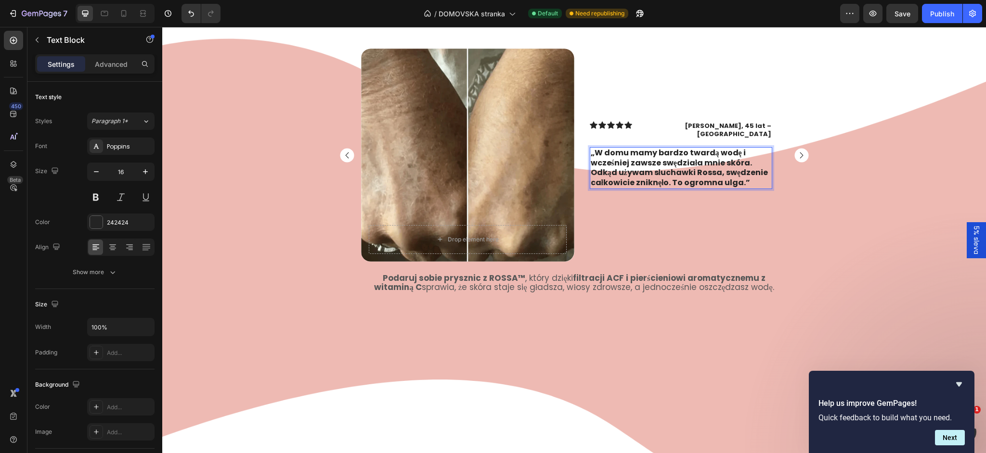
click at [722, 180] on strong "„W domu mamy bardzo twardą wodę i wcześniej zawsze swędziała mnie skóra. Odkąd …" at bounding box center [680, 167] width 178 height 41
click at [723, 180] on strong "„W domu mamy bardzo twardą wodę i wcześniej zawsze swędziała mnie skóra. Odkąd …" at bounding box center [680, 167] width 178 height 41
click at [724, 179] on strong "„W domu mamy bardzo twardą wodę i wcześniej zawsze swędziała mnie skóra. Odkąd …" at bounding box center [680, 167] width 178 height 41
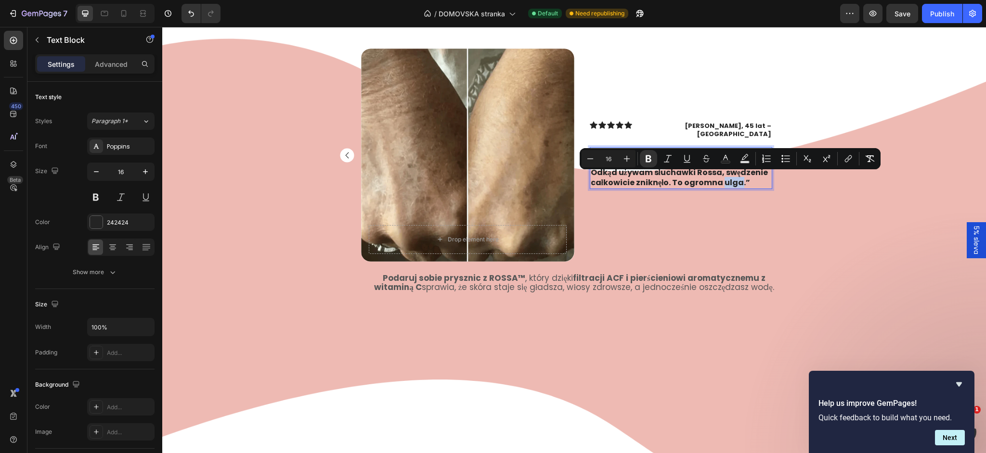
click at [724, 179] on strong "„W domu mamy bardzo twardą wodę i wcześniej zawsze swędziała mnie skóra. Odkąd …" at bounding box center [680, 167] width 178 height 41
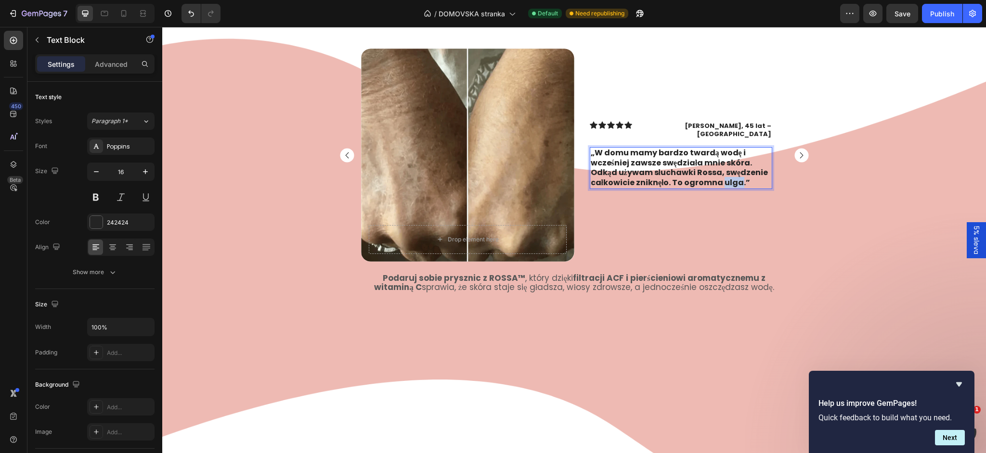
click at [724, 179] on strong "„W domu mamy bardzo twardą wodę i wcześniej zawsze swędziała mnie skóra. Odkąd …" at bounding box center [680, 167] width 178 height 41
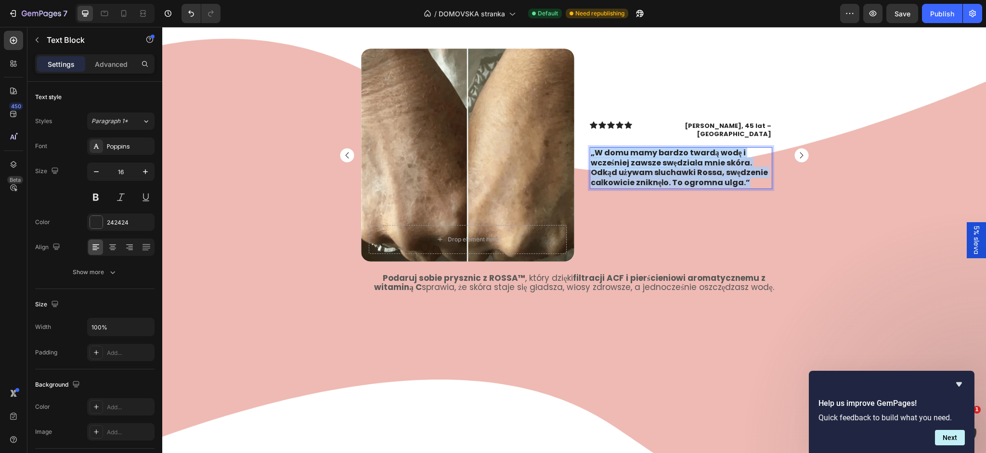
click at [723, 179] on strong "„W domu mamy bardzo twardą wodę i wcześniej zawsze swędziała mnie skóra. Odkąd …" at bounding box center [680, 167] width 178 height 41
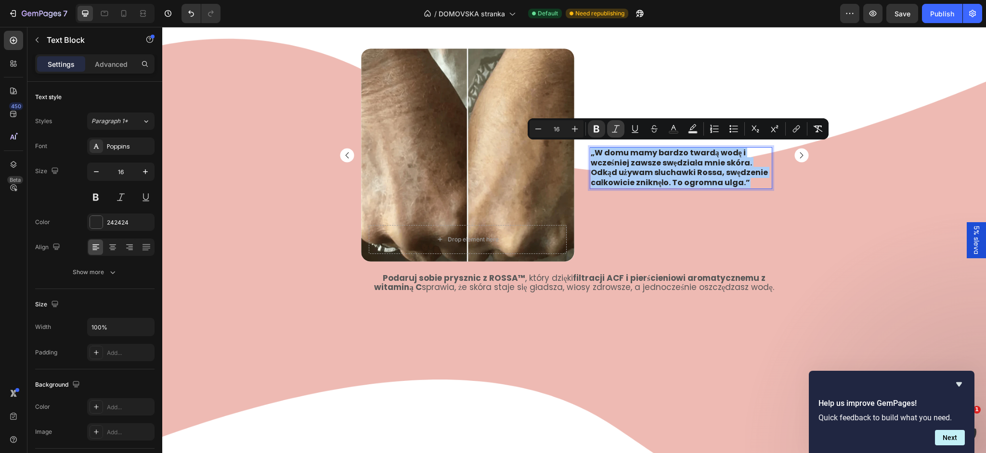
drag, startPoint x: 600, startPoint y: 134, endPoint x: 612, endPoint y: 135, distance: 12.1
click at [600, 134] on button "Bold" at bounding box center [596, 128] width 17 height 17
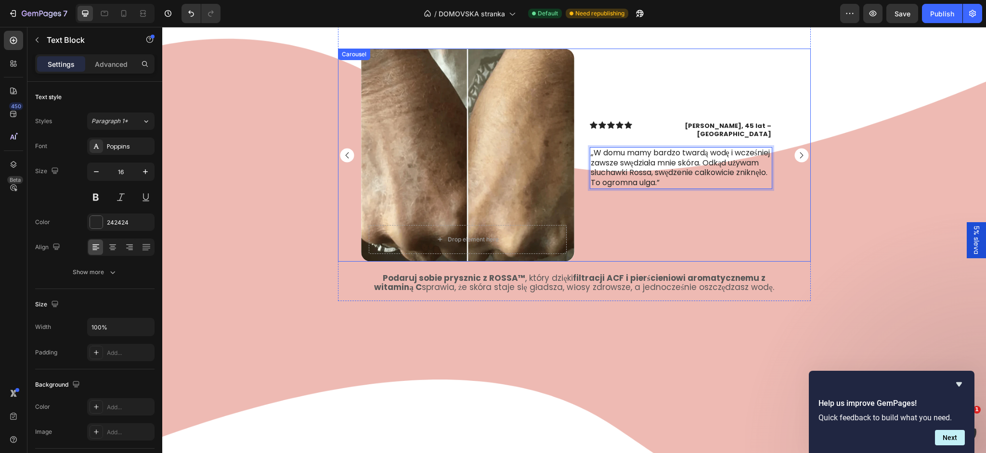
click at [805, 160] on rect "Carousel Next Arrow" at bounding box center [801, 155] width 14 height 14
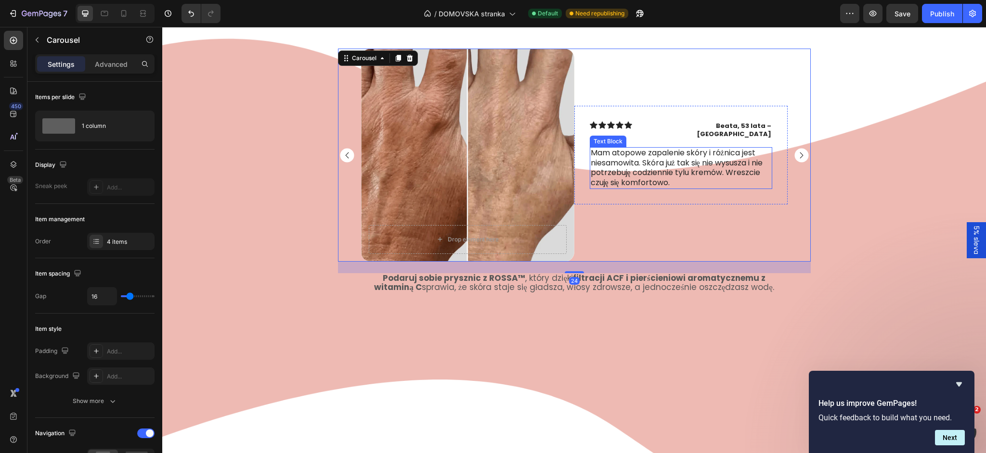
click at [699, 171] on p "Mam atopowe zapalenie skóry i różnica jest niesamowita. Skóra już tak się nie w…" at bounding box center [681, 168] width 181 height 40
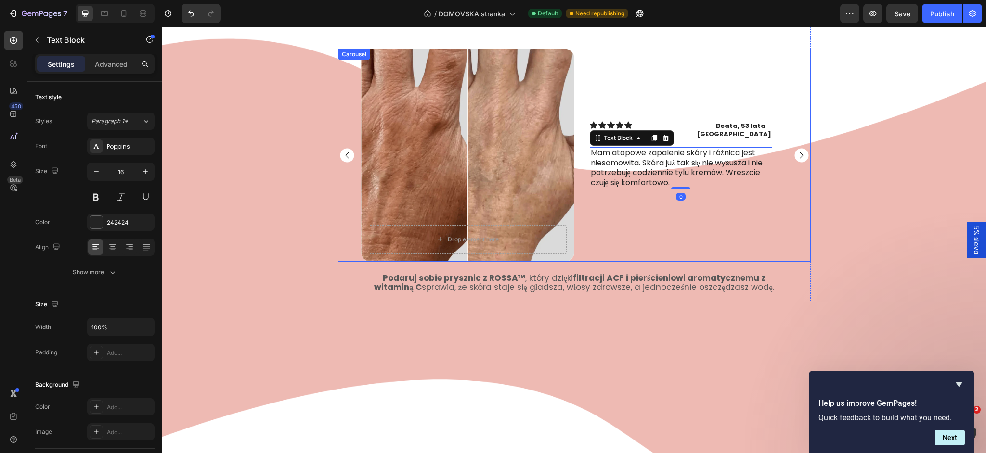
click at [800, 160] on rect "Carousel Next Arrow" at bounding box center [801, 155] width 14 height 14
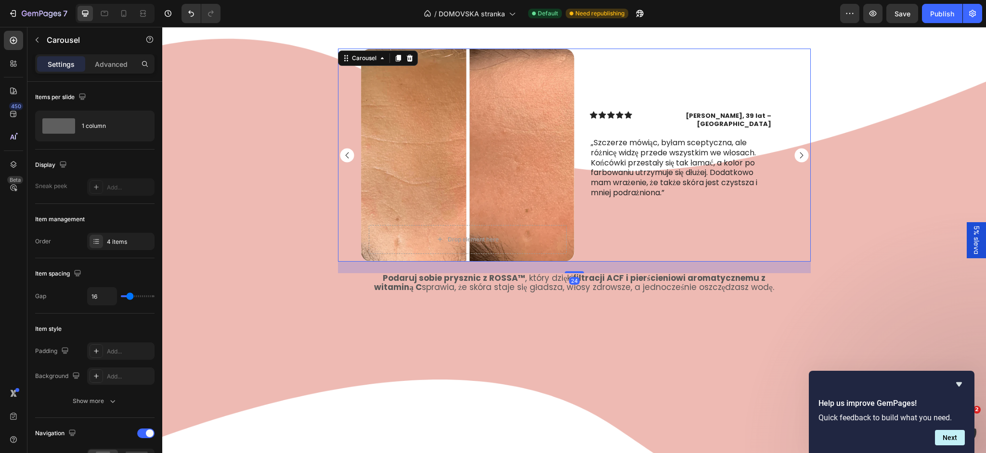
click at [800, 160] on rect "Carousel Next Arrow" at bounding box center [801, 155] width 14 height 14
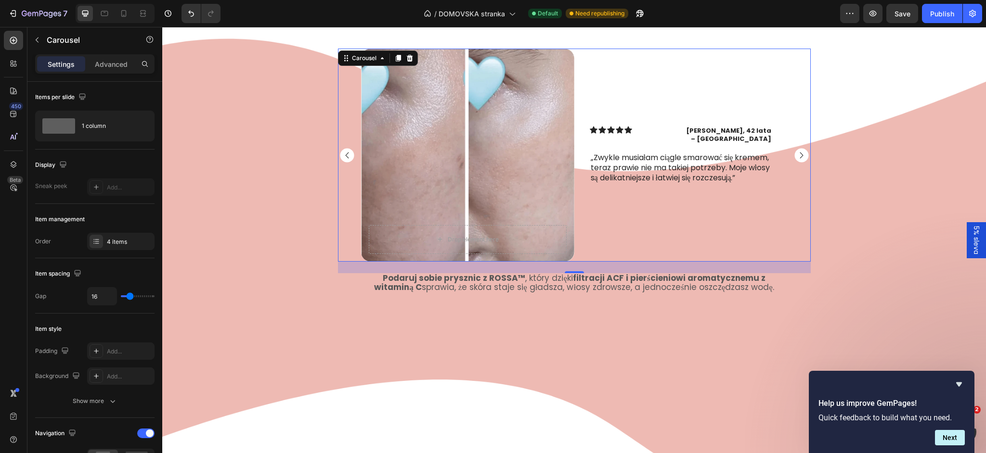
click at [800, 160] on rect "Carousel Next Arrow" at bounding box center [801, 155] width 14 height 14
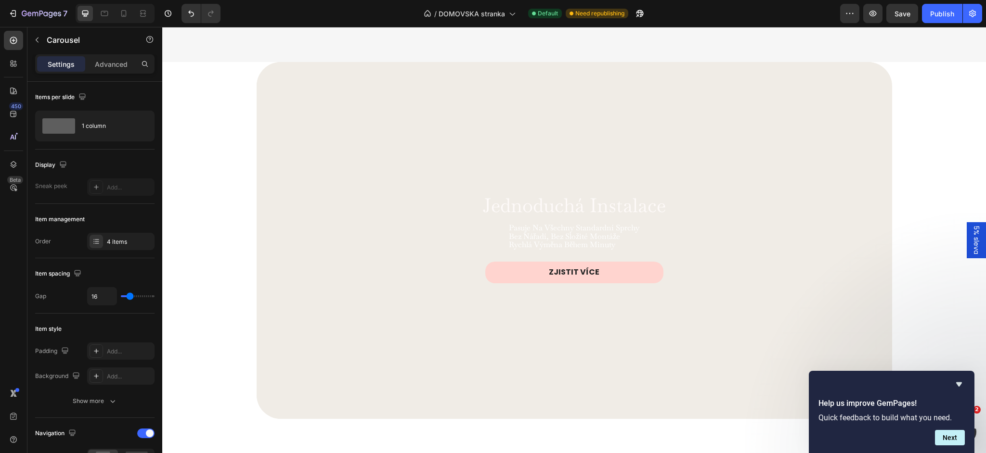
scroll to position [2071, 0]
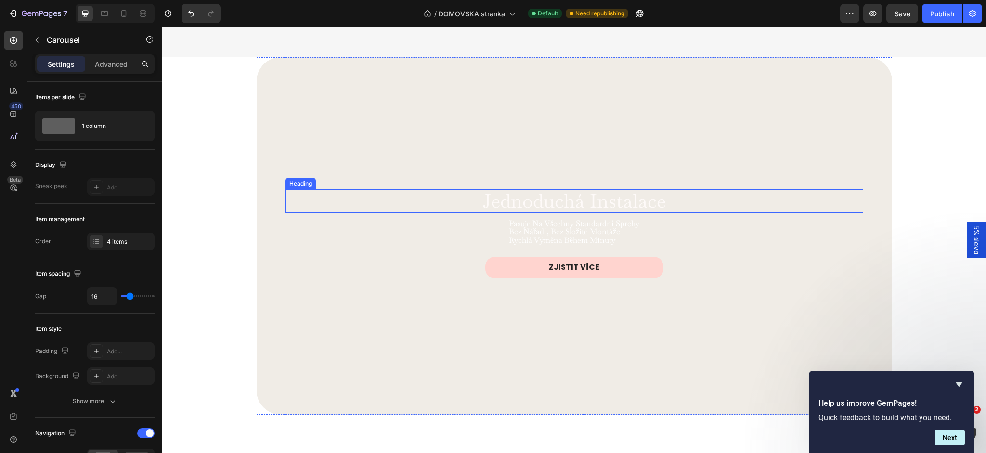
click at [587, 210] on h2 "jednoduchá instalace" at bounding box center [574, 201] width 185 height 23
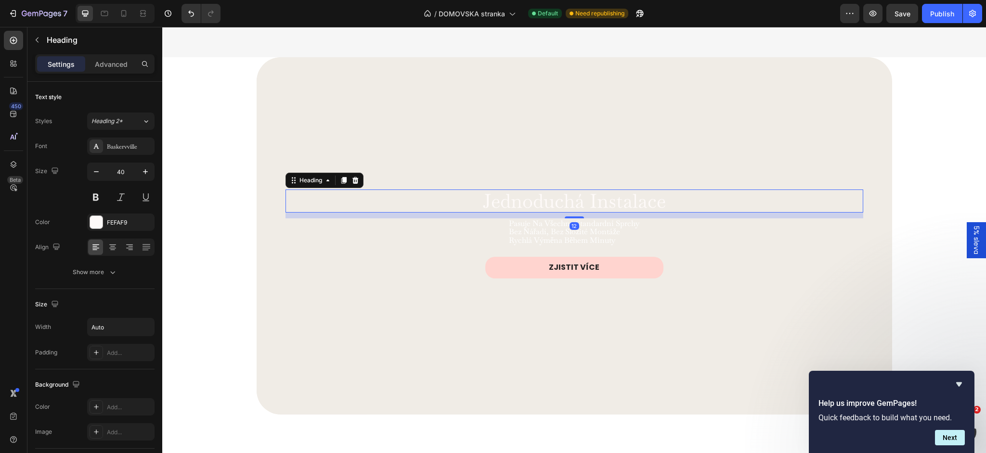
scroll to position [2056, 0]
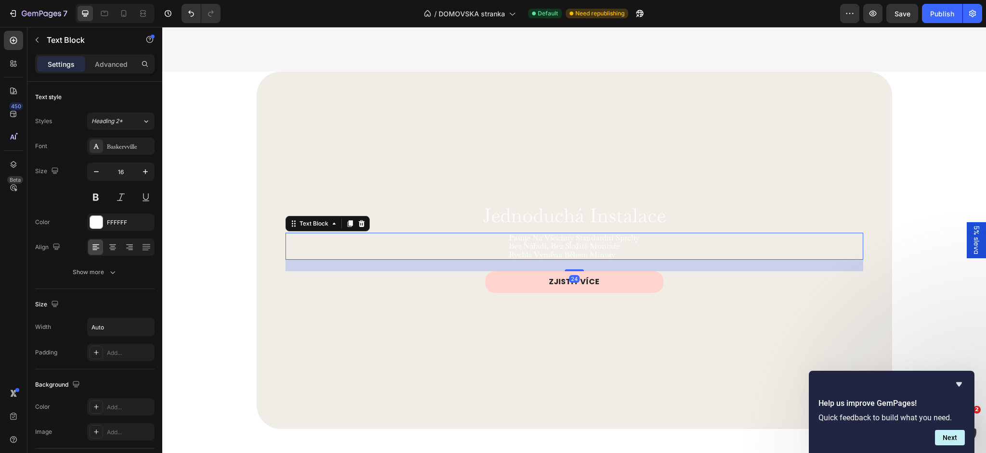
click at [604, 243] on p "pasuje na všechny standardní sprchy" at bounding box center [574, 238] width 130 height 9
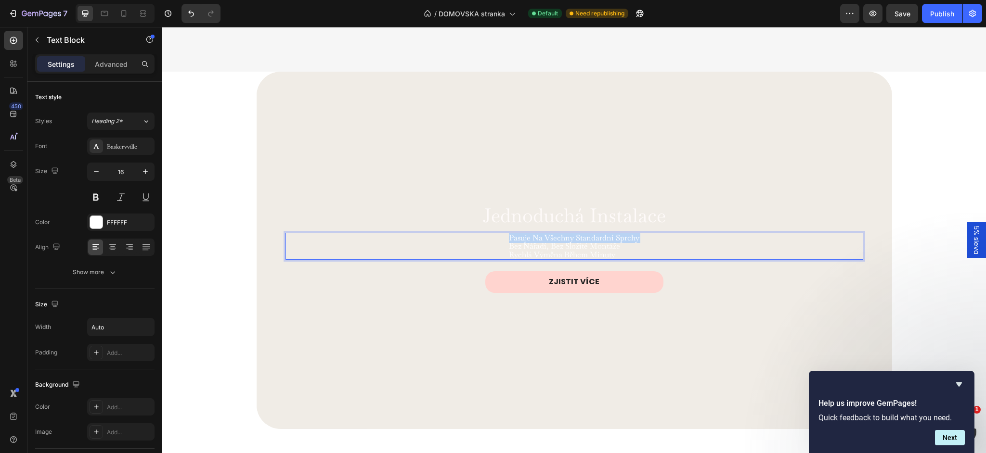
click at [604, 243] on p "pasuje na všechny standardní sprchy" at bounding box center [574, 238] width 130 height 9
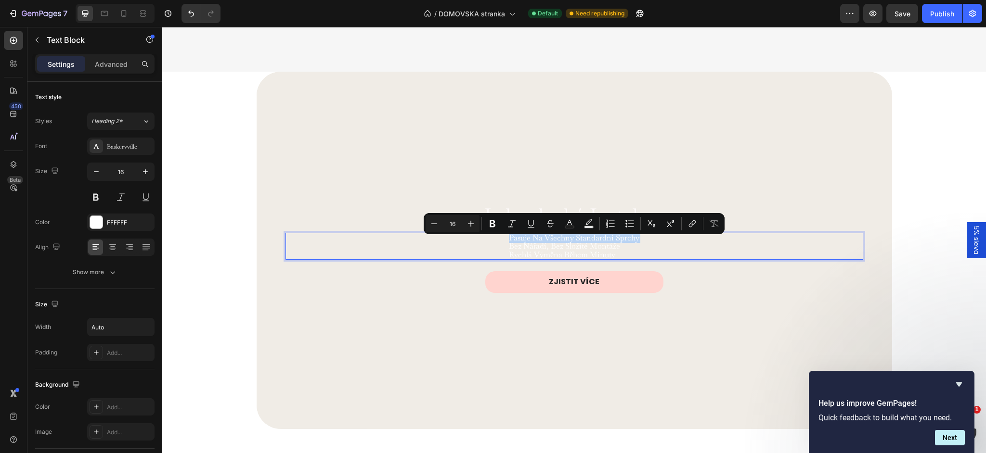
click at [604, 243] on p "pasuje na všechny standardní sprchy" at bounding box center [574, 238] width 130 height 9
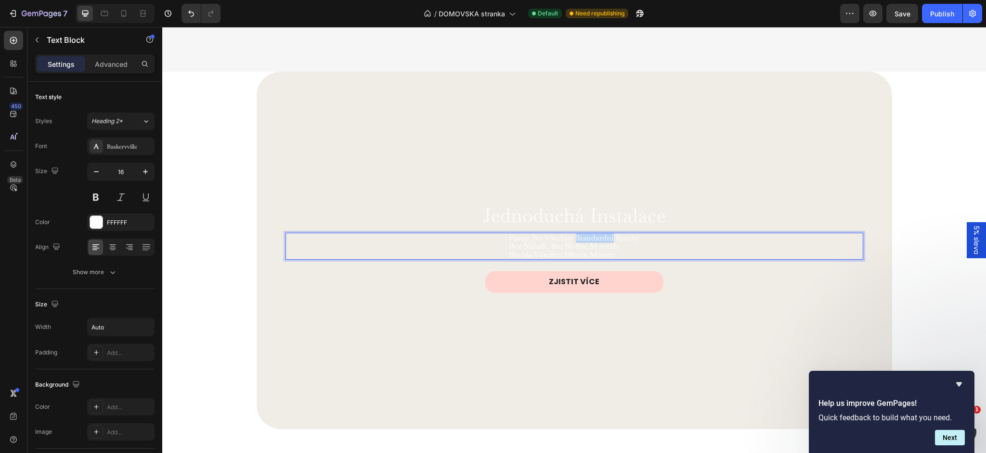
click at [604, 243] on p "pasuje na všechny standardní sprchy" at bounding box center [574, 238] width 130 height 9
drag, startPoint x: 625, startPoint y: 264, endPoint x: 509, endPoint y: 246, distance: 117.5
click at [509, 246] on div "pasuje na všechny standardní sprchy bez nářadí, bez složité montáže rychlá výmě…" at bounding box center [574, 246] width 132 height 27
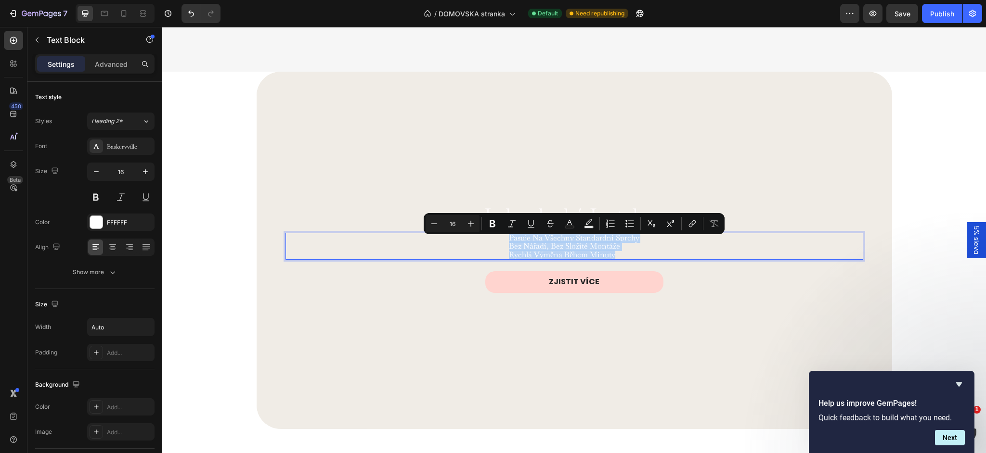
copy div "pasuje na všechny standardní sprchy bez nářadí, bez složité montáže rychlá výmě…"
click at [553, 270] on div "jednoduchá instalace Heading pasuje na všechny standardní sprchy bez nářadí, be…" at bounding box center [574, 250] width 578 height 93
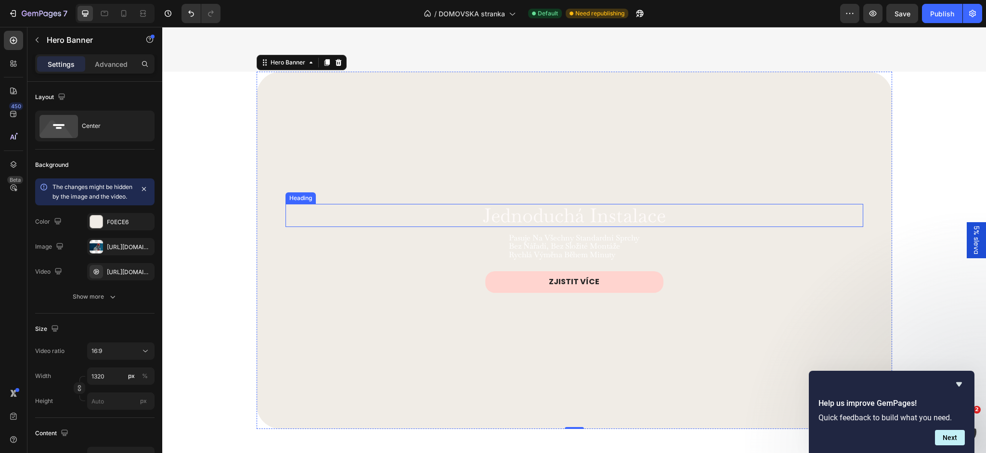
click at [554, 226] on p "jednoduchá instalace" at bounding box center [574, 215] width 183 height 21
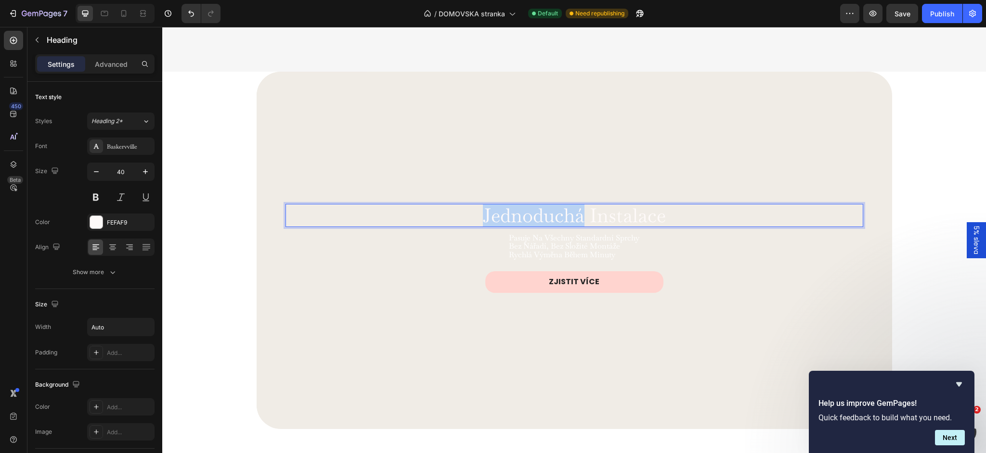
click at [554, 226] on p "jednoduchá instalace" at bounding box center [574, 215] width 183 height 21
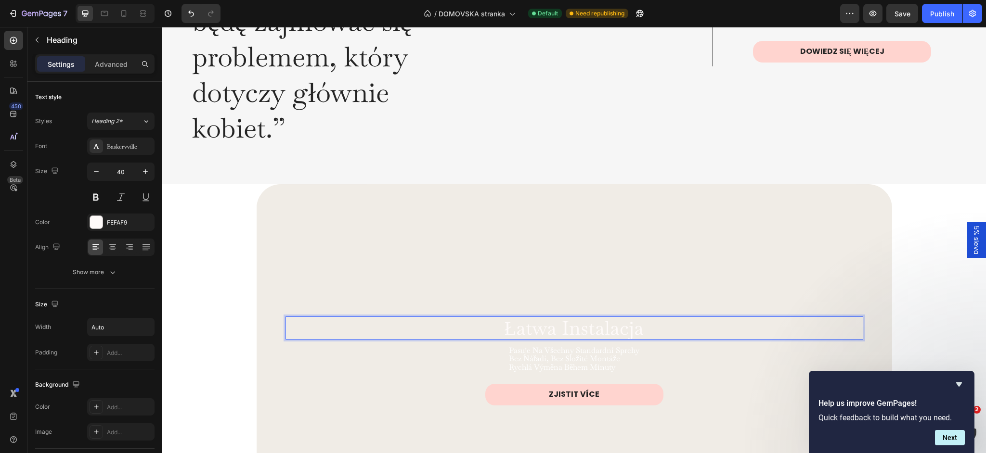
scroll to position [1885, 0]
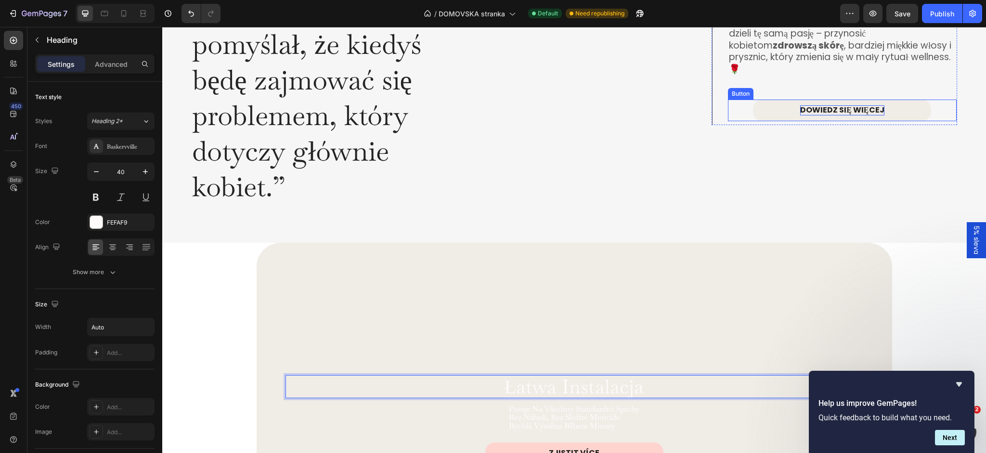
click at [828, 105] on p "DOWIEDZ SIĘ WIĘCEJ" at bounding box center [842, 110] width 84 height 10
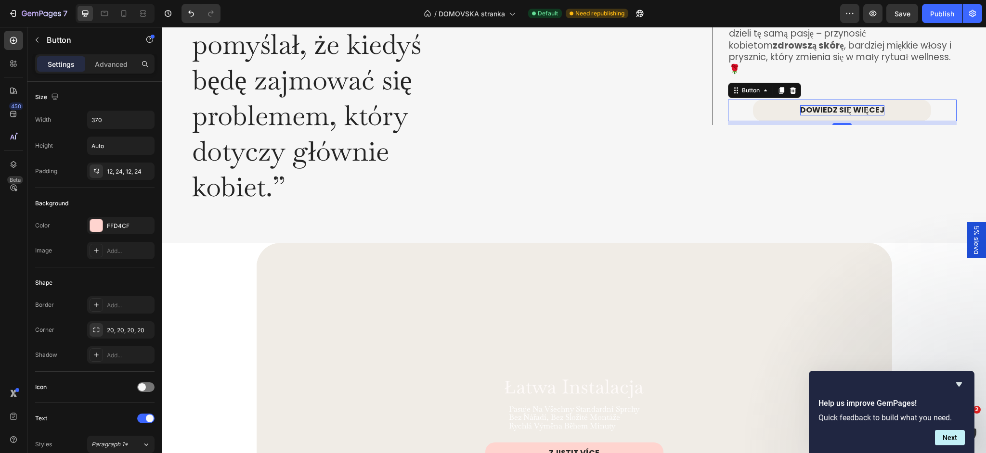
click at [828, 105] on p "DOWIEDZ SIĘ WIĘCEJ" at bounding box center [842, 110] width 84 height 10
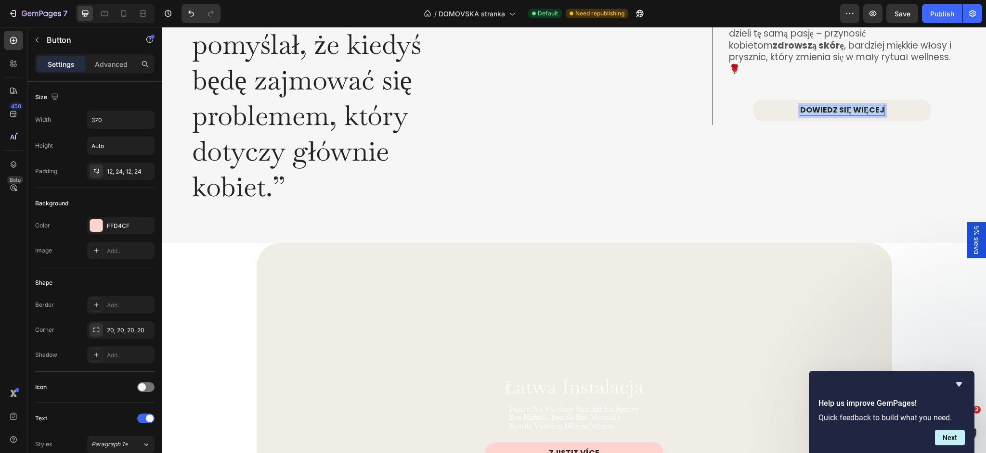
click at [828, 105] on p "DOWIEDZ SIĘ WIĘCEJ" at bounding box center [842, 110] width 84 height 10
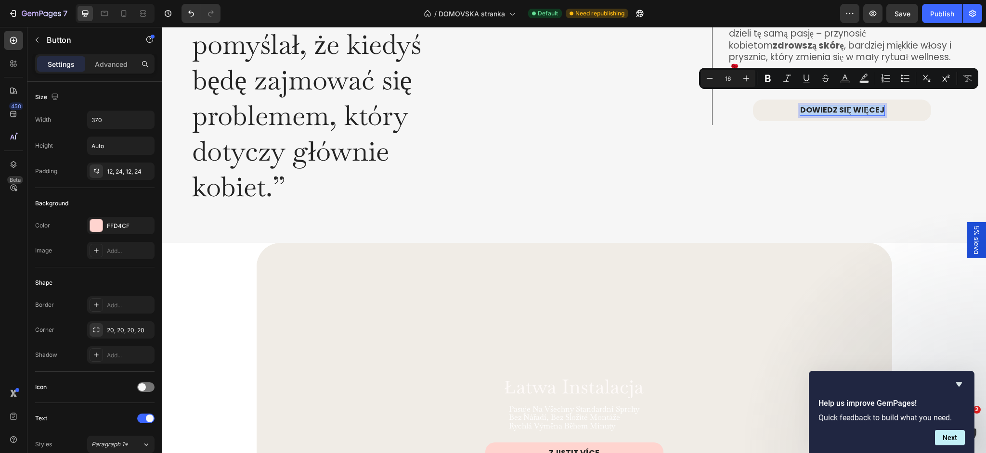
copy p "DOWIEDZ SIĘ WIĘCEJ"
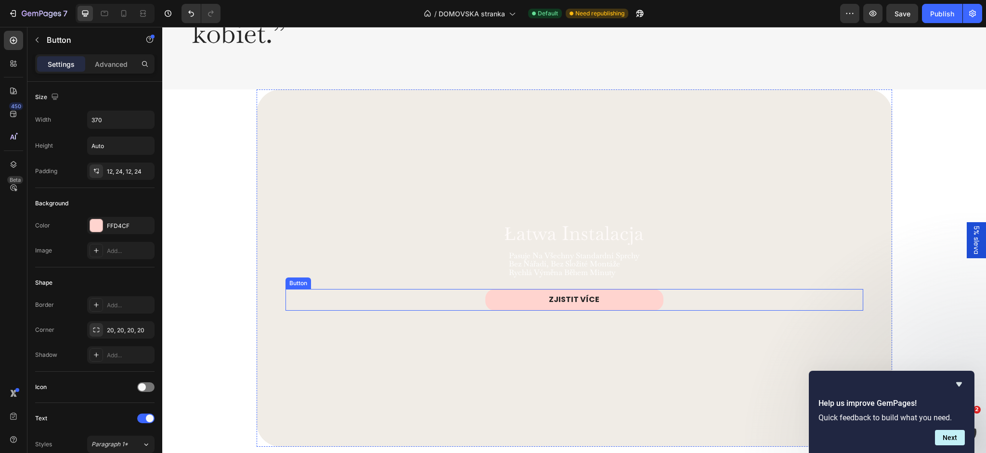
scroll to position [2051, 0]
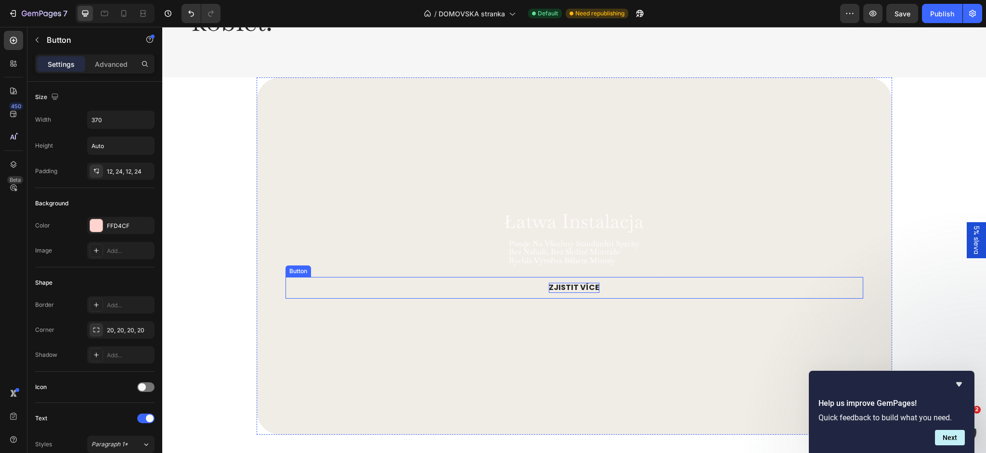
click at [569, 293] on p "ZJISTIT VÍCE" at bounding box center [574, 288] width 51 height 10
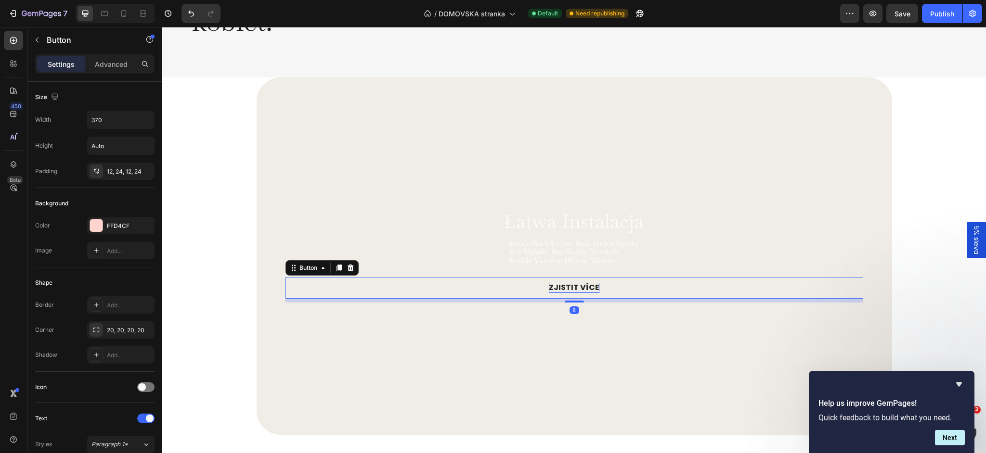
click at [569, 293] on p "ZJISTIT VÍCE" at bounding box center [574, 288] width 51 height 10
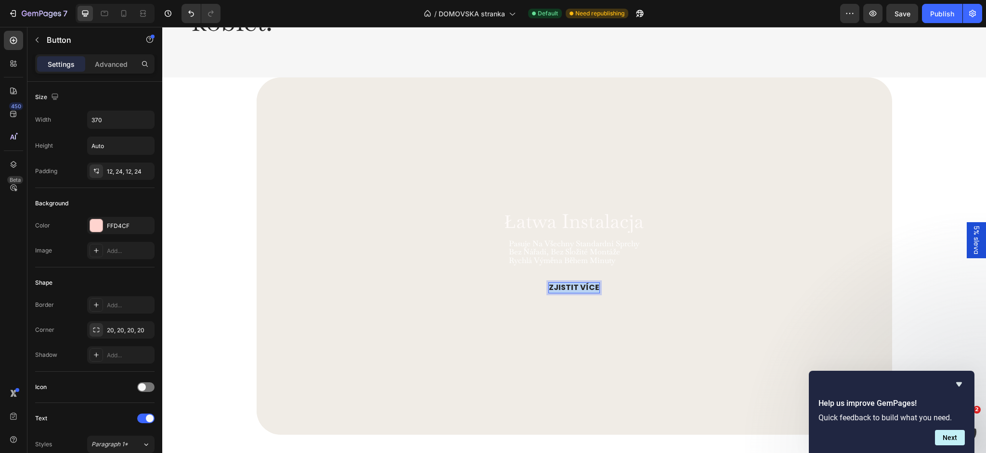
click at [569, 293] on p "ZJISTIT VÍCE" at bounding box center [574, 288] width 51 height 10
click at [556, 256] on p "bez nářadí, bez složité montáže" at bounding box center [574, 252] width 130 height 9
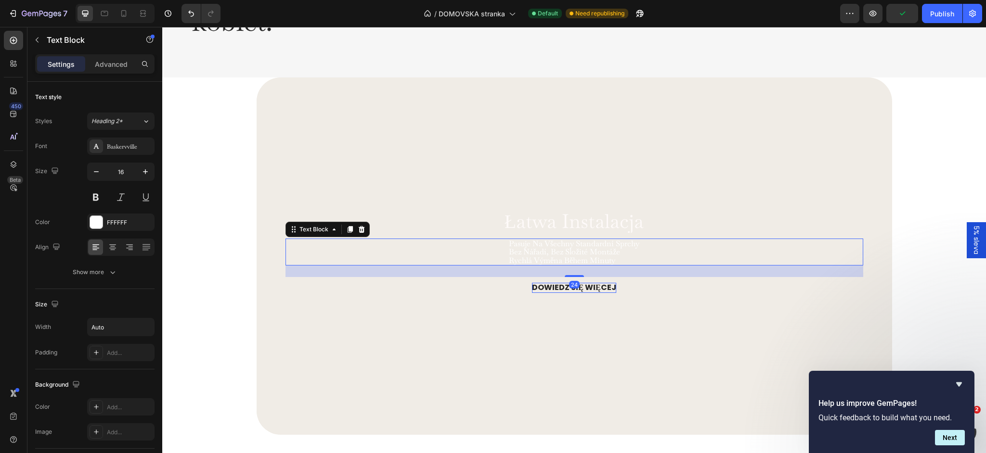
click at [556, 256] on p "bez nářadí, bez složité montáže" at bounding box center [574, 252] width 130 height 9
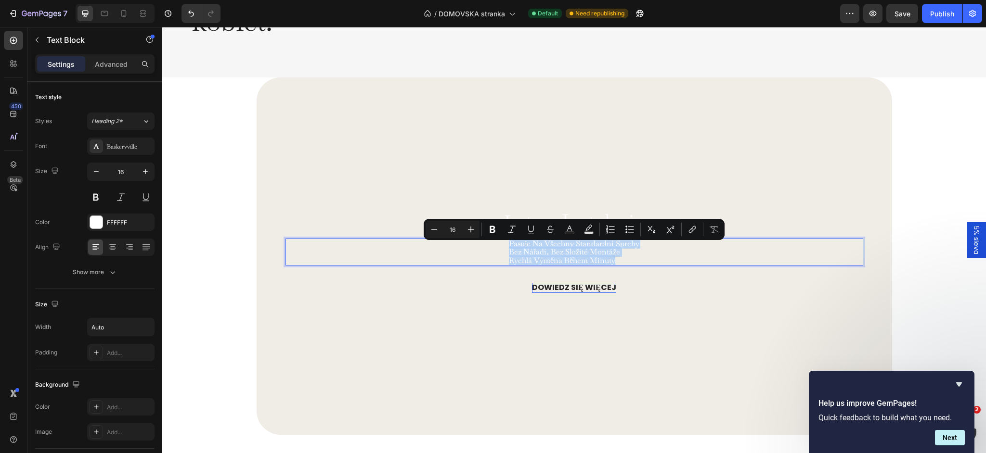
drag, startPoint x: 622, startPoint y: 268, endPoint x: 508, endPoint y: 250, distance: 115.5
click at [508, 250] on div "pasuje na všechny standardní sprchy bez nářadí, bez složité montáže rychlá výmě…" at bounding box center [574, 252] width 132 height 27
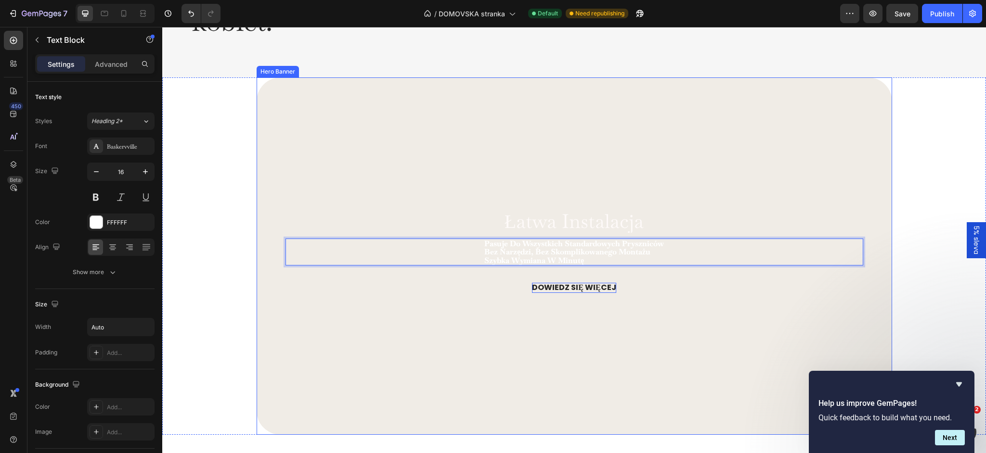
click at [399, 194] on video "Background Image" at bounding box center [574, 257] width 635 height 358
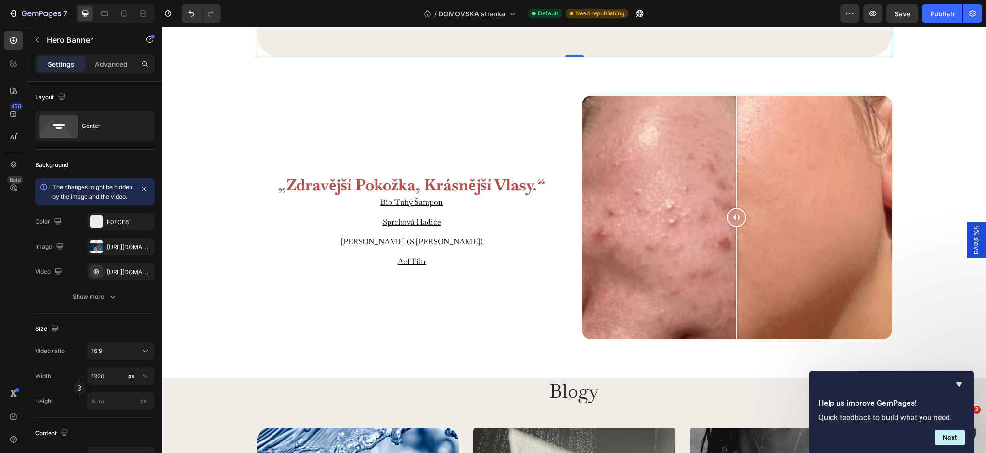
scroll to position [2441, 0]
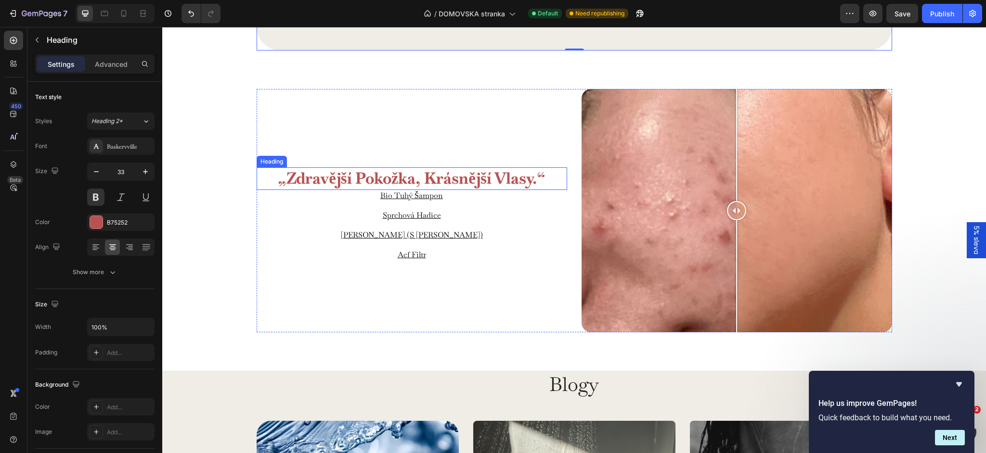
click at [301, 179] on h2 "„zdravější pokožka, krásnější vlasy.“" at bounding box center [412, 179] width 310 height 23
click at [236, 89] on div "Zdrowsza skóra, piękniejsze włosy. Heading 0 bio tuhý šampon Product Title Row …" at bounding box center [574, 211] width 804 height 244
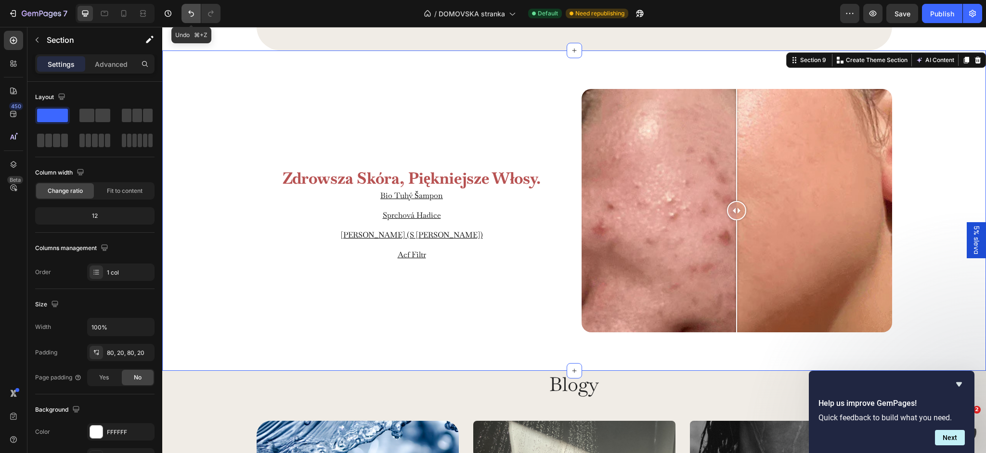
click at [193, 23] on button "Undo/Redo" at bounding box center [190, 13] width 19 height 19
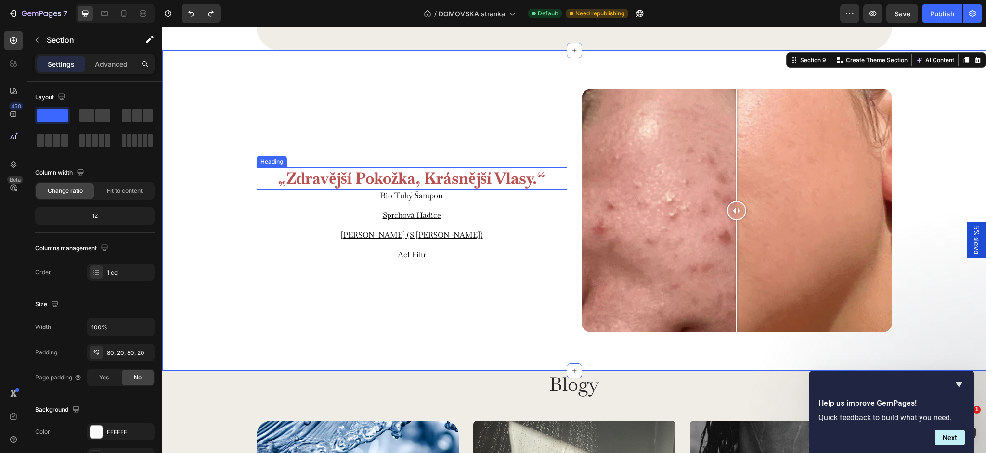
click at [354, 183] on h2 "„zdravější pokožka, krásnější vlasy.“" at bounding box center [412, 179] width 310 height 23
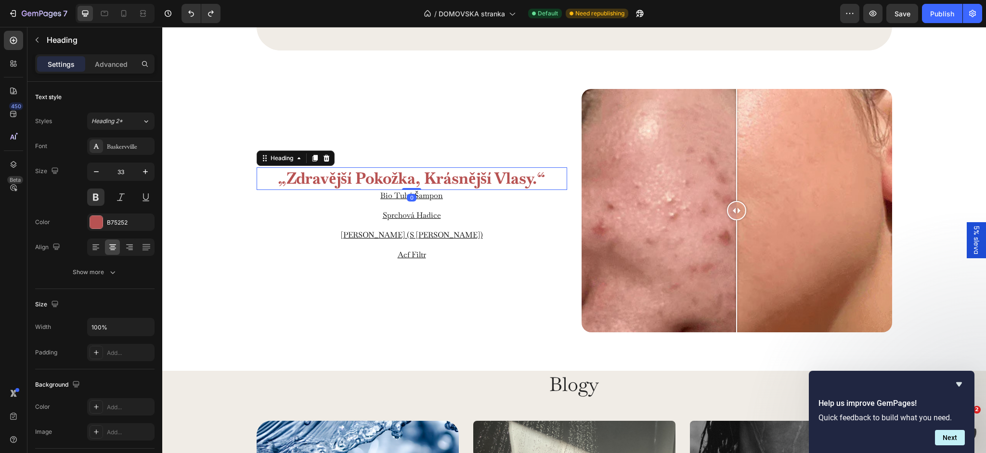
click at [354, 183] on h2 "„zdravější pokožka, krásnější vlasy.“" at bounding box center [412, 179] width 310 height 23
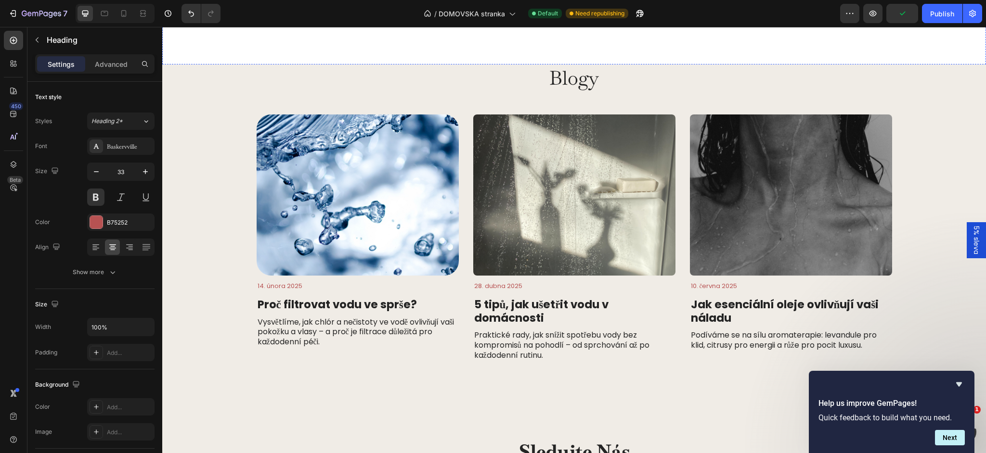
scroll to position [2746, 0]
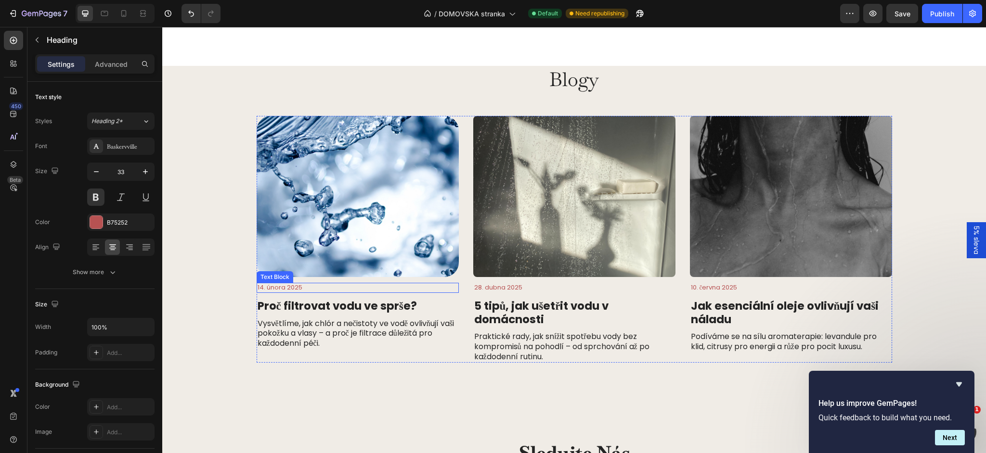
click at [277, 288] on p "14. února 2025" at bounding box center [358, 288] width 200 height 8
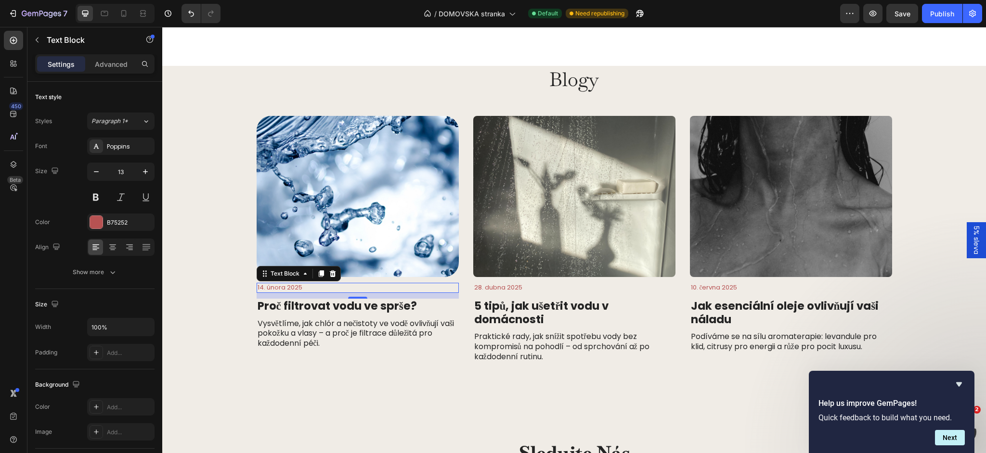
click at [277, 288] on p "14. února 2025" at bounding box center [358, 288] width 200 height 8
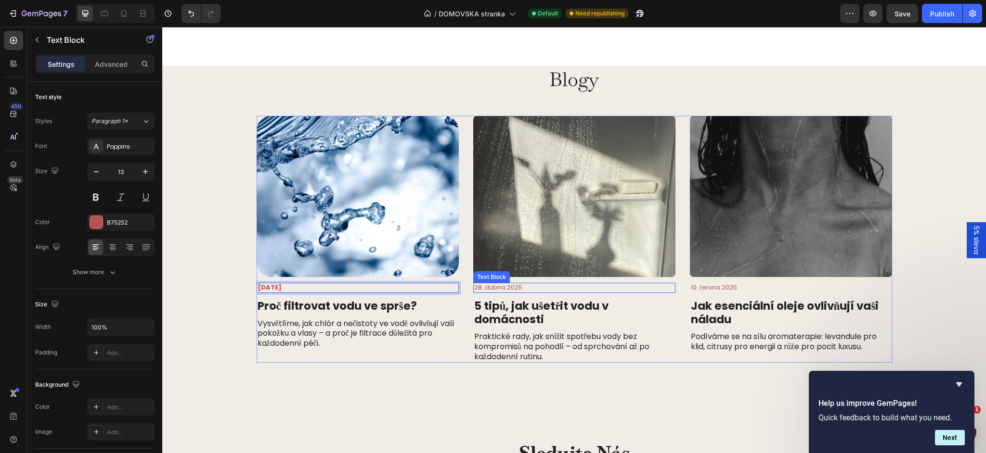
click at [510, 290] on p "28. dubna 2025" at bounding box center [574, 288] width 200 height 8
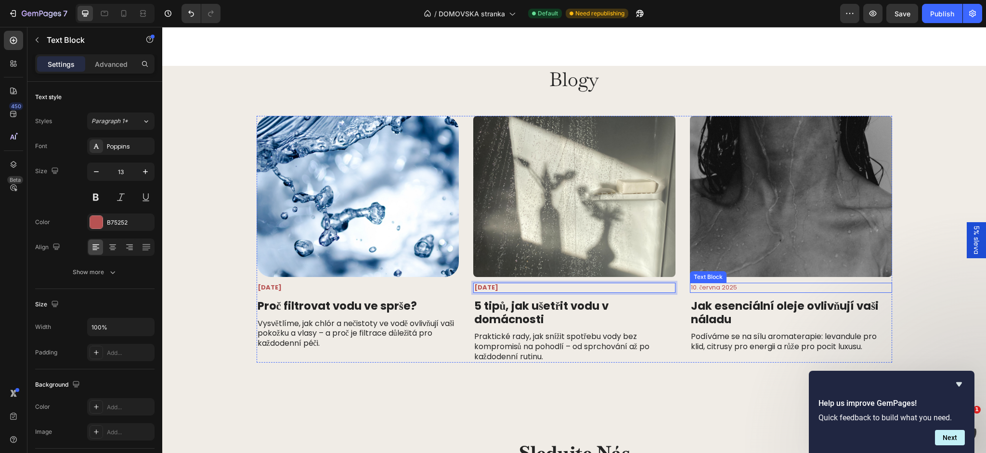
click at [749, 291] on p "10. června 2025" at bounding box center [791, 288] width 200 height 8
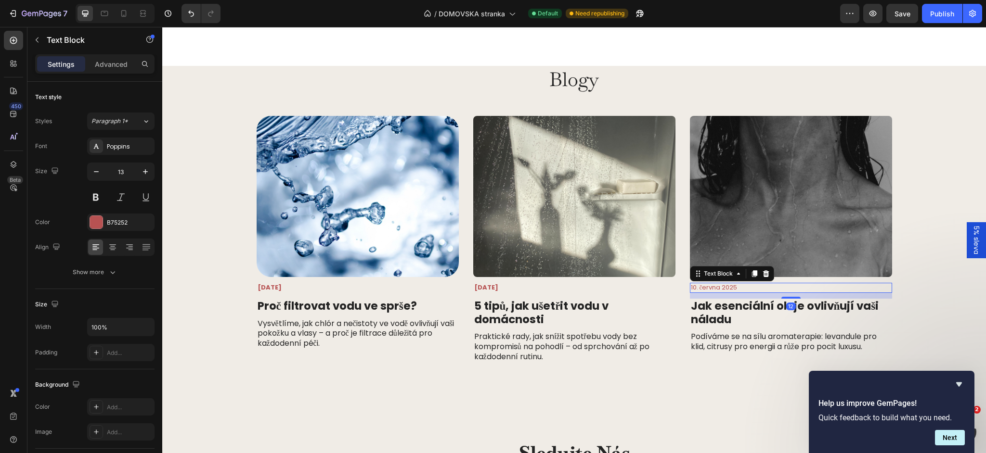
click at [749, 291] on p "10. června 2025" at bounding box center [791, 288] width 200 height 8
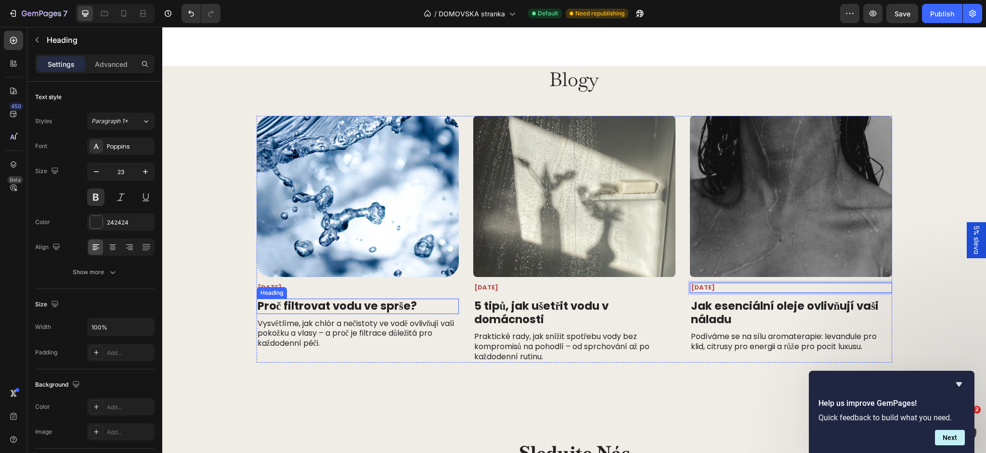
click at [292, 307] on h2 "Proč filtrovat vodu ve sprše?" at bounding box center [358, 306] width 202 height 15
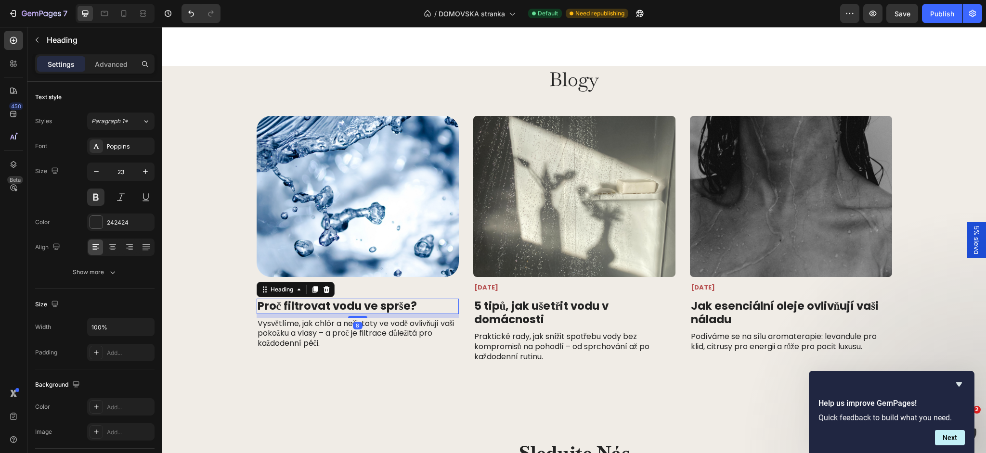
click at [296, 308] on h2 "Proč filtrovat vodu ve sprše?" at bounding box center [358, 306] width 202 height 15
click at [296, 308] on p "Proč filtrovat vodu ve sprše?" at bounding box center [358, 306] width 200 height 13
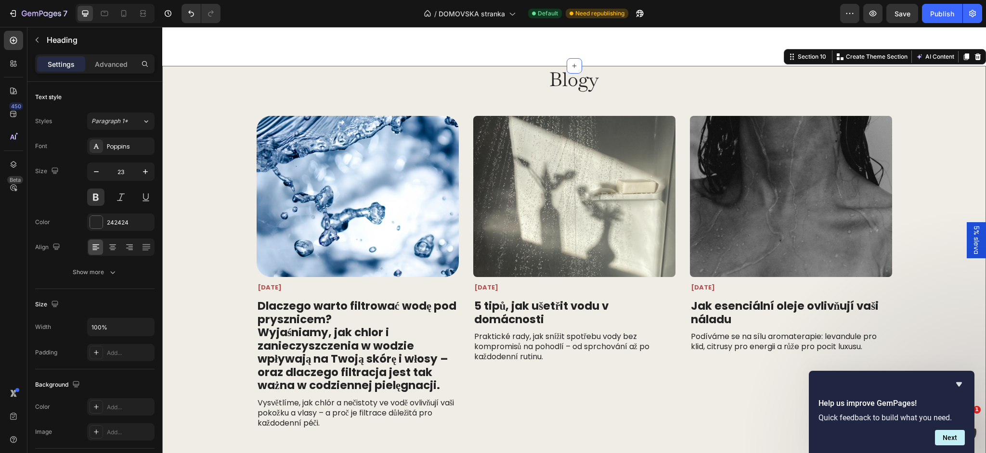
click at [225, 104] on div "Blogy Heading Image 14 lutego 2025 Text Block ⁠⁠⁠⁠⁠⁠⁠ Dlaczego warto filtrować …" at bounding box center [574, 247] width 804 height 363
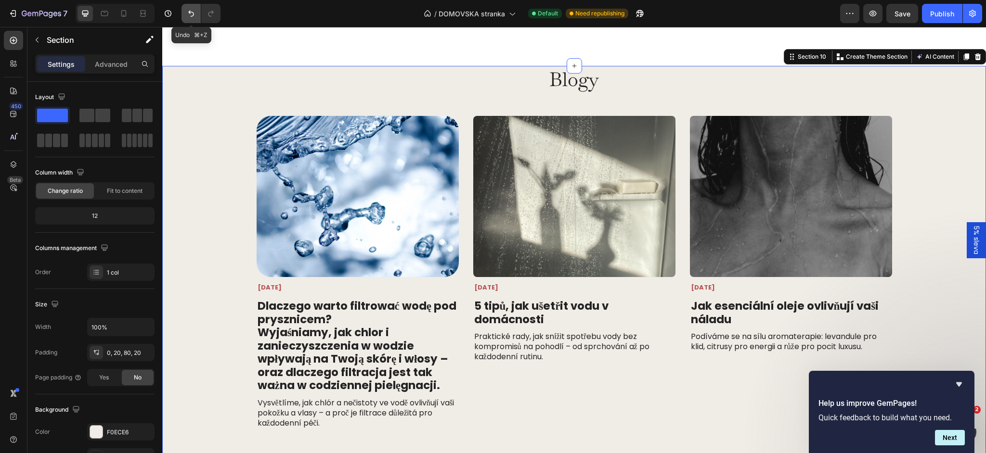
click at [194, 17] on icon "Undo/Redo" at bounding box center [191, 14] width 10 height 10
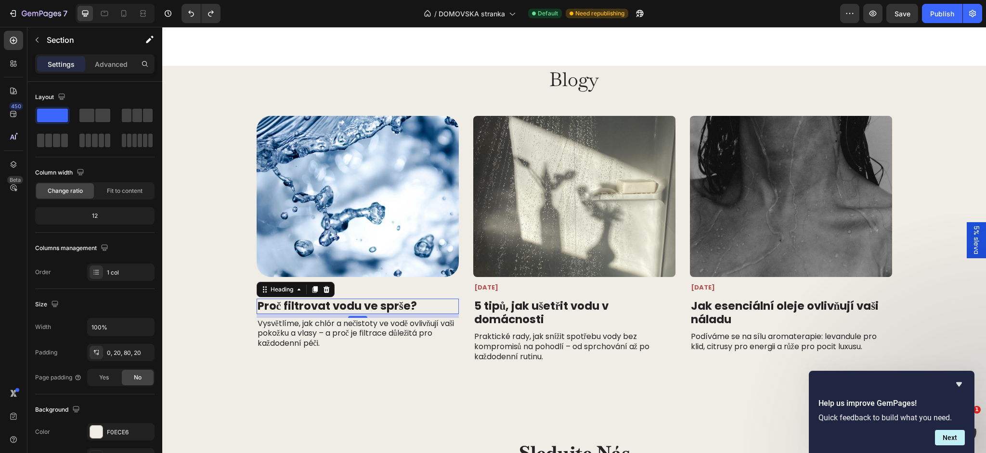
click at [335, 306] on h2 "Proč filtrovat vodu ve sprše?" at bounding box center [358, 306] width 202 height 15
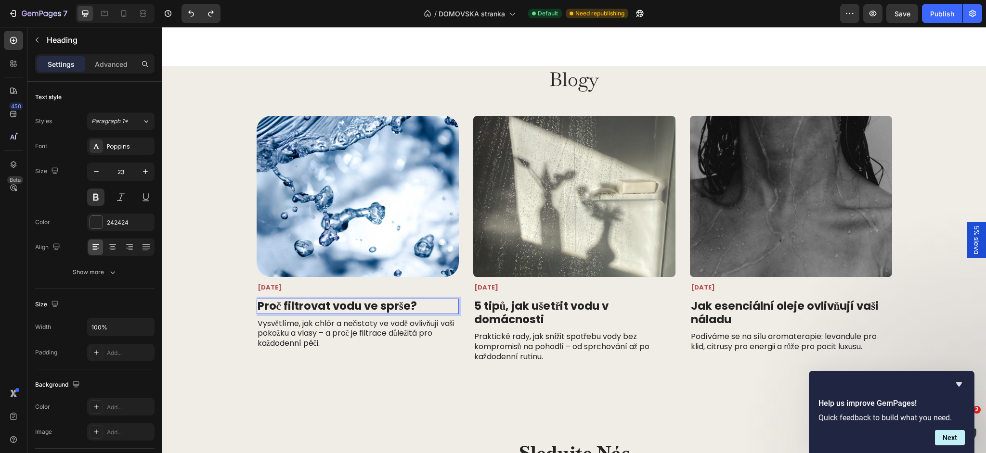
click at [335, 306] on p "Proč filtrovat vodu ve sprše?" at bounding box center [358, 306] width 200 height 13
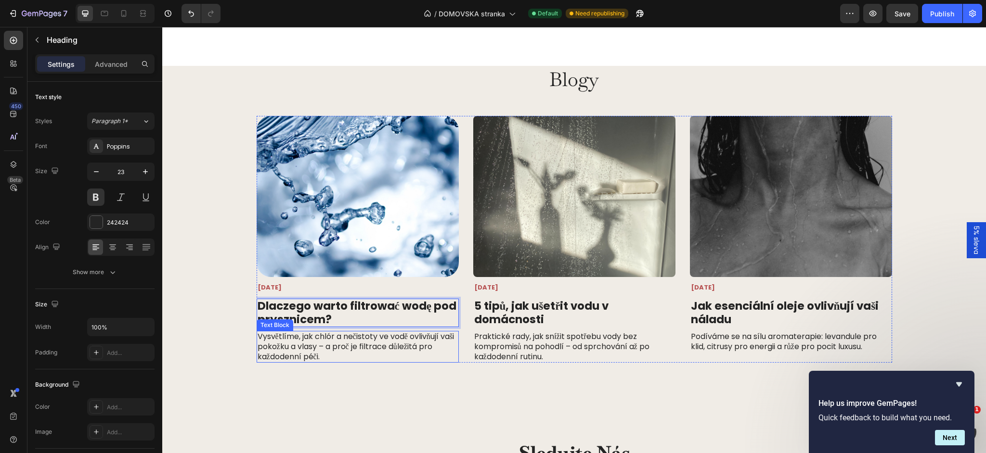
click at [326, 353] on p "Vysvětlíme, jak chlór a nečistoty ve vodě ovlivňují vaši pokožku a vlasy – a pr…" at bounding box center [358, 347] width 200 height 30
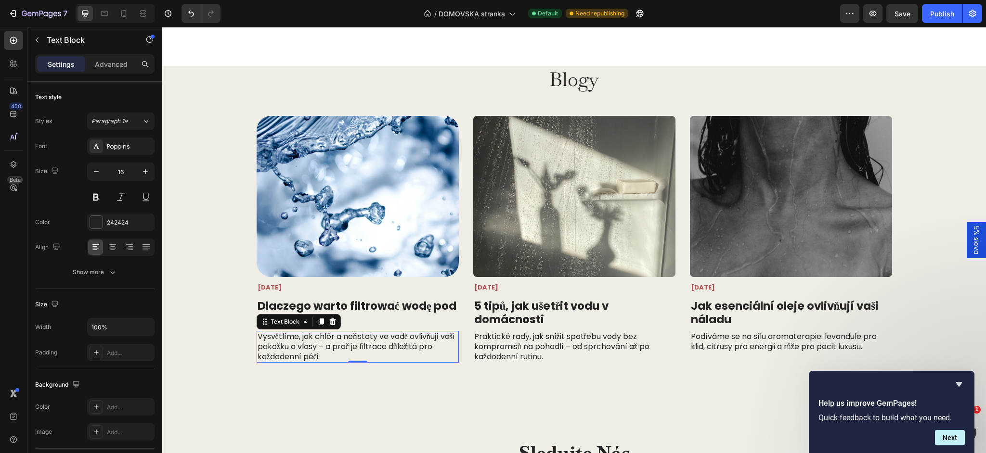
click at [326, 353] on p "Vysvětlíme, jak chlór a nečistoty ve vodě ovlivňují vaši pokožku a vlasy – a pr…" at bounding box center [358, 347] width 200 height 30
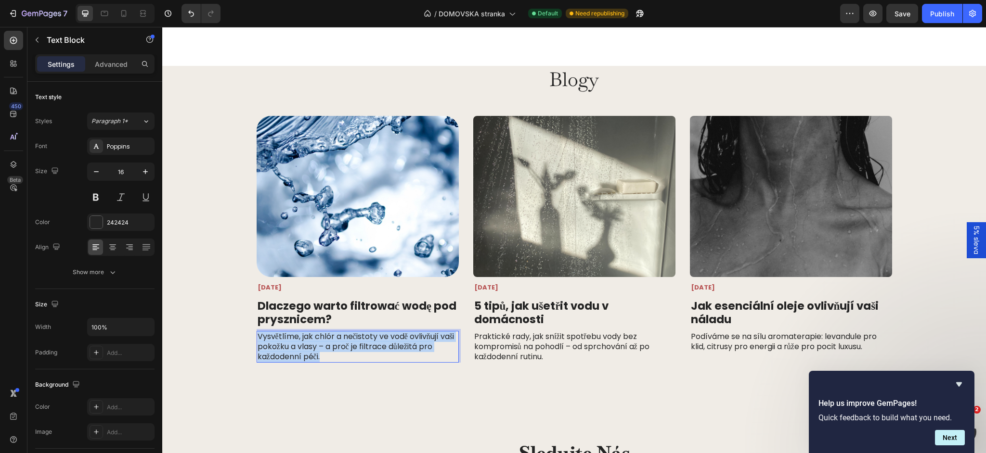
click at [326, 353] on p "Vysvětlíme, jak chlór a nečistoty ve vodě ovlivňují vaši pokožku a vlasy – a pr…" at bounding box center [358, 347] width 200 height 30
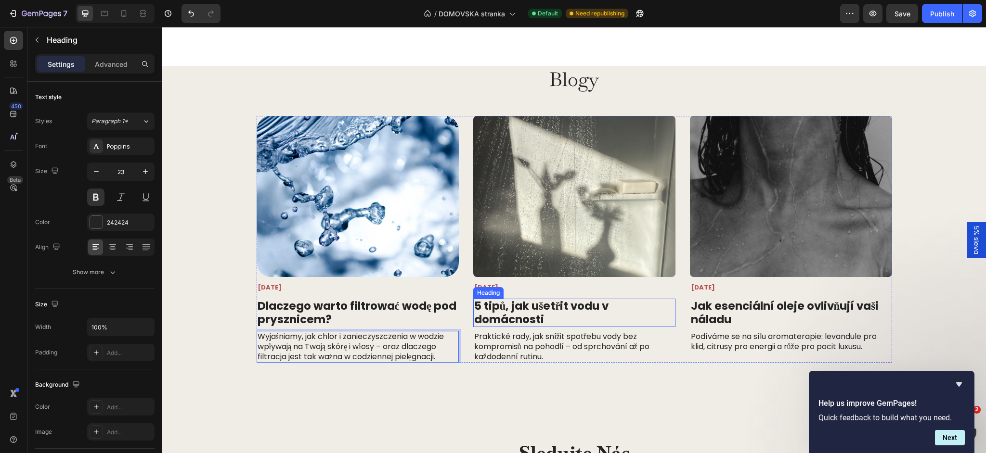
click at [533, 315] on h2 "5 tipů, jak ušetřit vodu v domácnosti" at bounding box center [574, 313] width 202 height 28
click at [533, 315] on p "5 tipů, jak ušetřit vodu v domácnosti" at bounding box center [574, 313] width 200 height 26
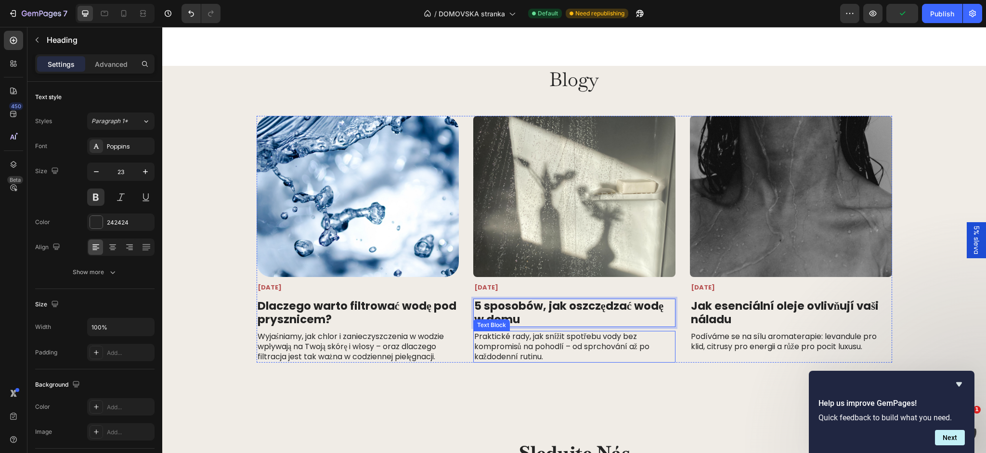
click at [510, 341] on p "Praktické rady, jak snížit spotřebu vody bez kompromisů na pohodlí – od sprchov…" at bounding box center [574, 347] width 200 height 30
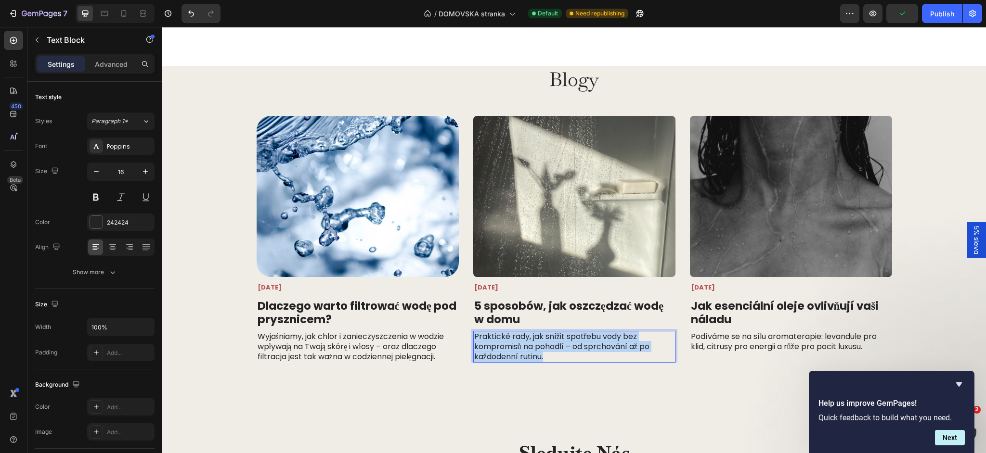
click at [510, 341] on p "Praktické rady, jak snížit spotřebu vody bez kompromisů na pohodlí – od sprchov…" at bounding box center [574, 347] width 200 height 30
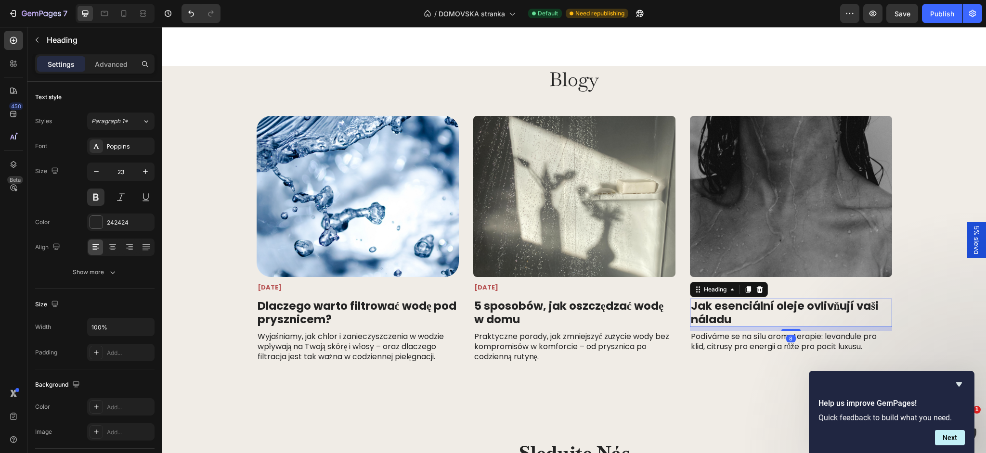
click at [753, 312] on h2 "Jak esenciální oleje ovlivňují vaši náladu" at bounding box center [791, 313] width 202 height 28
click at [768, 349] on p "Podíváme se na sílu aromaterapie: levandule pro klid, citrusy pro energii a růž…" at bounding box center [791, 342] width 200 height 20
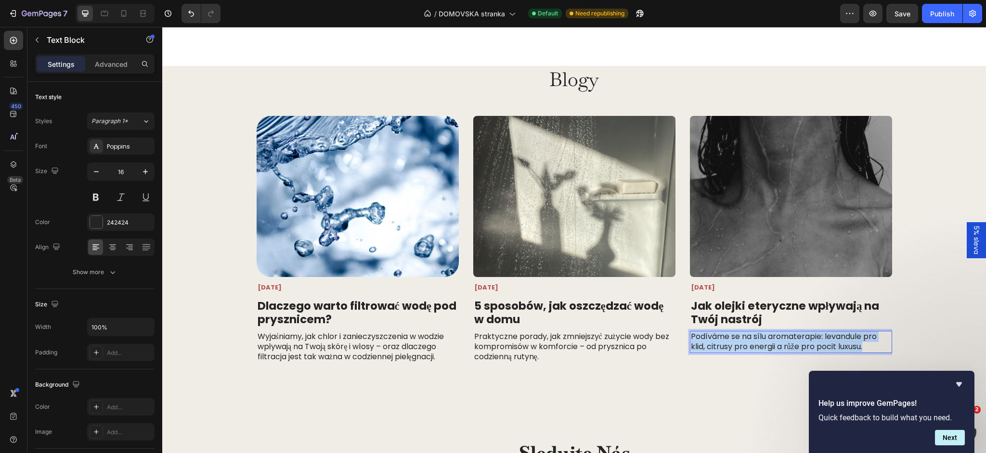
click at [768, 349] on p "Podíváme se na sílu aromaterapie: levandule pro klid, citrusy pro energii a růž…" at bounding box center [791, 342] width 200 height 20
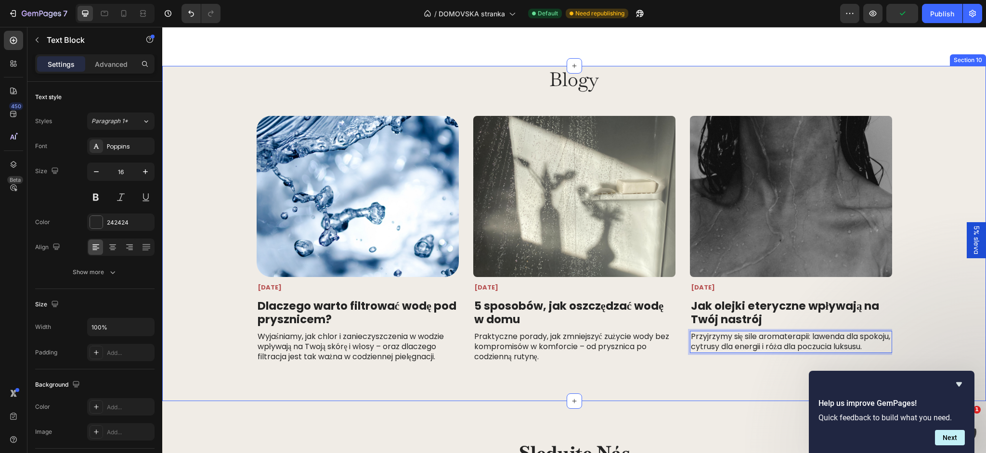
click at [579, 93] on div "Blogy Heading Image 14 lutego 2025 Text Block ⁠⁠⁠⁠⁠⁠⁠ Dlaczego warto filtrować …" at bounding box center [574, 214] width 804 height 297
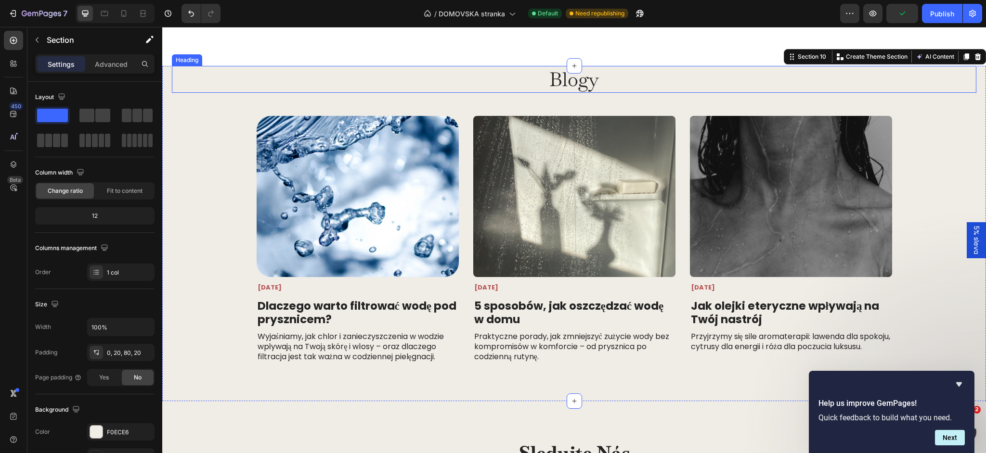
click at [589, 86] on h2 "Blogy" at bounding box center [574, 79] width 578 height 27
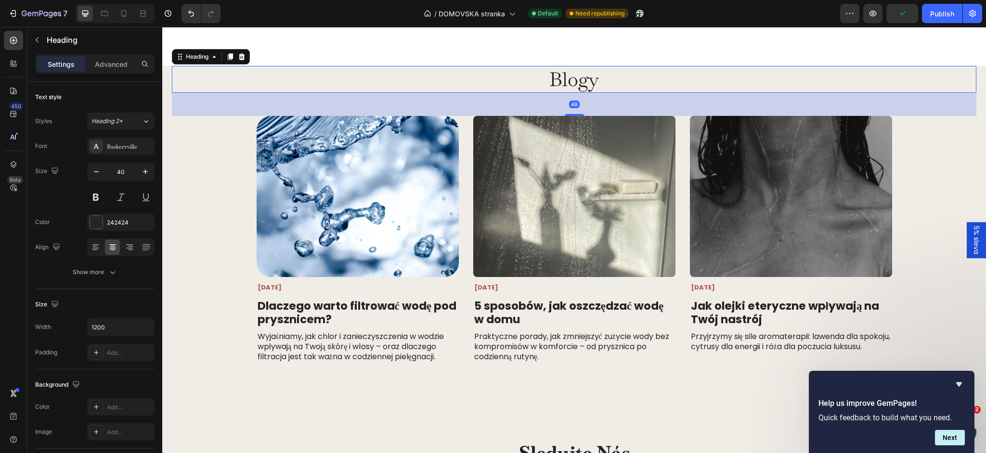
click at [596, 85] on h2 "Blogy" at bounding box center [574, 79] width 578 height 27
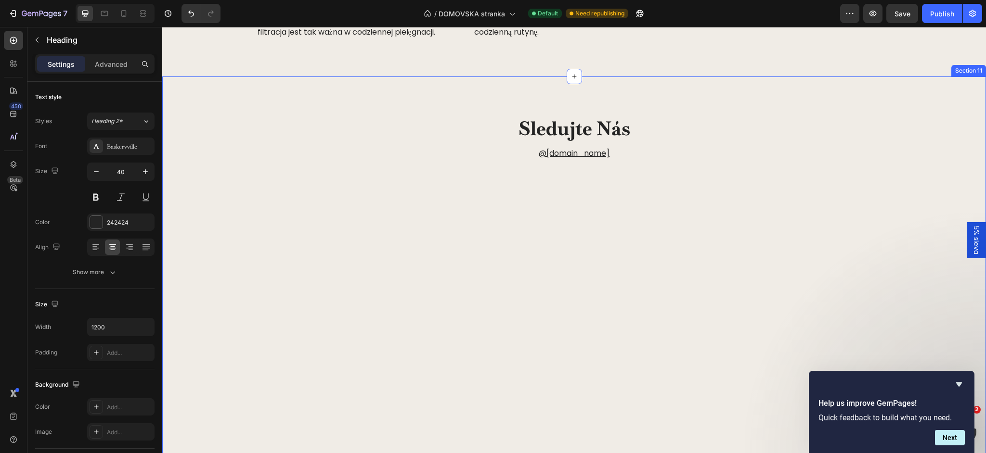
scroll to position [3081, 0]
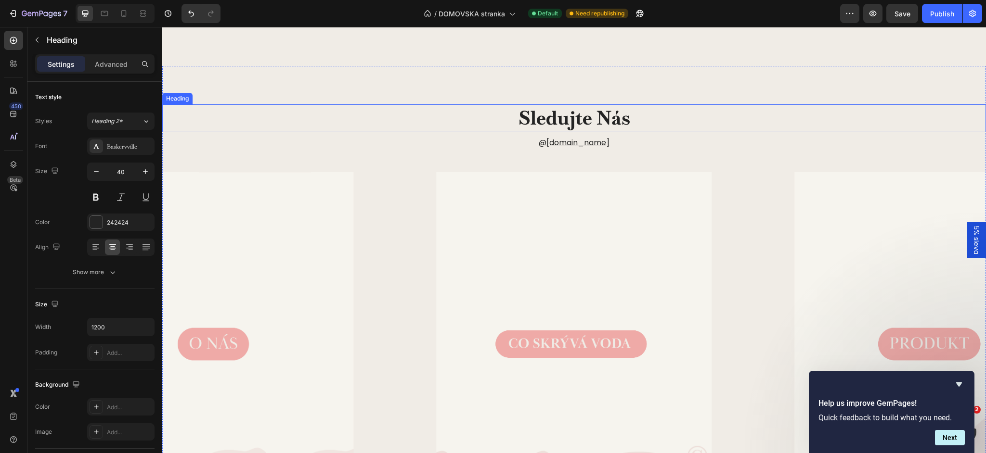
click at [590, 121] on h2 "sledujte nás" at bounding box center [574, 117] width 578 height 27
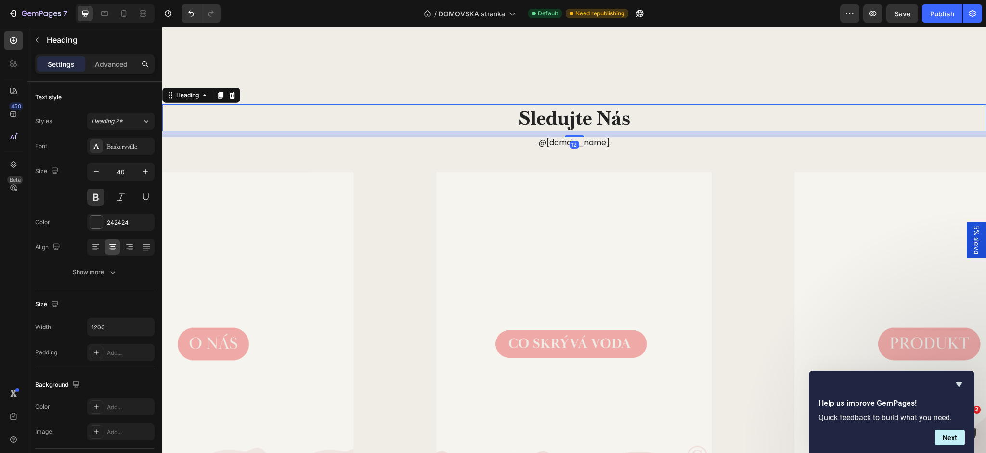
click at [590, 121] on h2 "sledujte nás" at bounding box center [574, 117] width 578 height 27
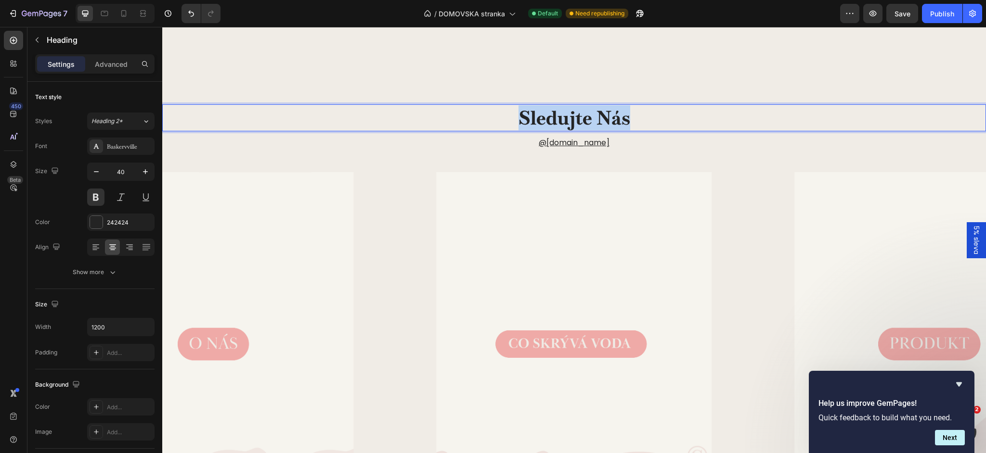
click at [590, 121] on p "sledujte nás" at bounding box center [574, 117] width 576 height 25
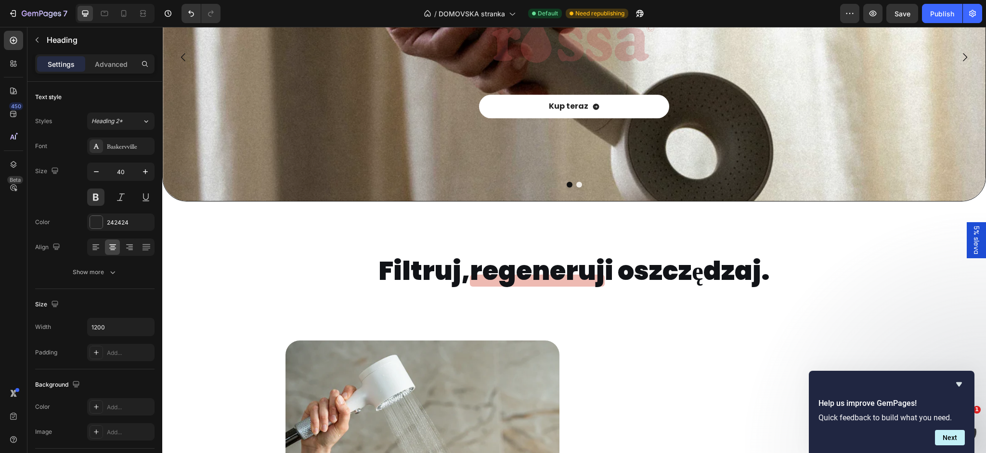
scroll to position [0, 0]
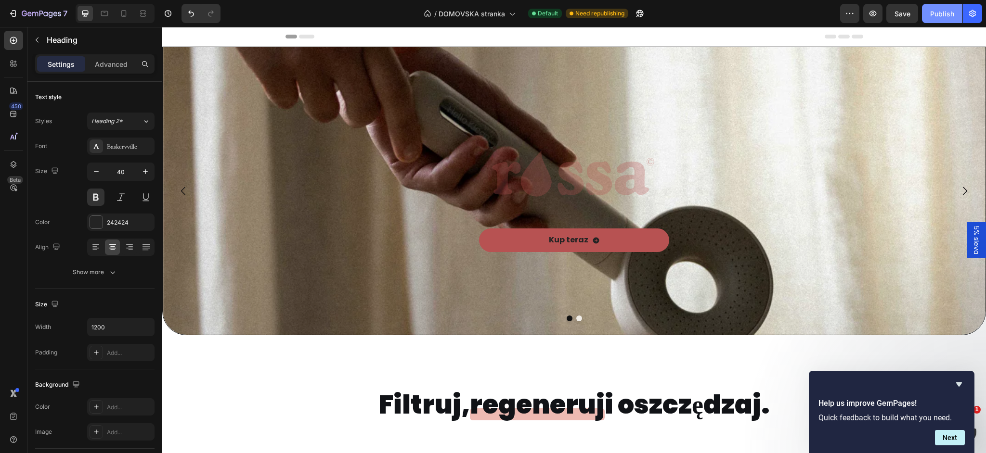
click at [931, 15] on div "Publish" at bounding box center [942, 14] width 24 height 10
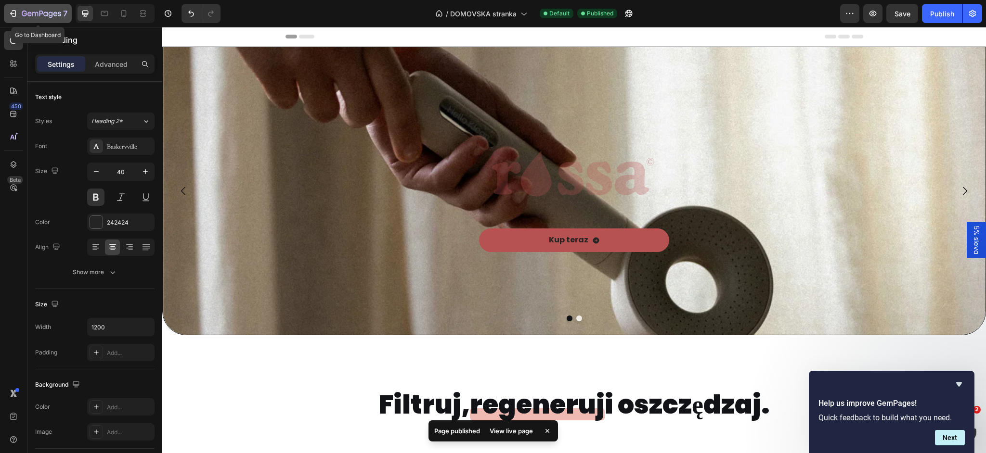
click at [28, 12] on icon "button" at bounding box center [41, 14] width 39 height 8
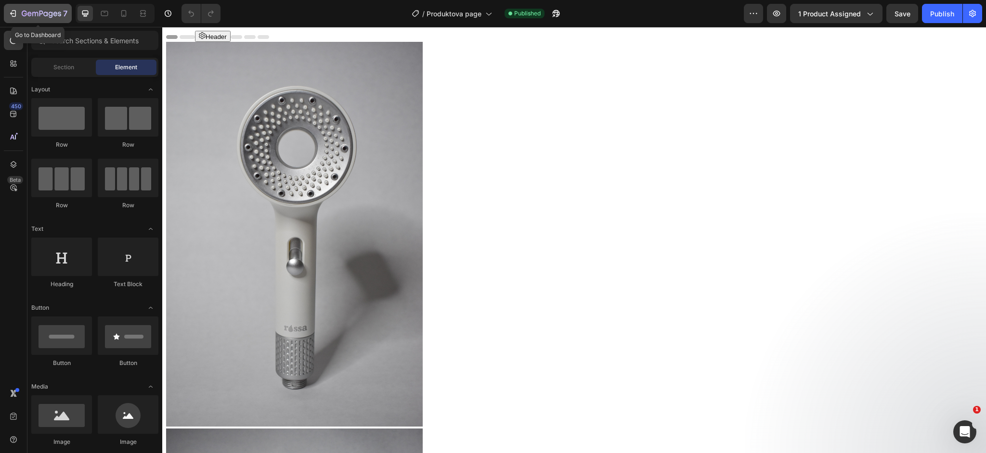
click at [44, 15] on icon "button" at bounding box center [45, 14] width 4 height 4
